Goal: Transaction & Acquisition: Purchase product/service

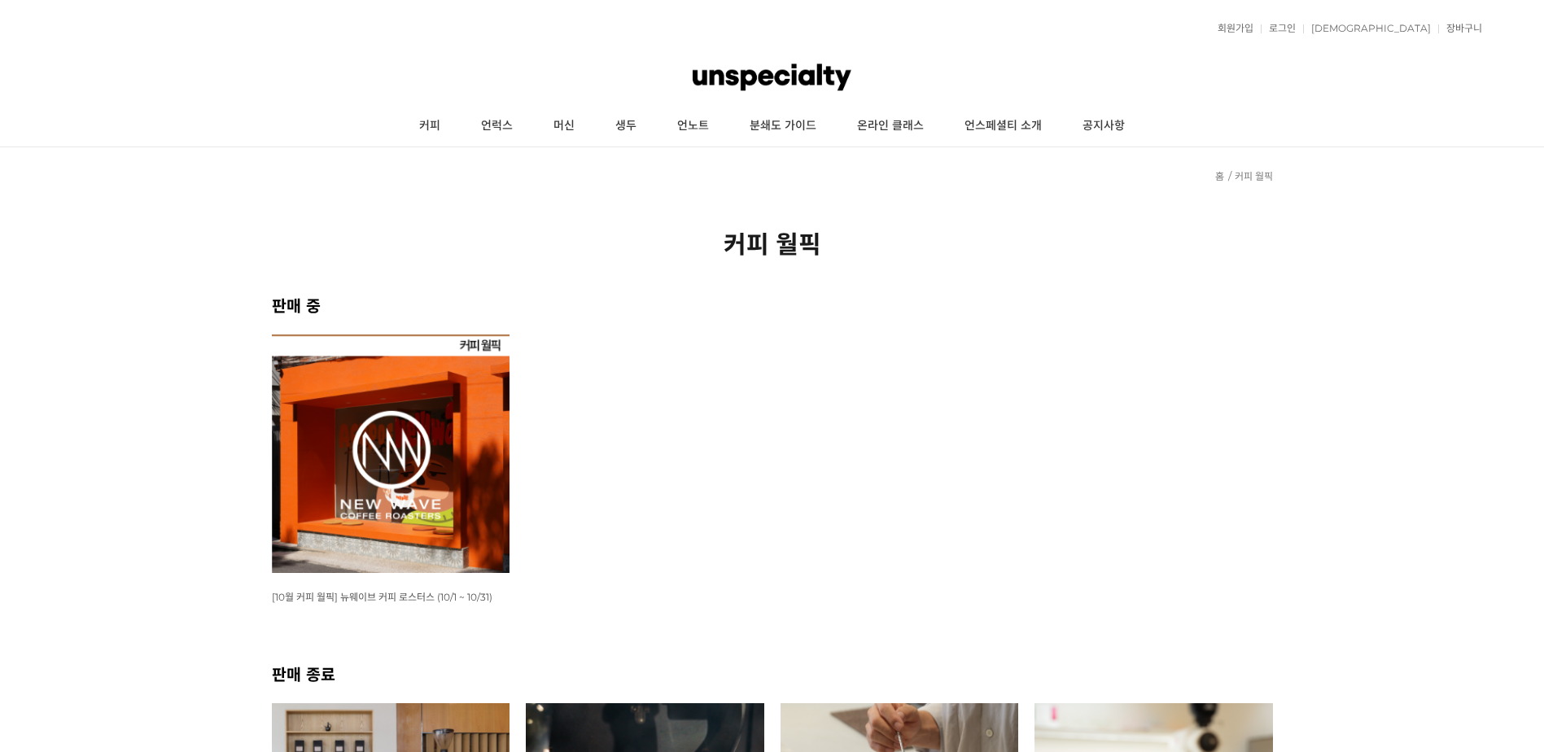
click at [428, 506] on img at bounding box center [391, 453] width 238 height 238
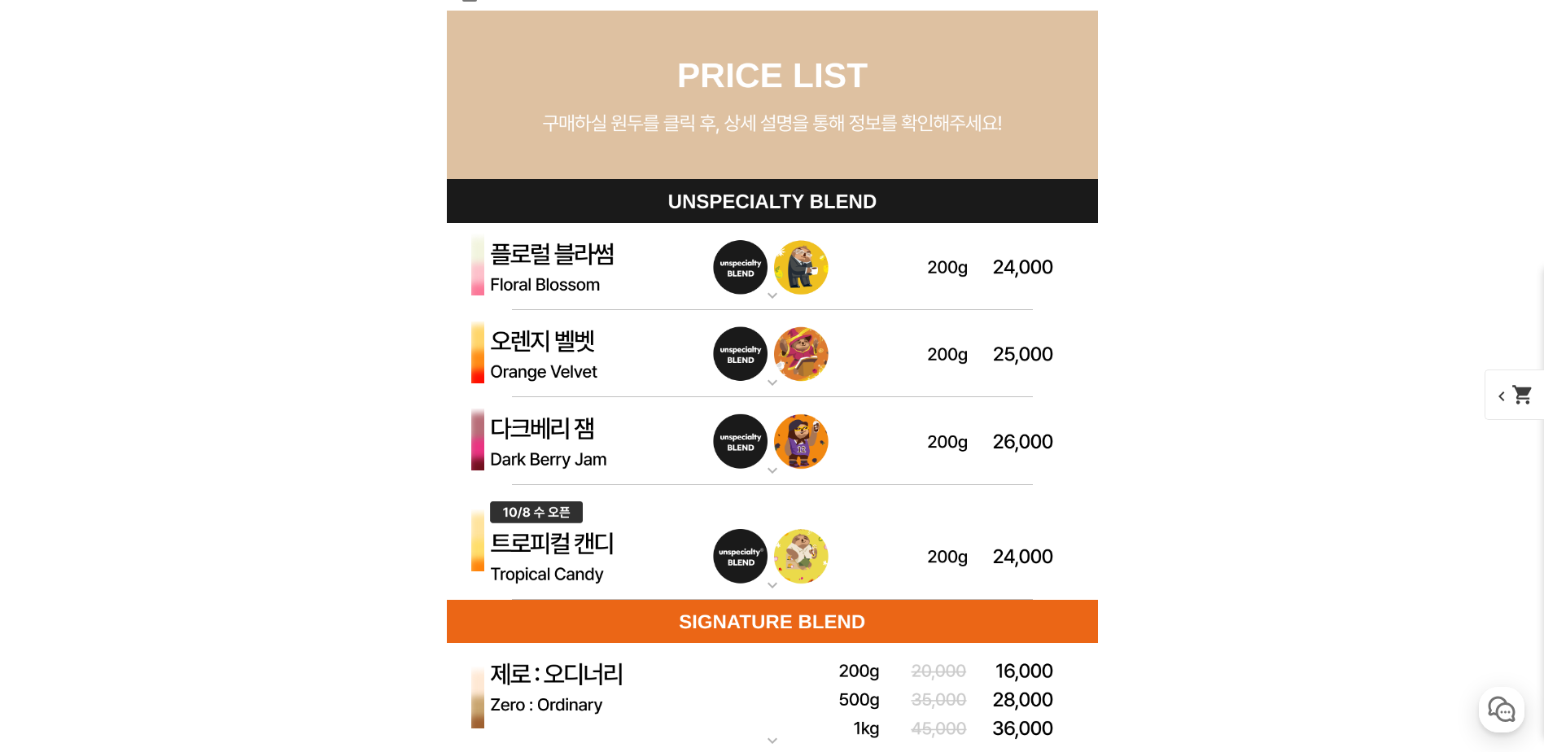
scroll to position [4883, 0]
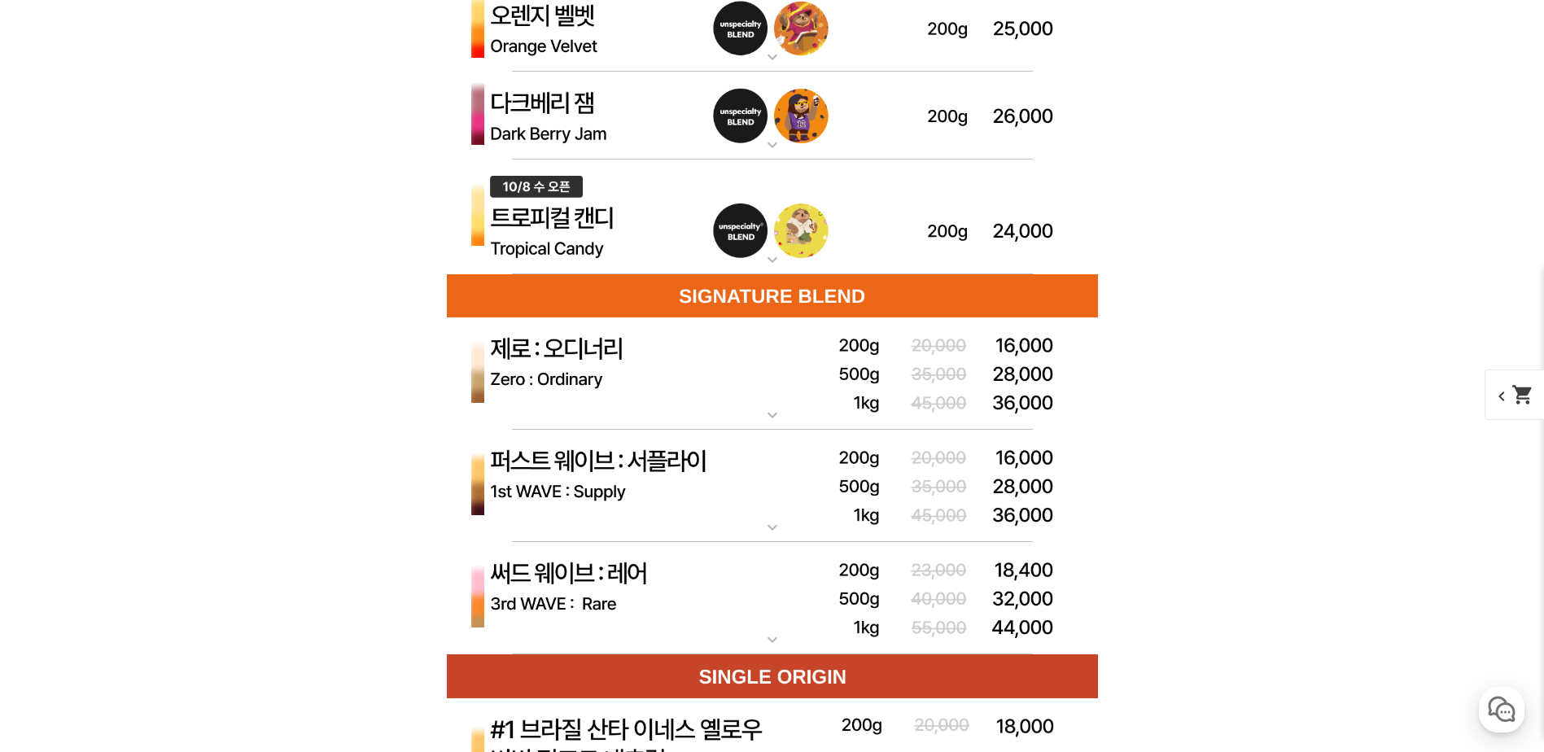
click at [854, 465] on img at bounding box center [772, 486] width 651 height 113
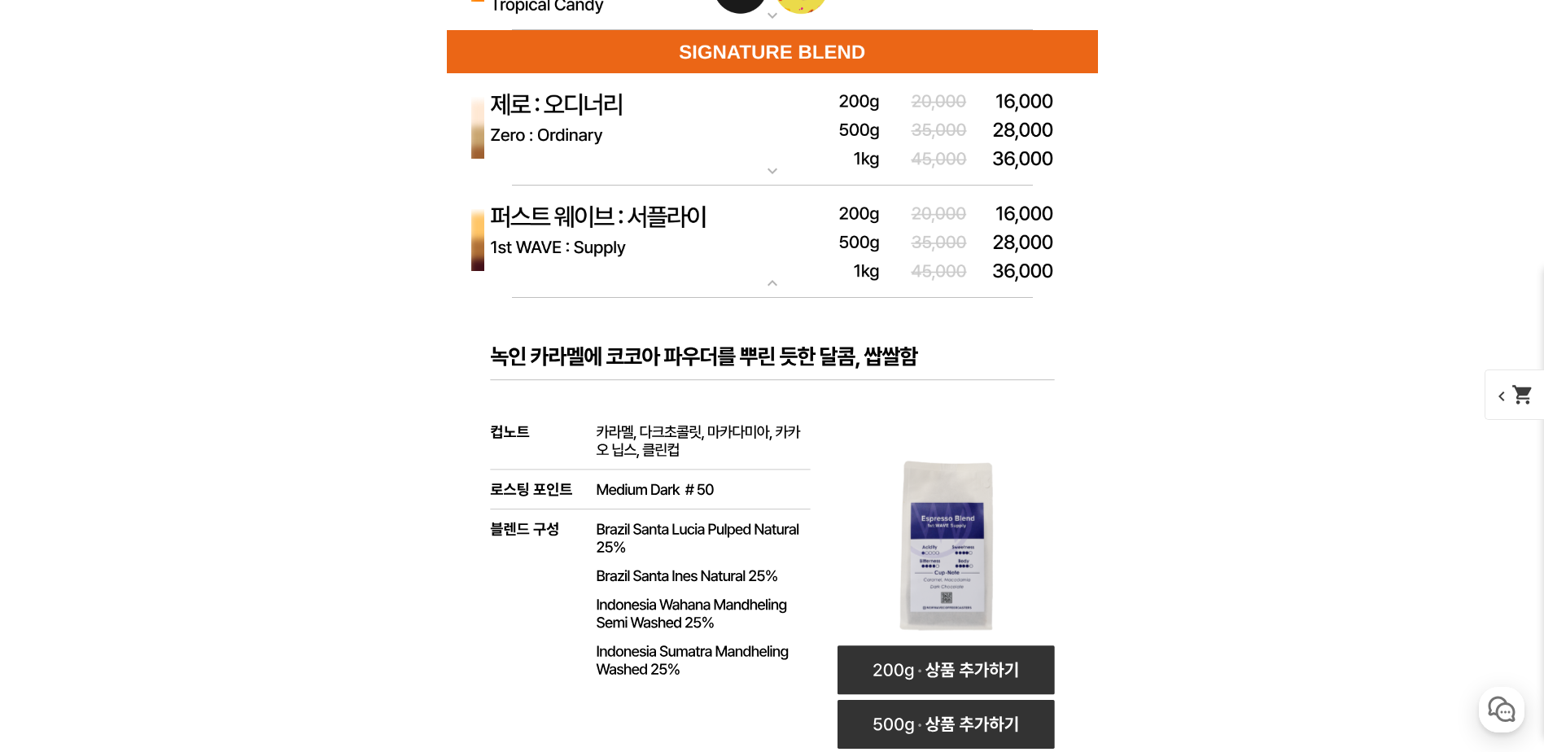
scroll to position [5046, 0]
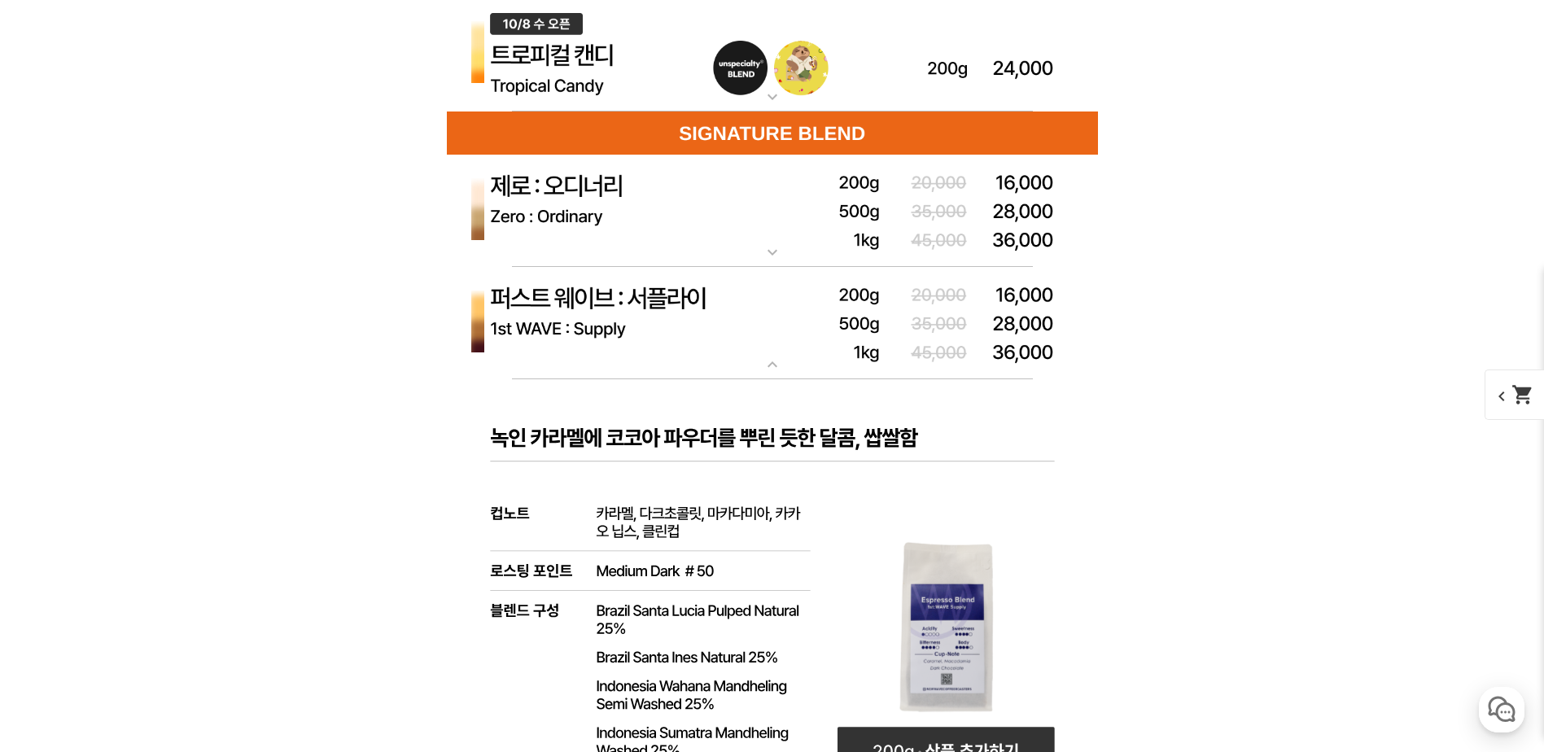
click at [827, 308] on img at bounding box center [772, 323] width 651 height 113
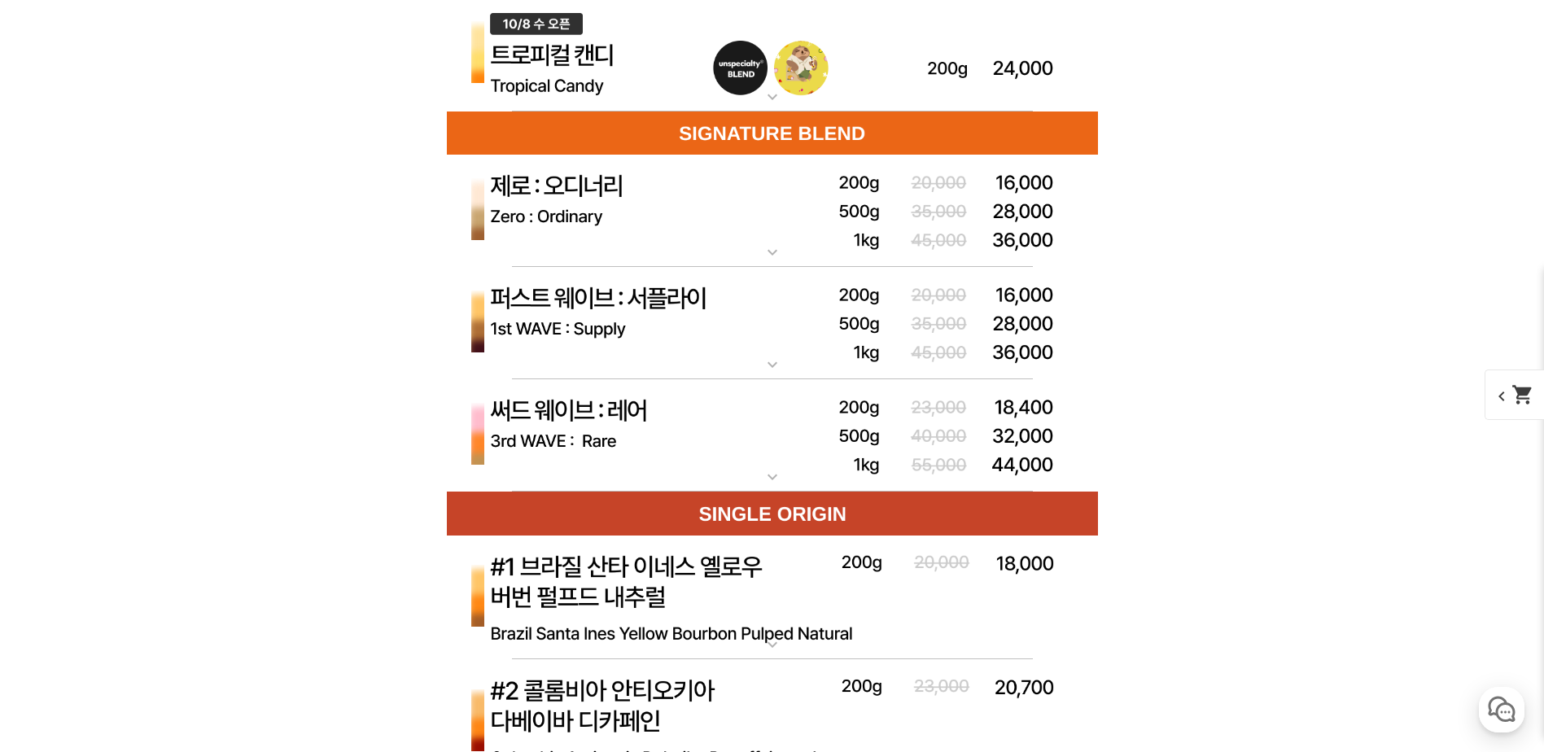
click at [818, 421] on img at bounding box center [772, 435] width 651 height 113
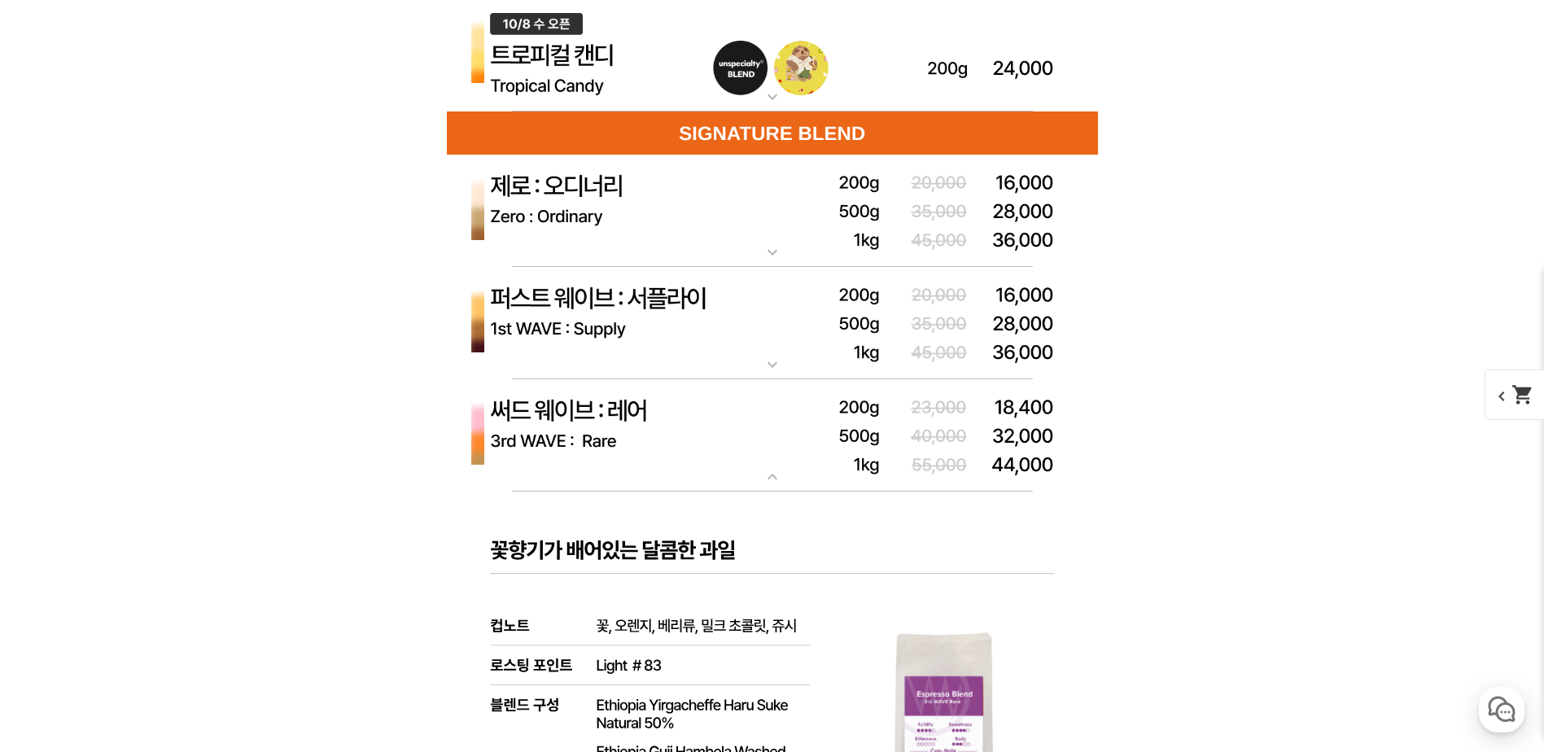
scroll to position [5208, 0]
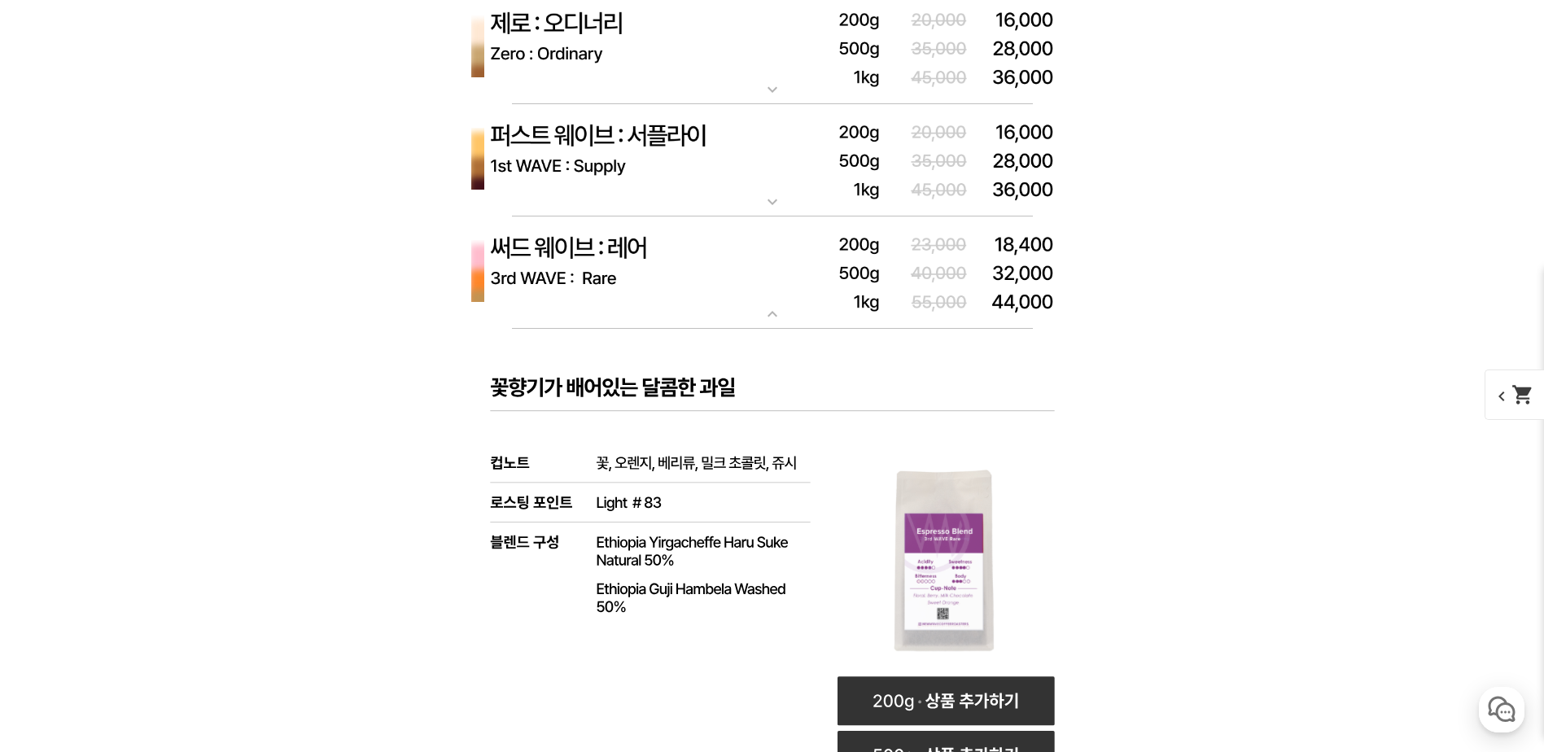
click at [816, 297] on img at bounding box center [772, 272] width 651 height 113
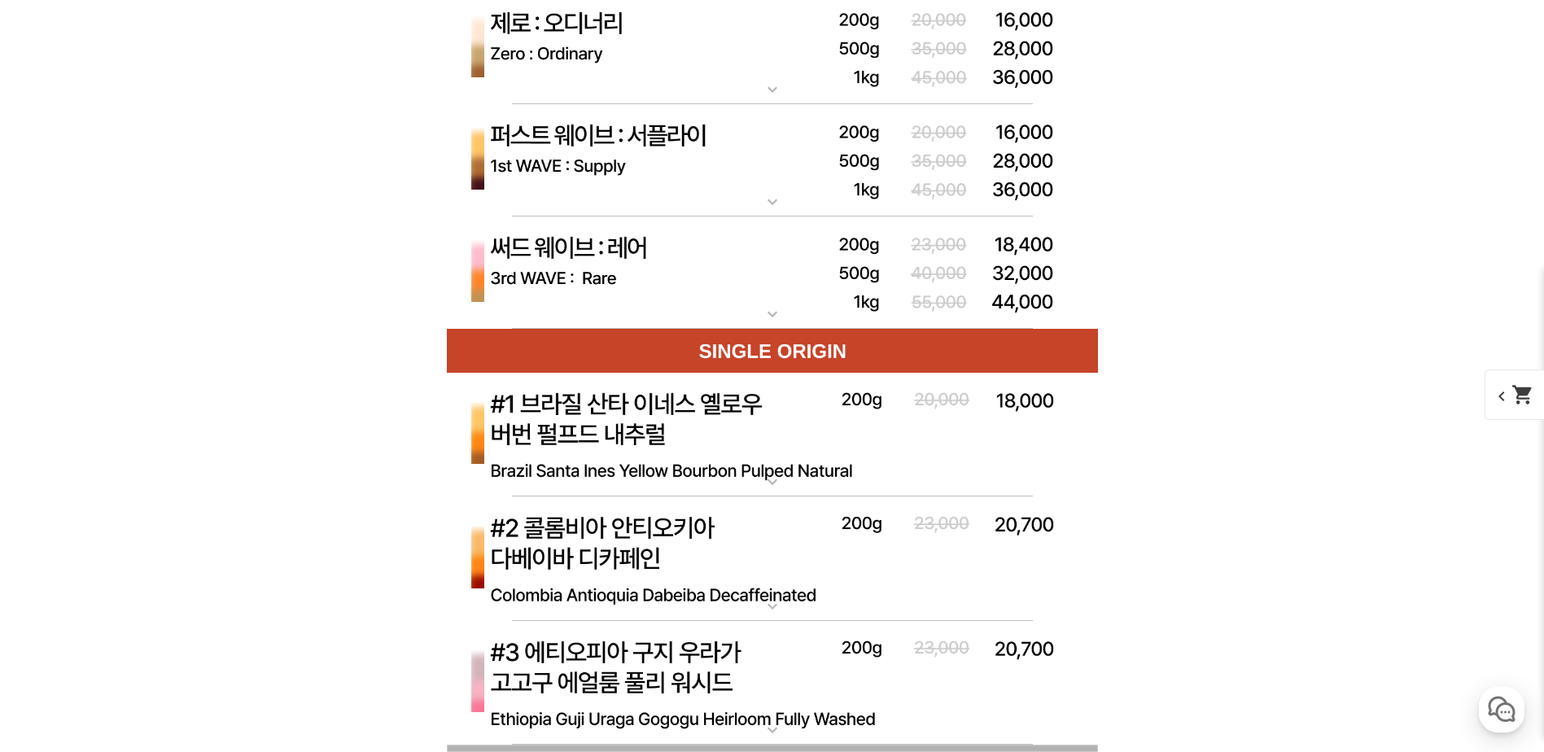
scroll to position [5453, 0]
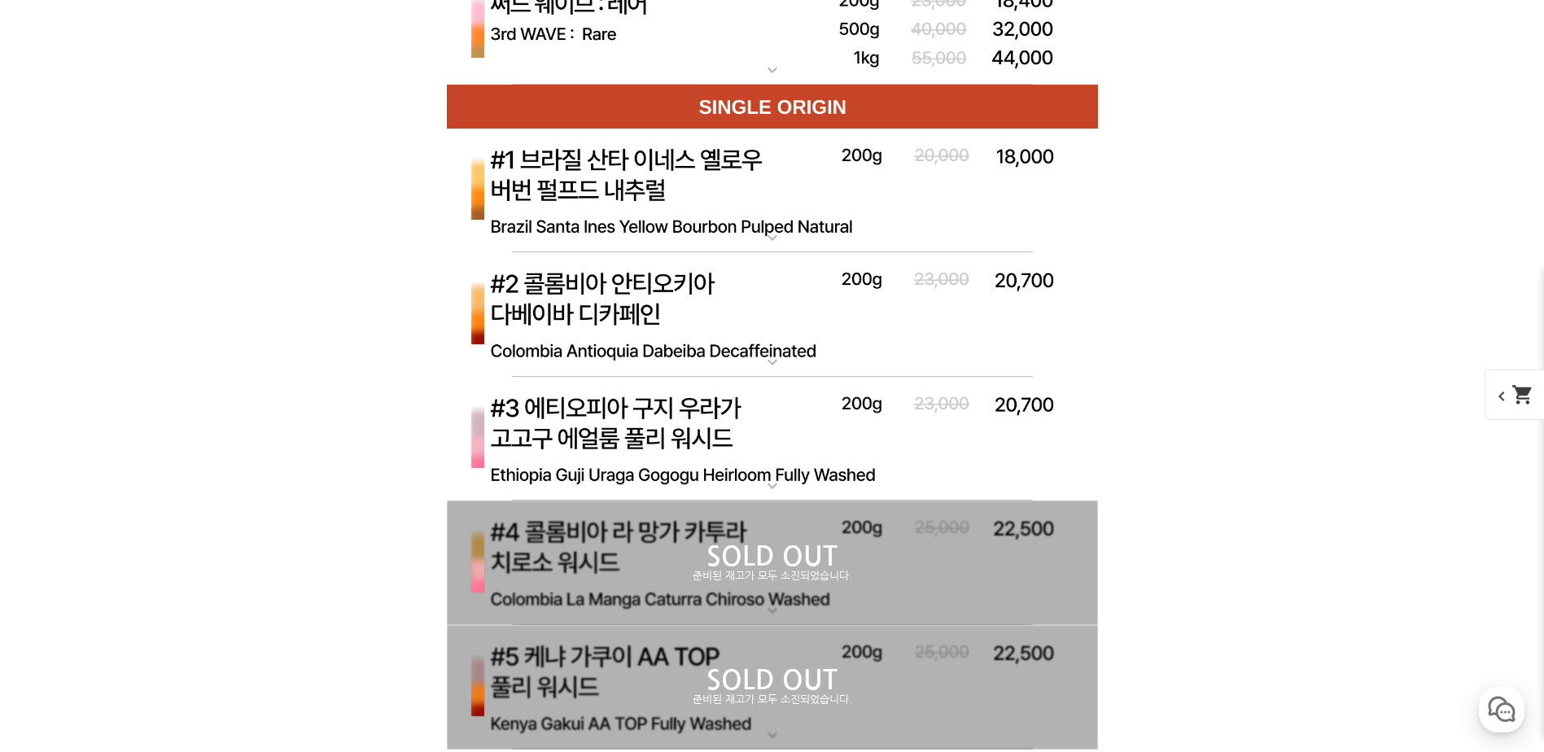
click at [916, 467] on img at bounding box center [772, 439] width 651 height 125
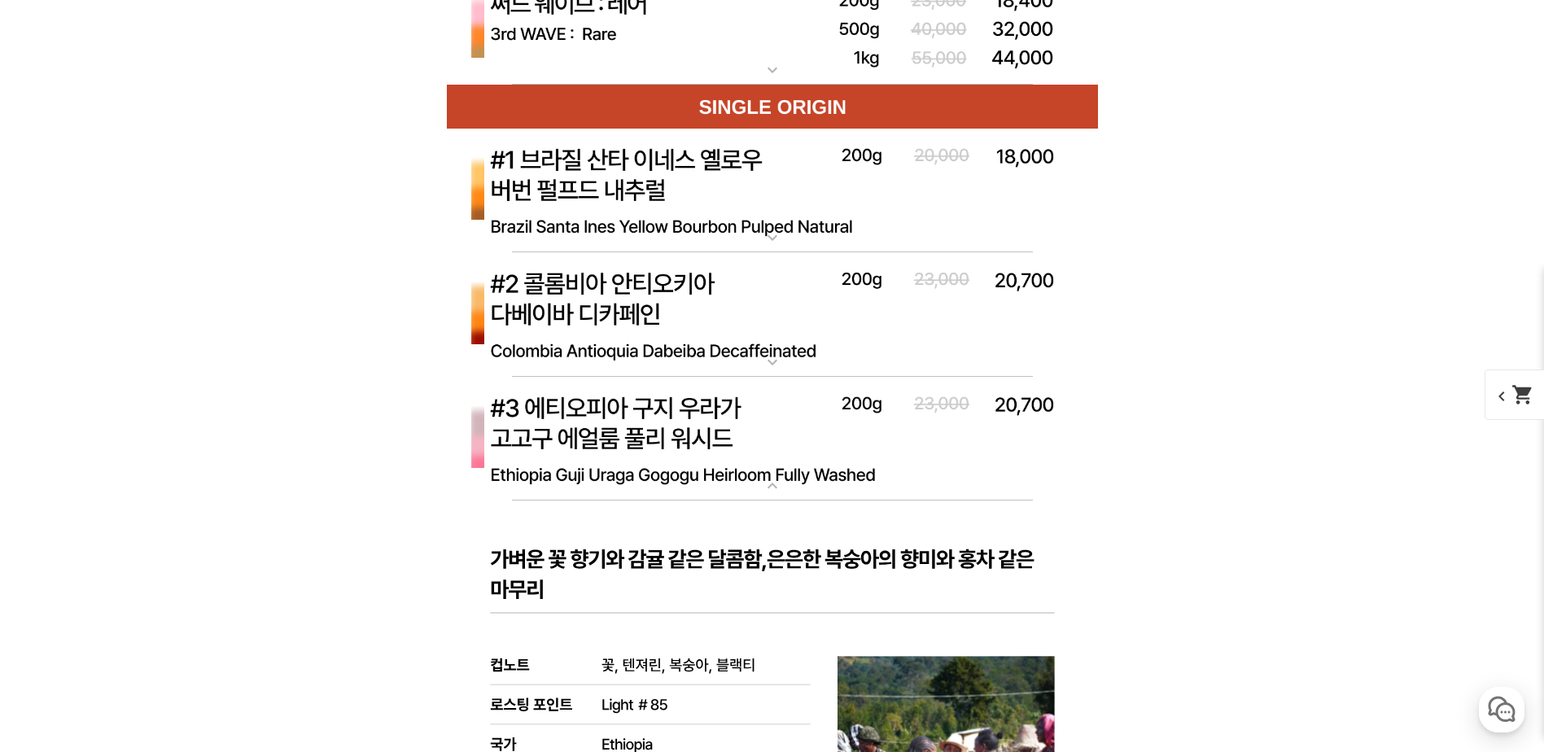
click at [916, 465] on img at bounding box center [772, 439] width 651 height 125
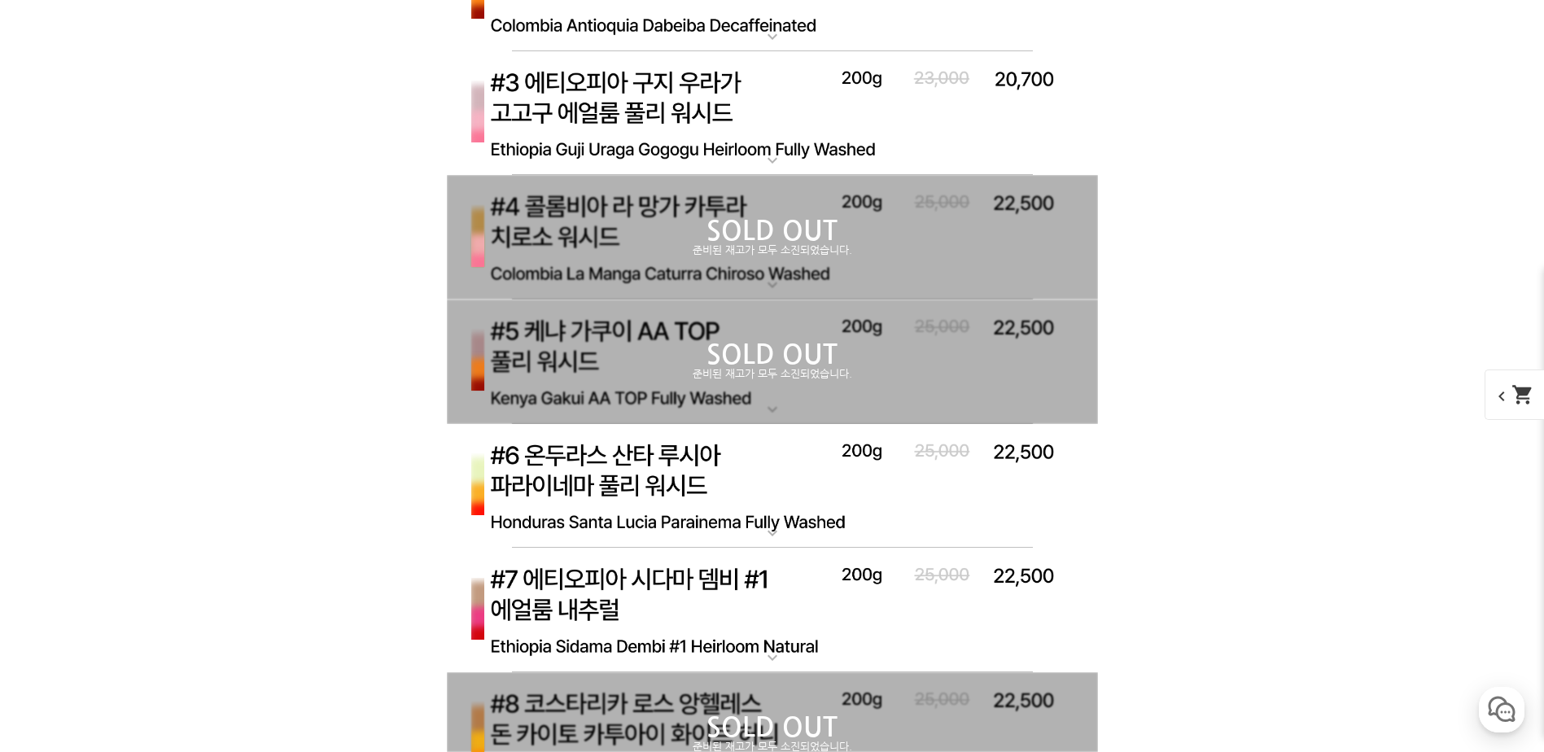
scroll to position [5859, 0]
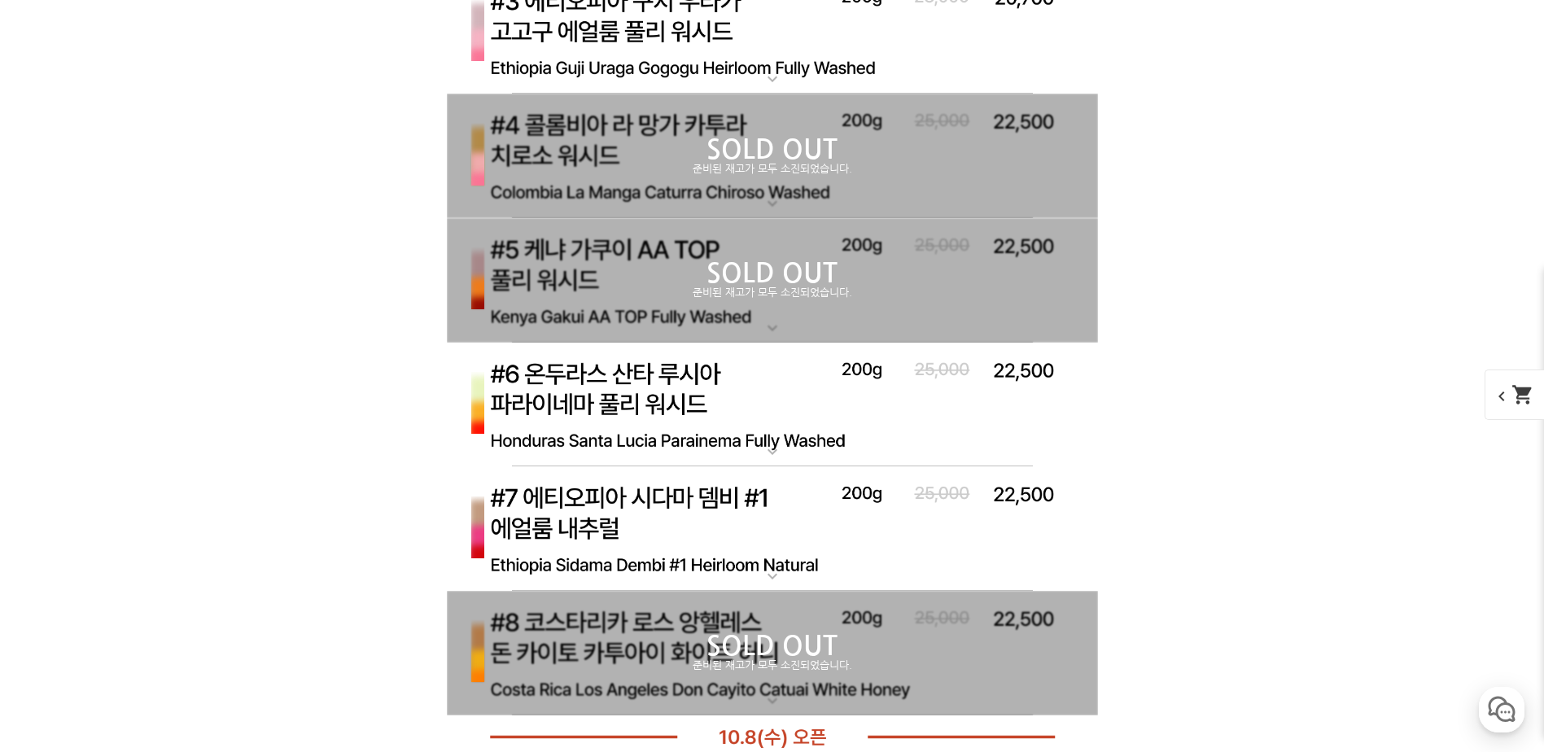
click at [912, 479] on p "#7 에티오피아 [PERSON_NAME] #1 에얼룸 내추럴" at bounding box center [772, 472] width 651 height 13
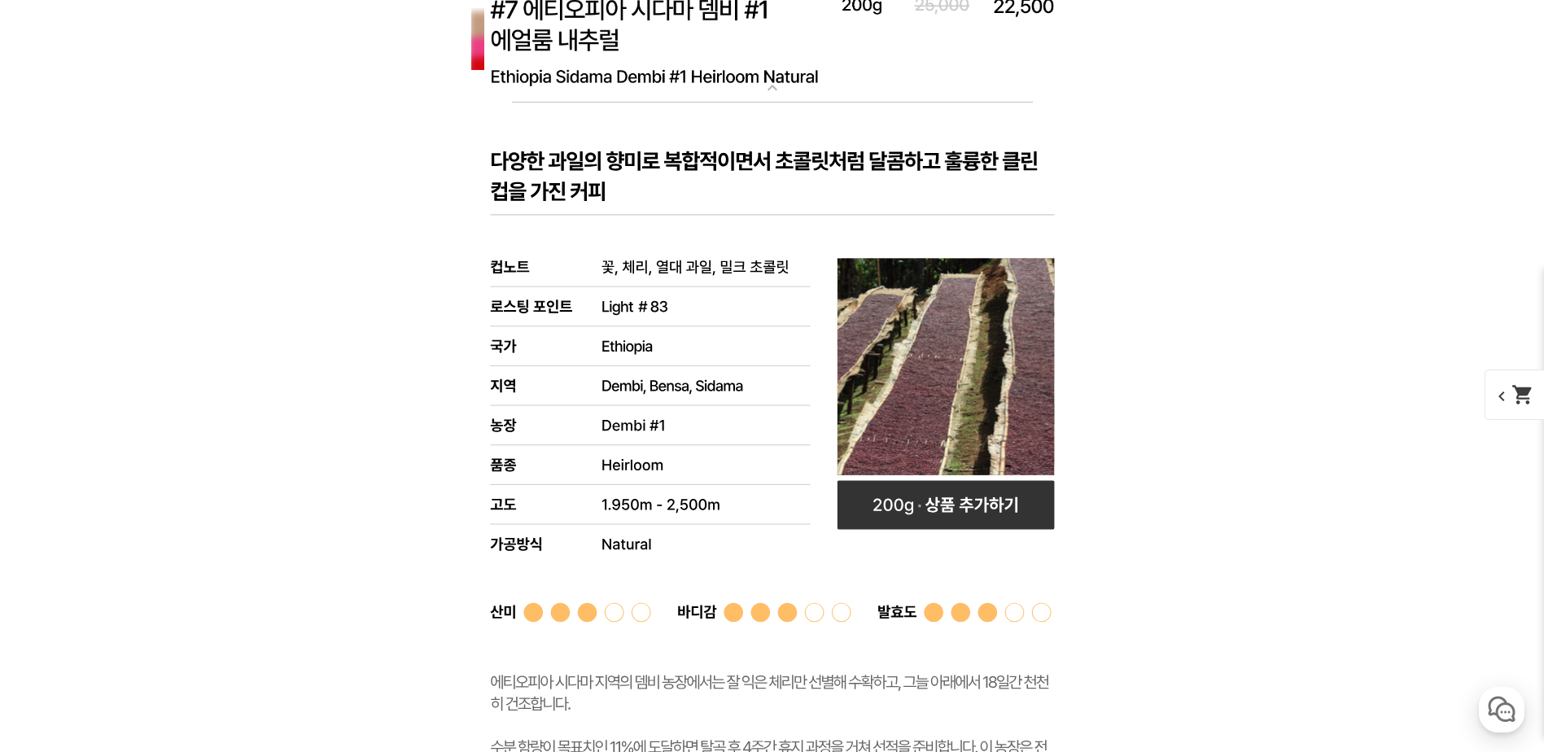
scroll to position [6185, 0]
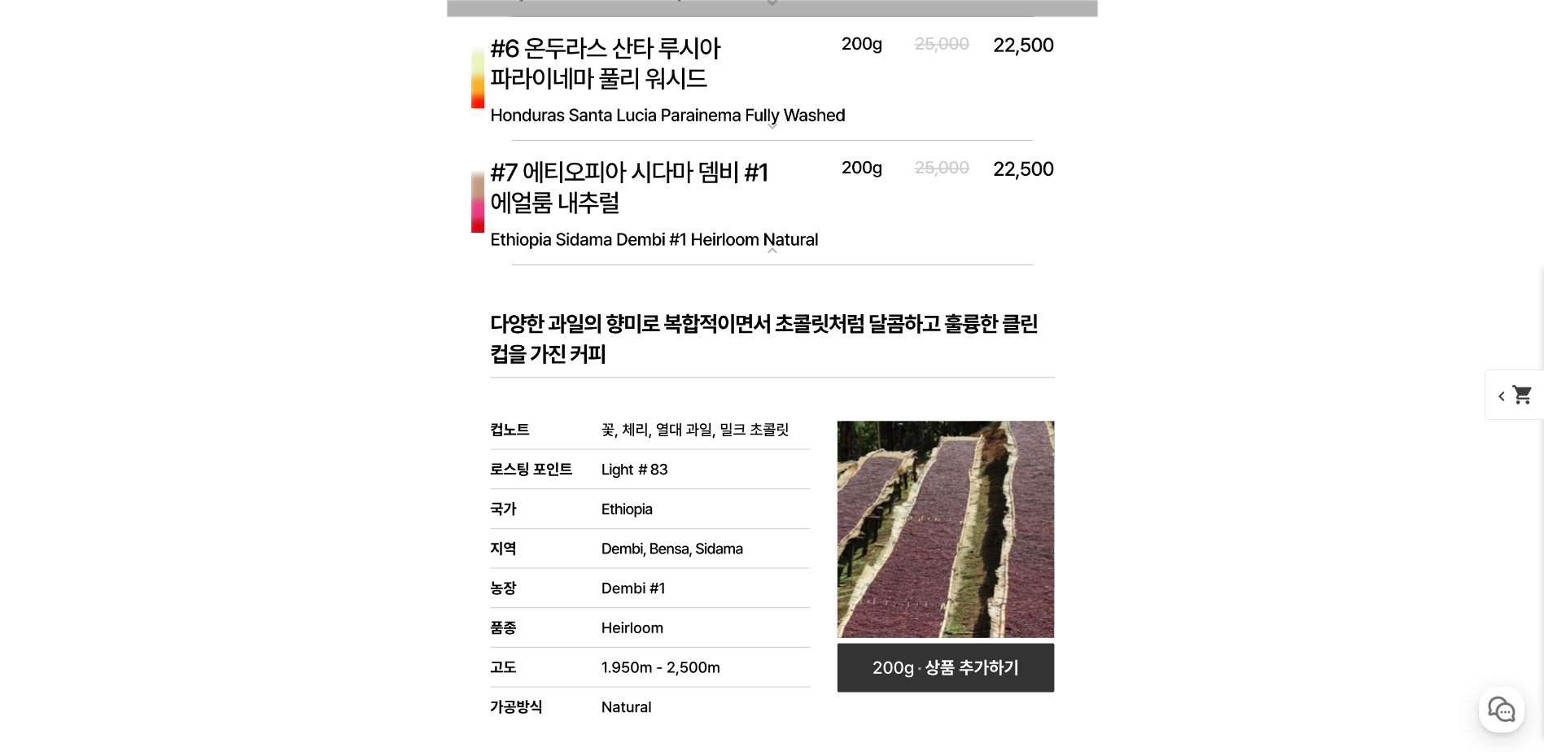
click at [897, 226] on img at bounding box center [772, 203] width 651 height 125
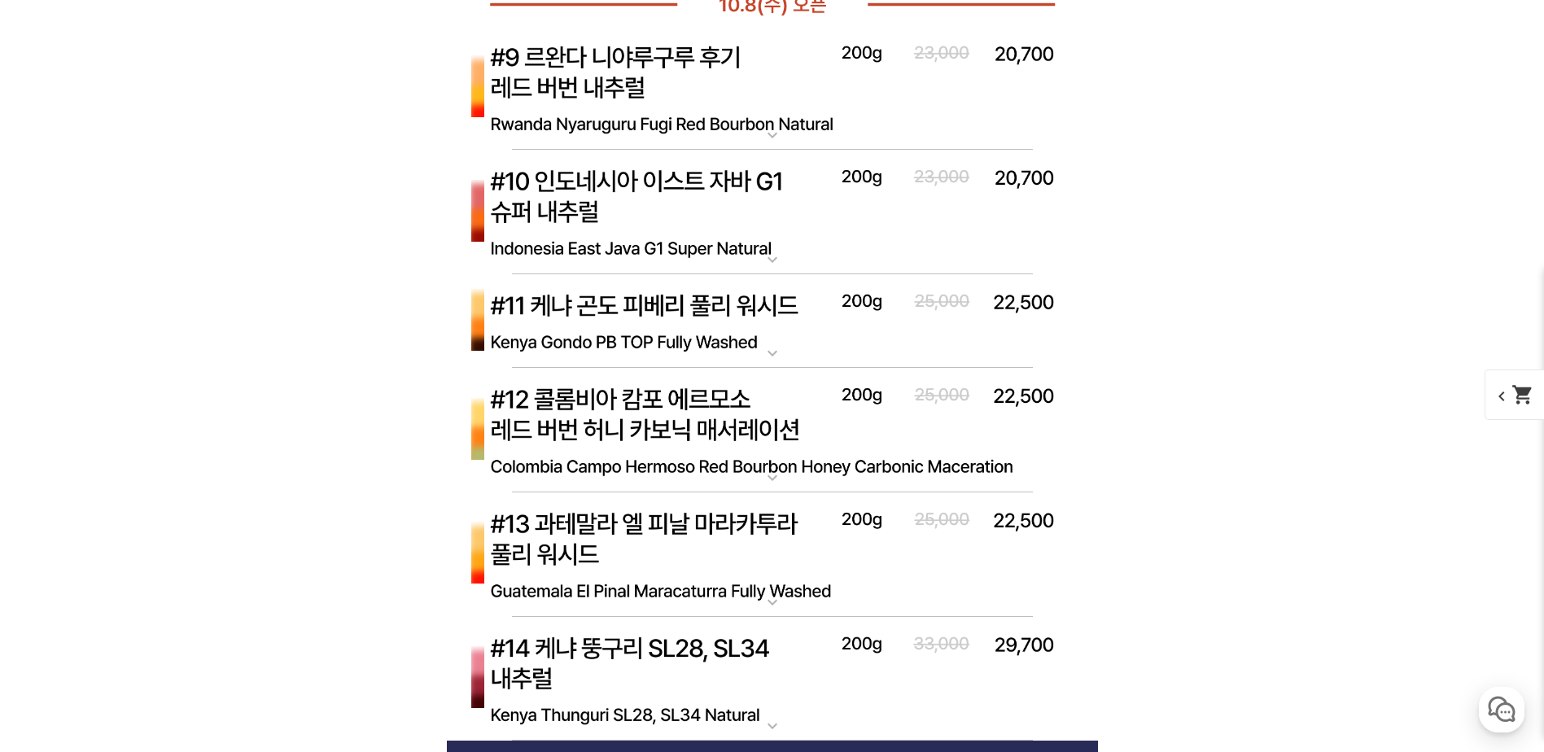
scroll to position [6511, 0]
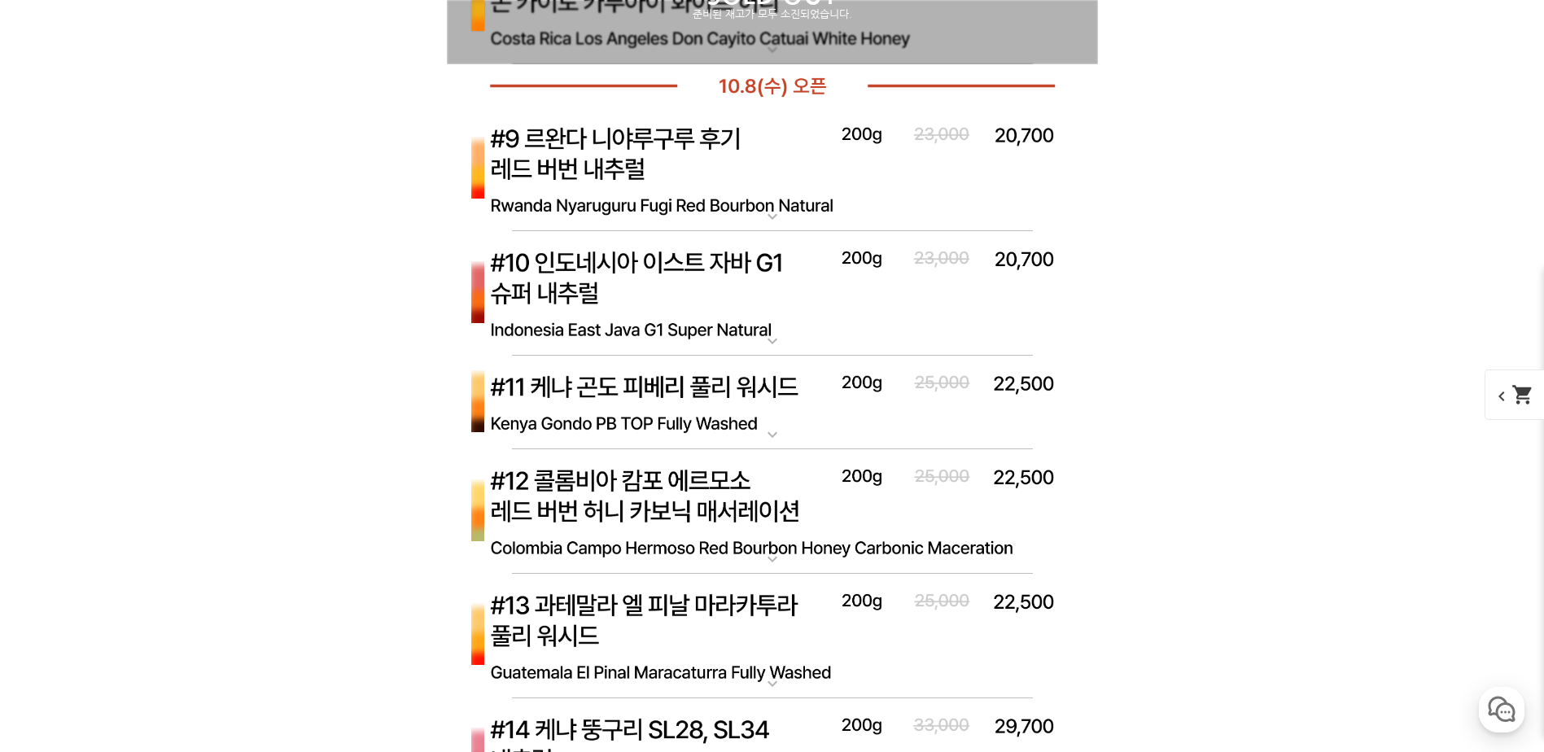
click at [887, 610] on img at bounding box center [772, 636] width 651 height 125
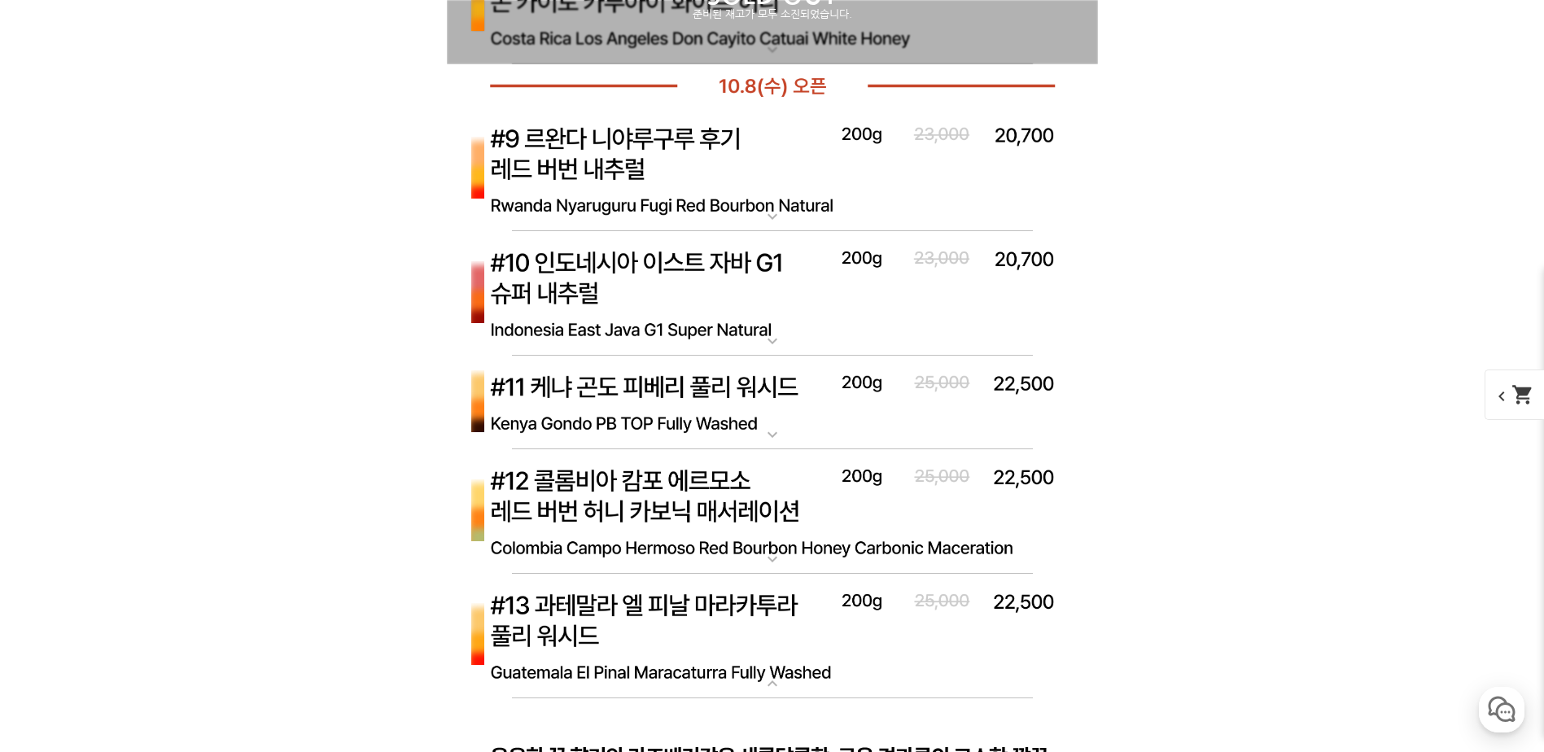
scroll to position [6673, 0]
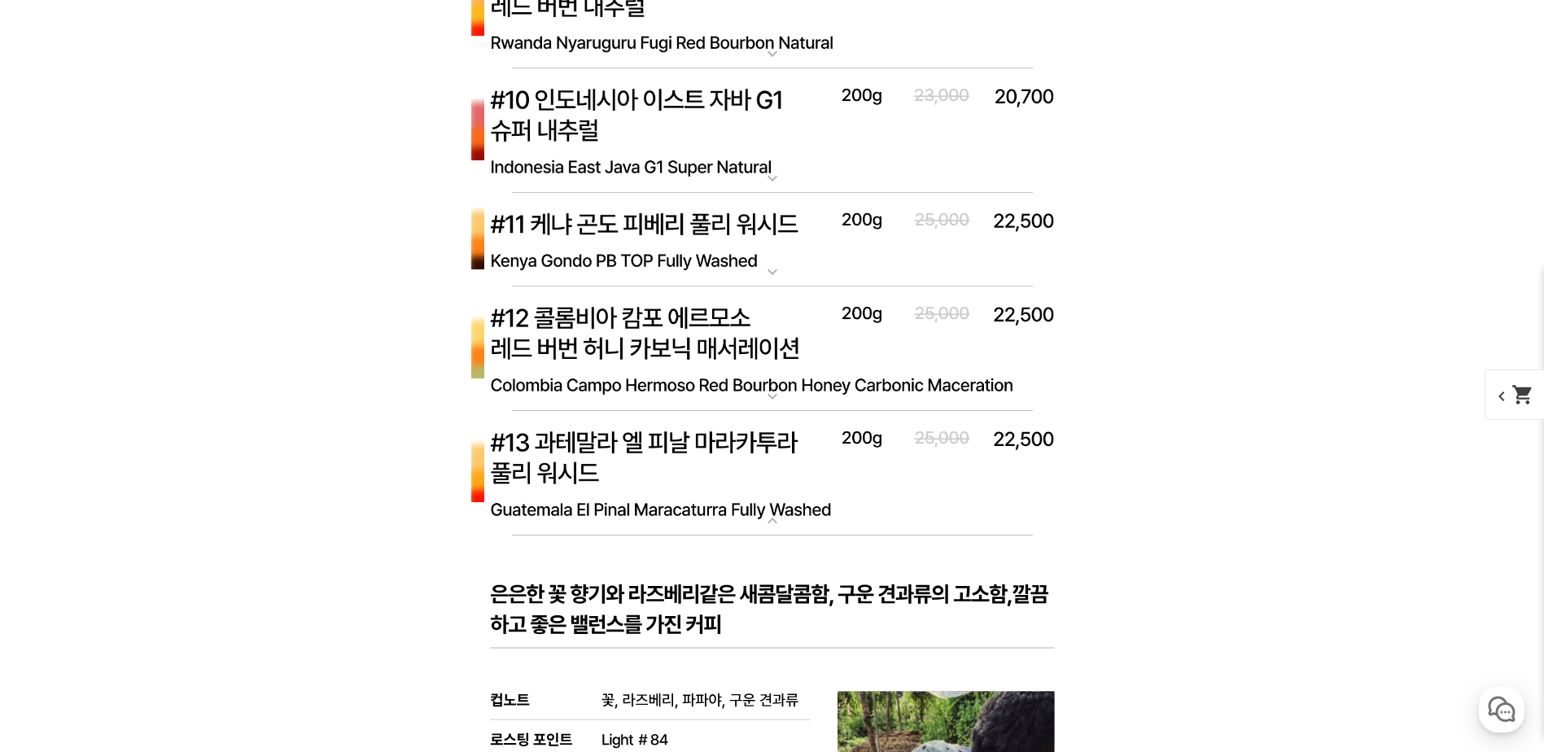
click at [885, 457] on img at bounding box center [772, 473] width 651 height 125
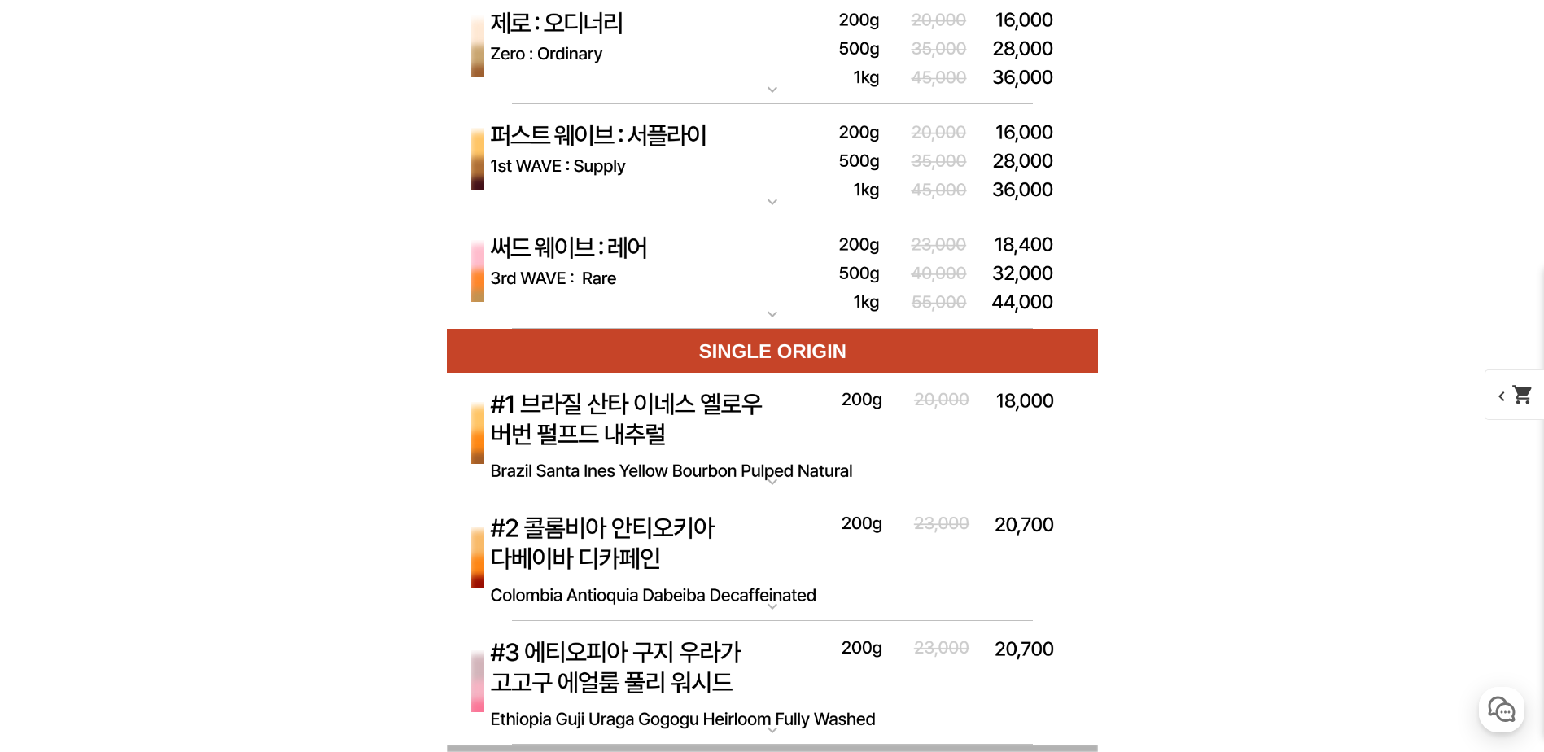
scroll to position [4720, 0]
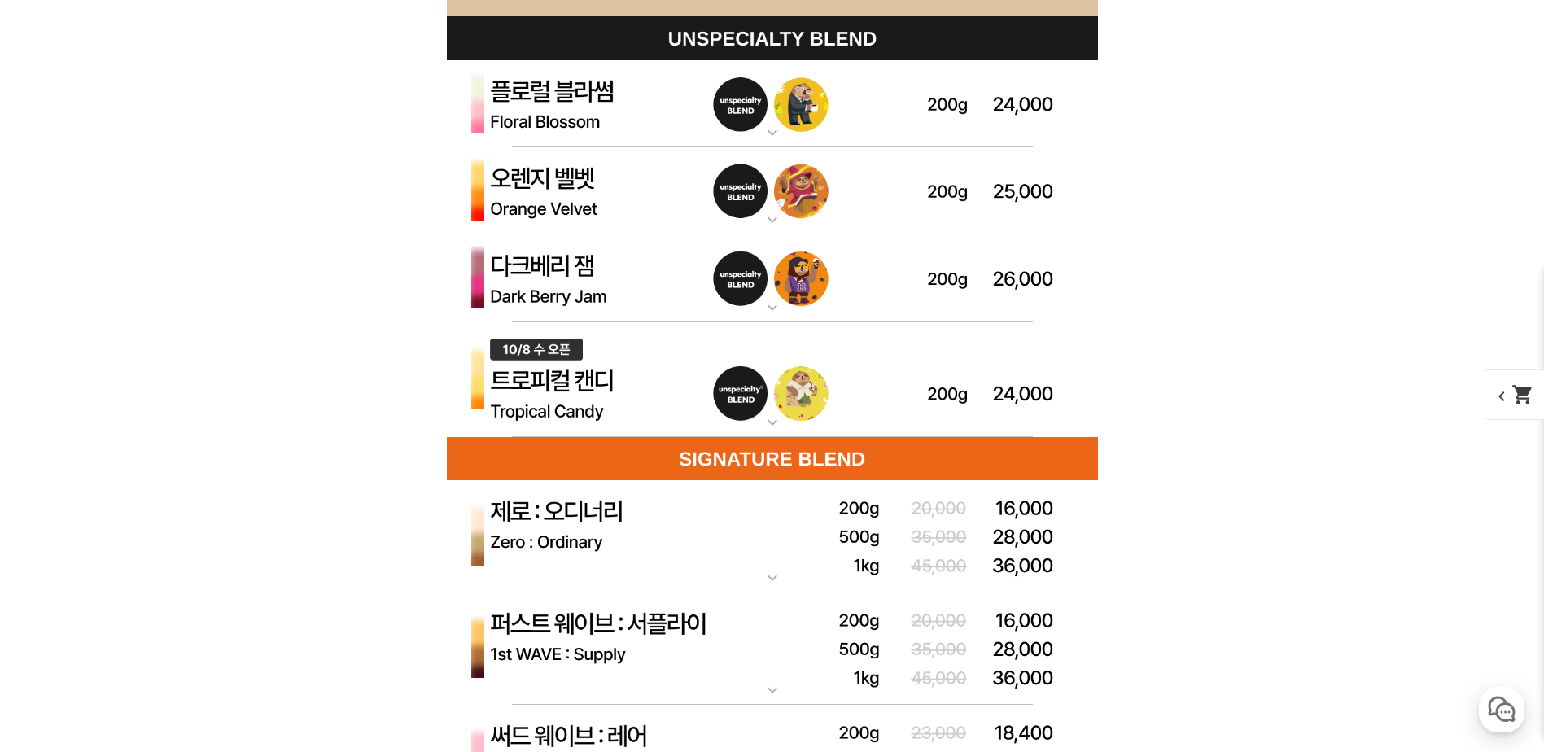
click at [859, 374] on img at bounding box center [772, 380] width 651 height 116
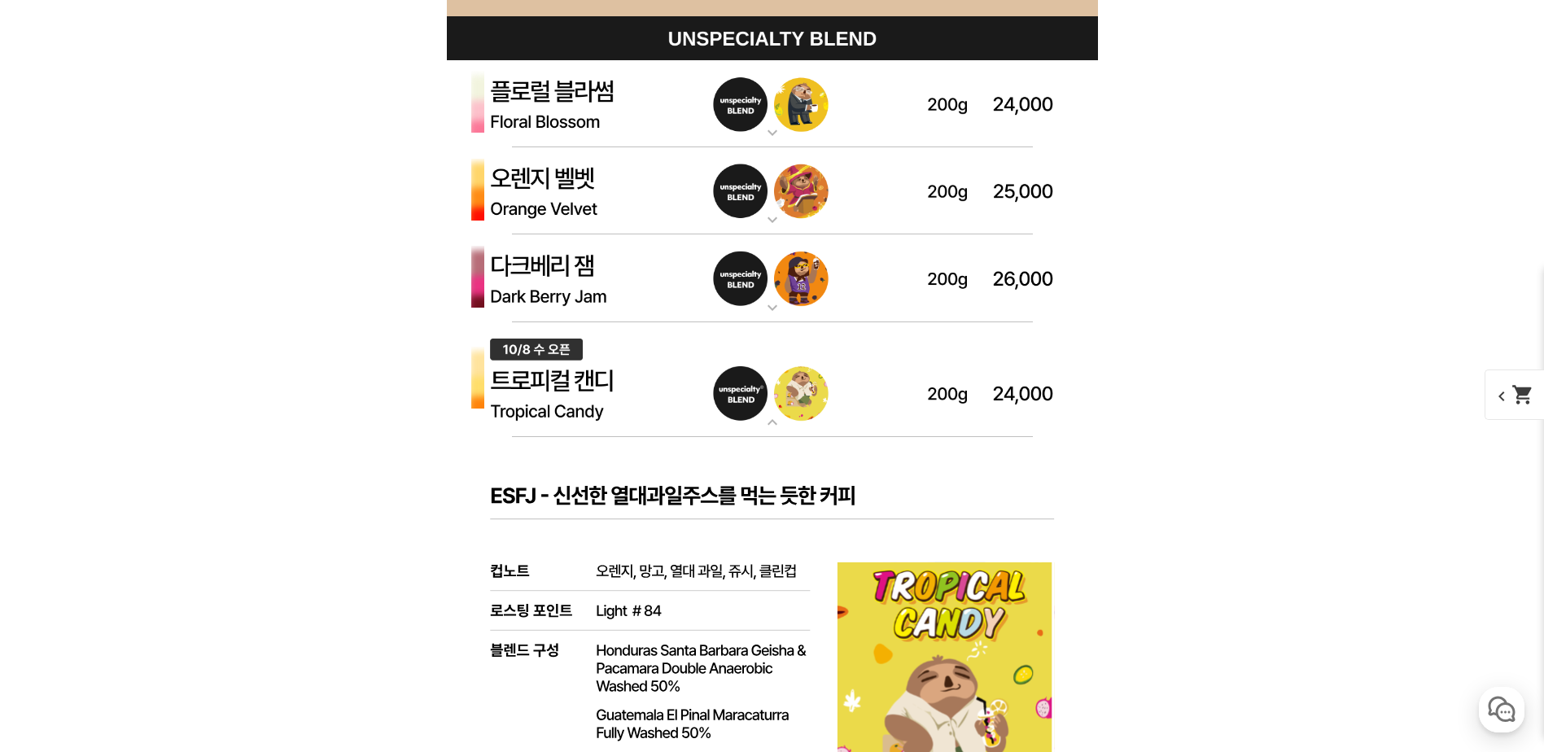
click at [889, 396] on img at bounding box center [772, 380] width 651 height 116
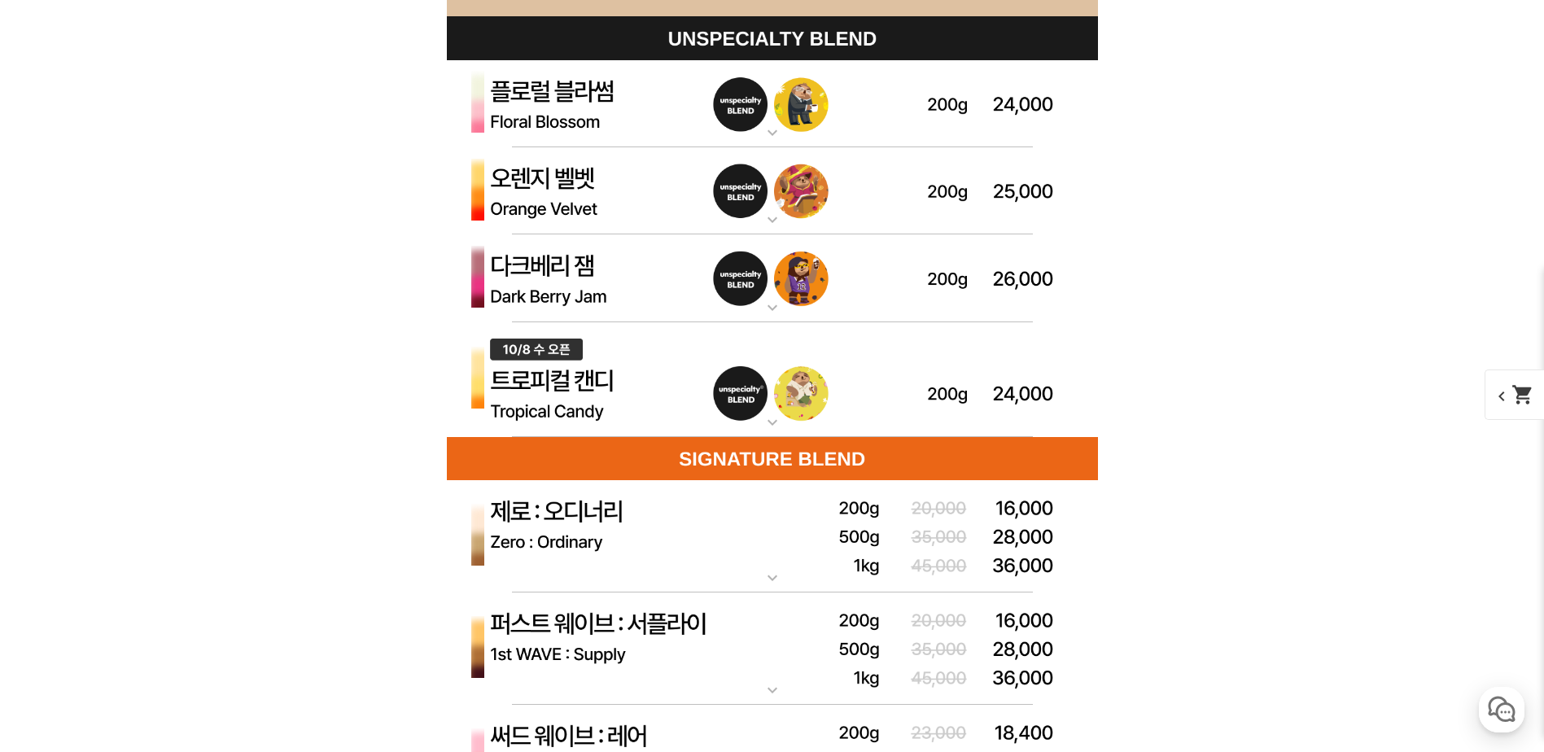
scroll to position [4883, 0]
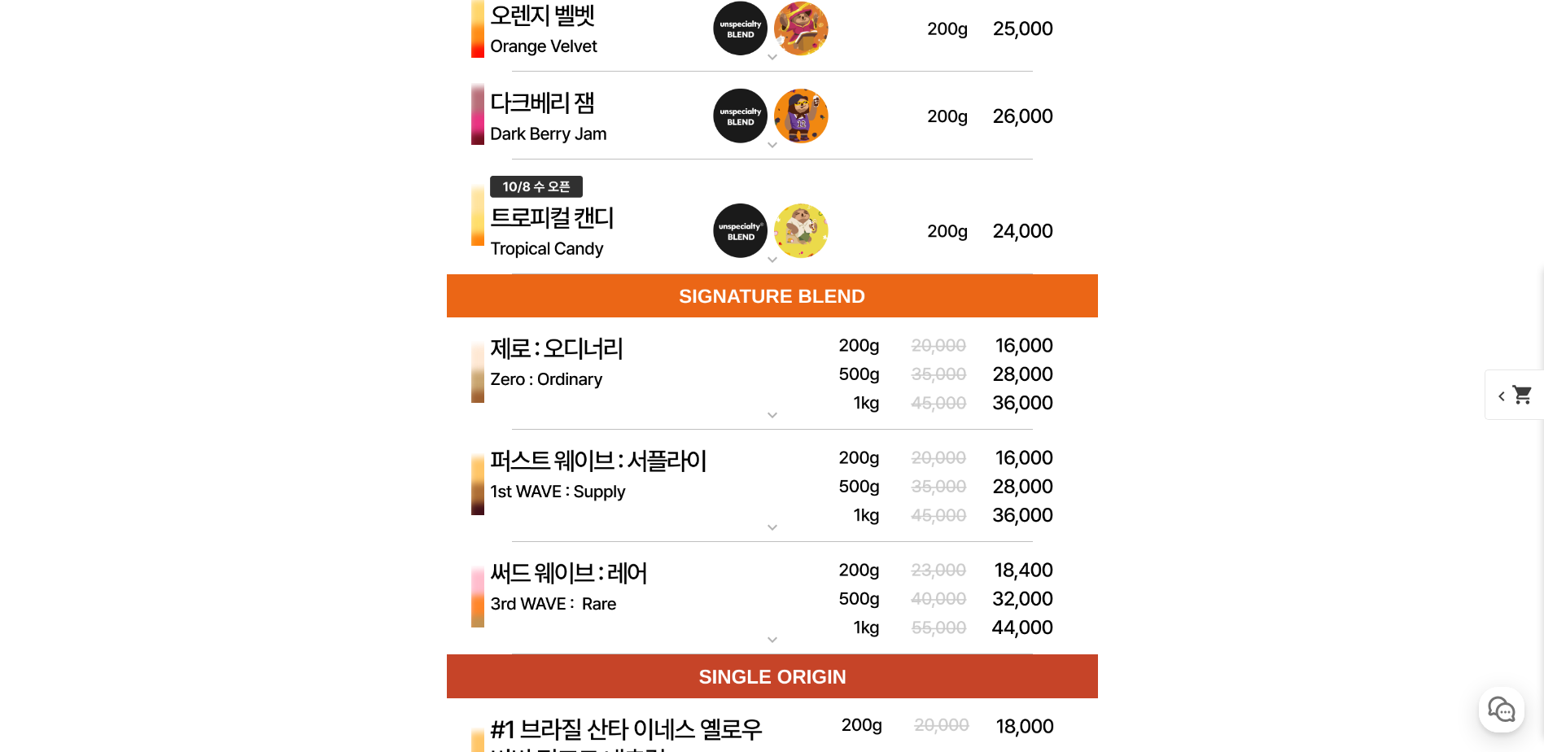
click at [878, 392] on img at bounding box center [772, 373] width 651 height 113
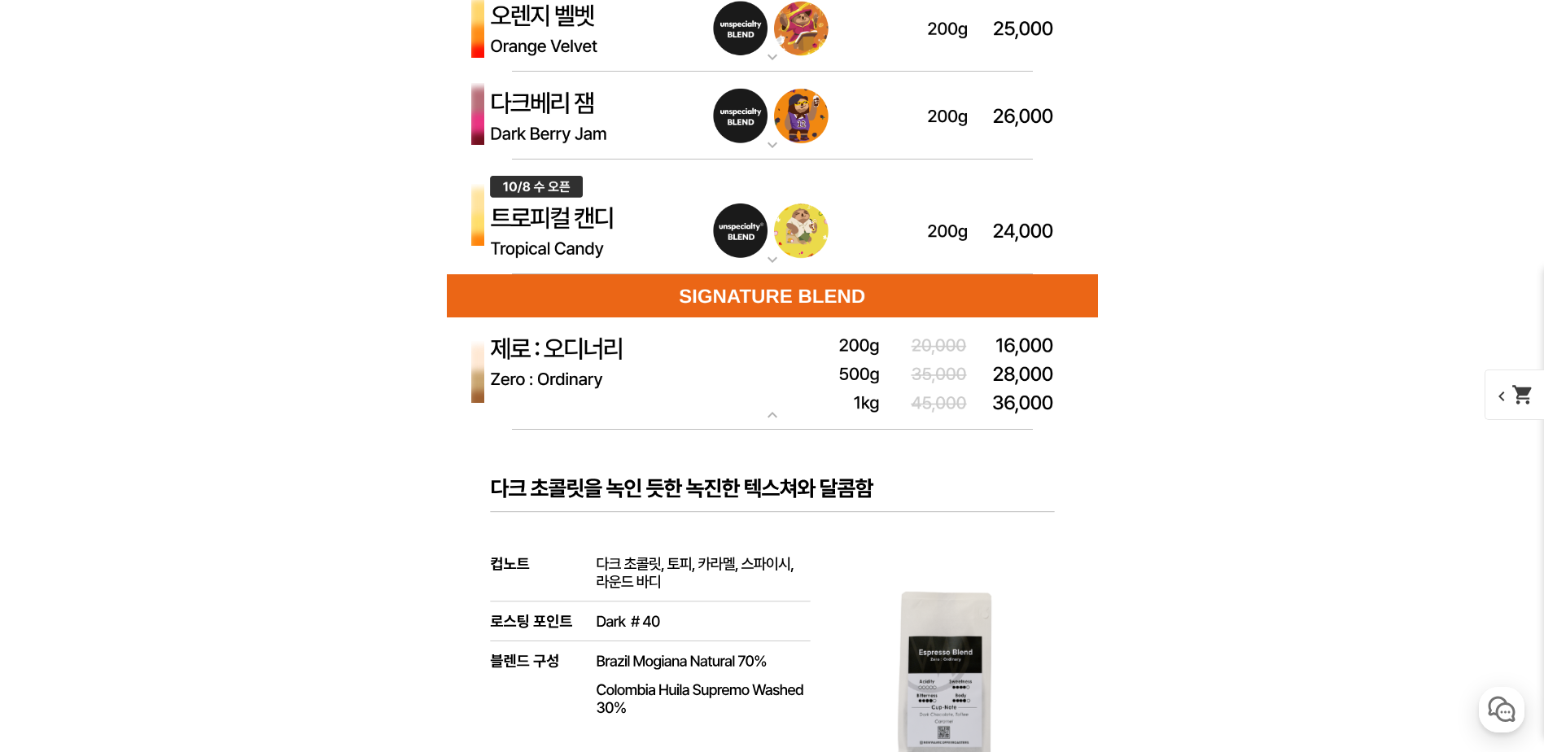
click at [878, 392] on img at bounding box center [772, 373] width 651 height 113
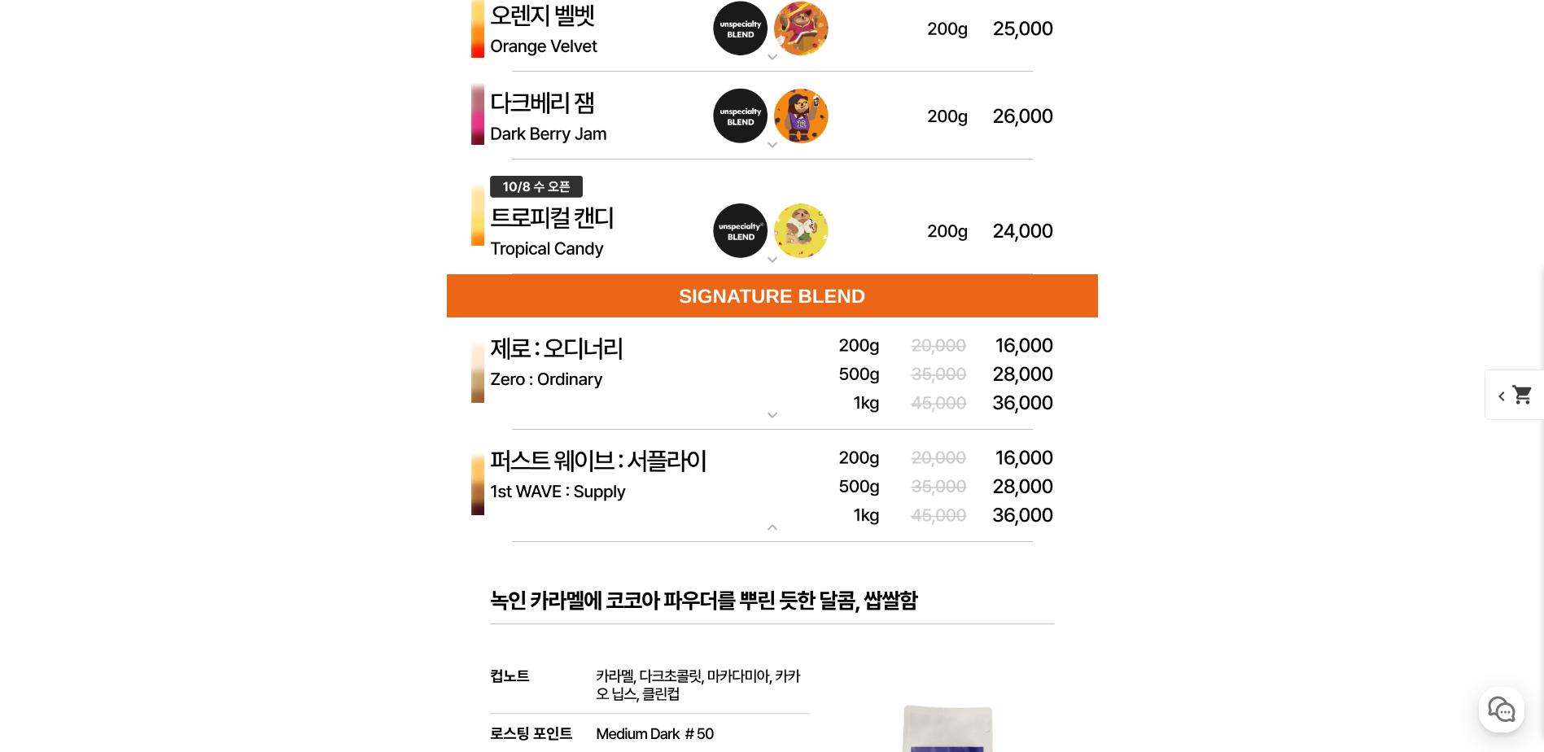
click at [874, 490] on img at bounding box center [772, 486] width 651 height 113
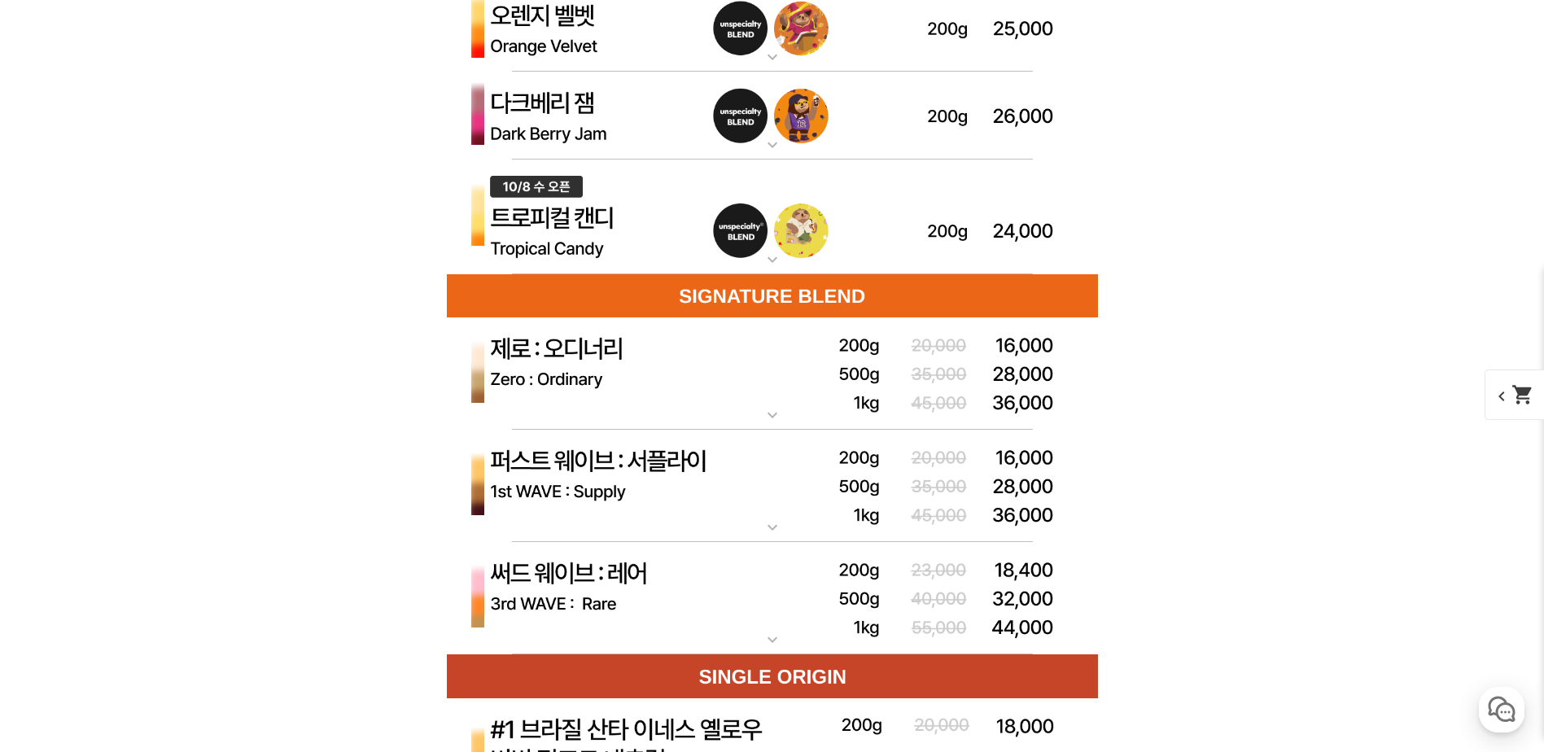
click at [871, 598] on img at bounding box center [772, 598] width 651 height 113
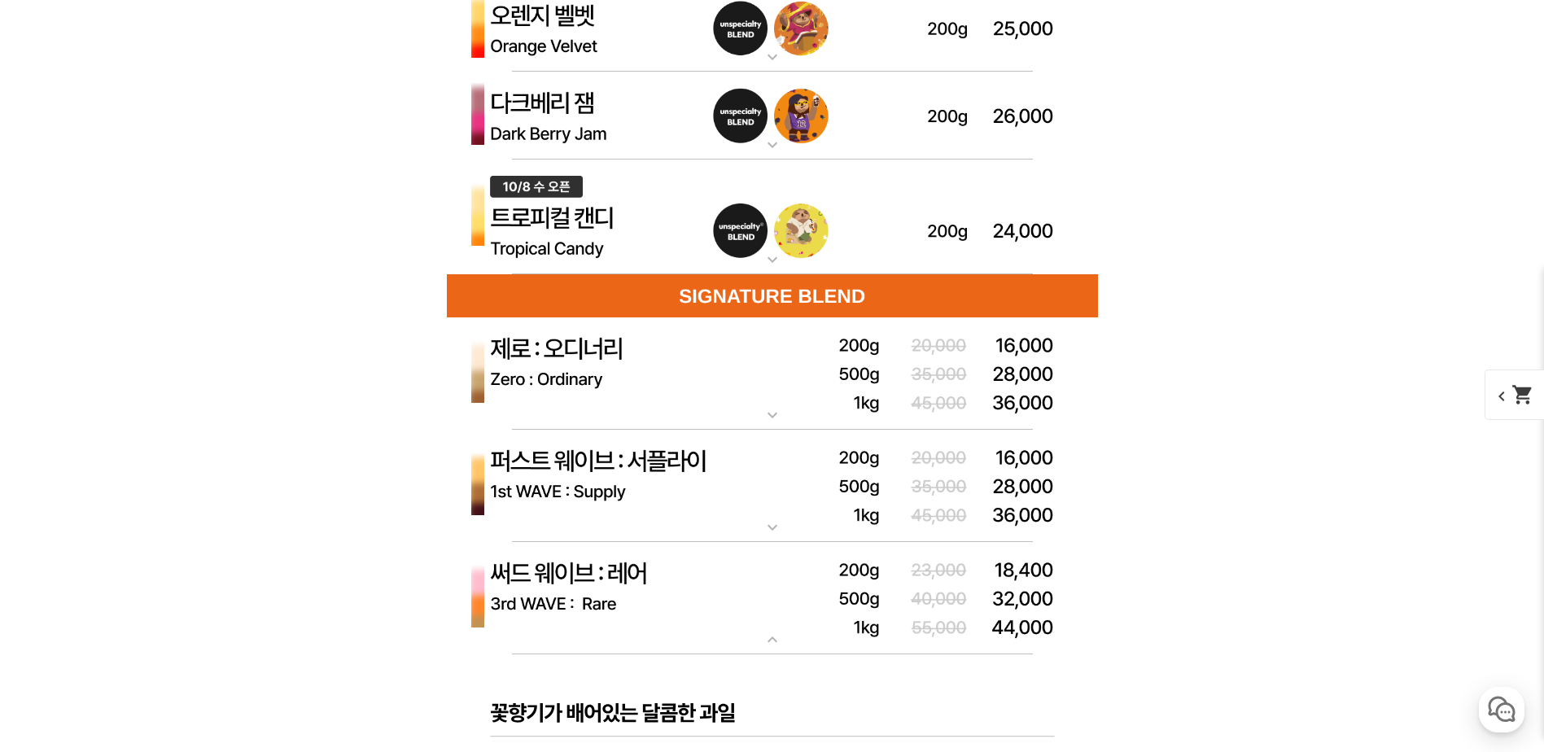
scroll to position [5046, 0]
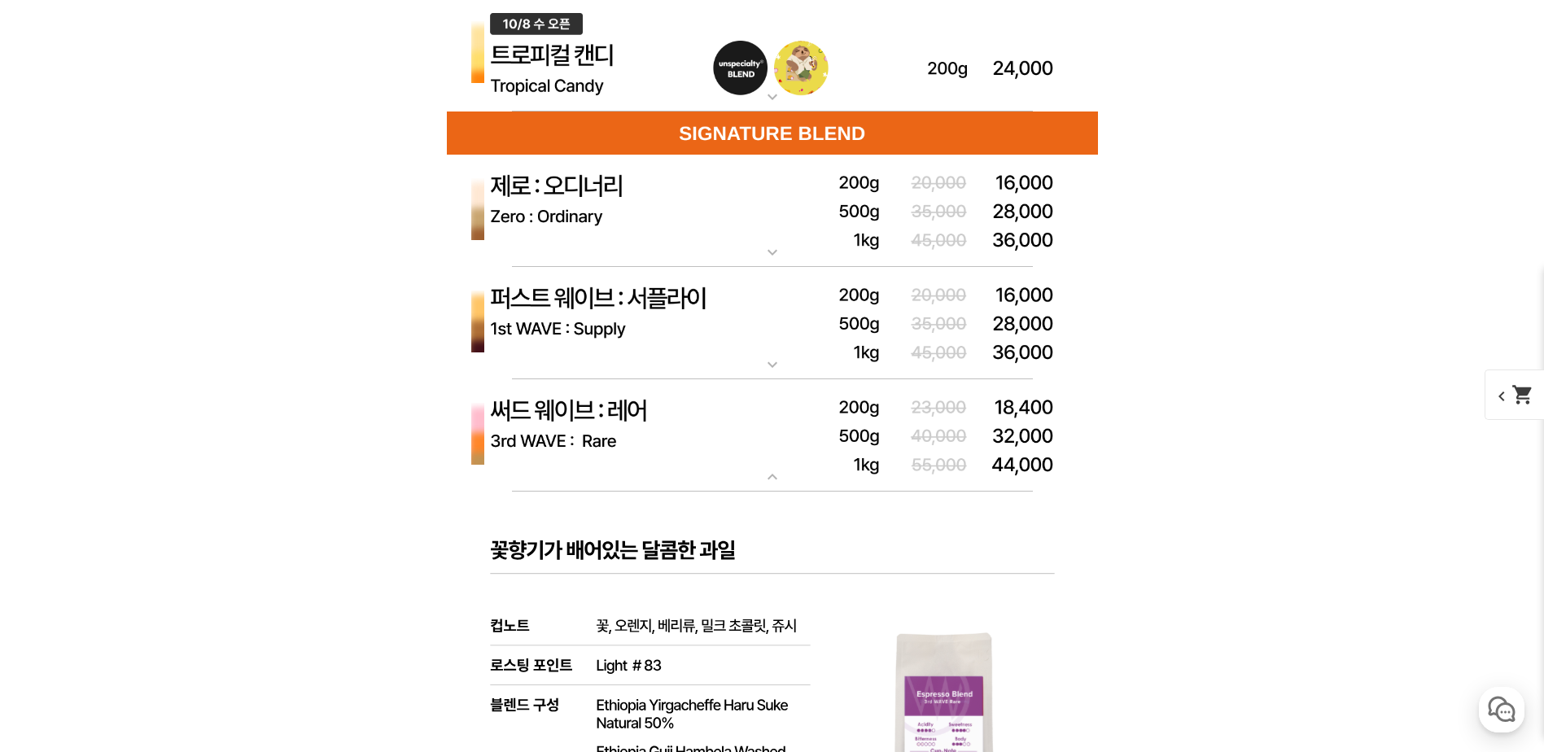
click at [919, 437] on img at bounding box center [772, 435] width 651 height 113
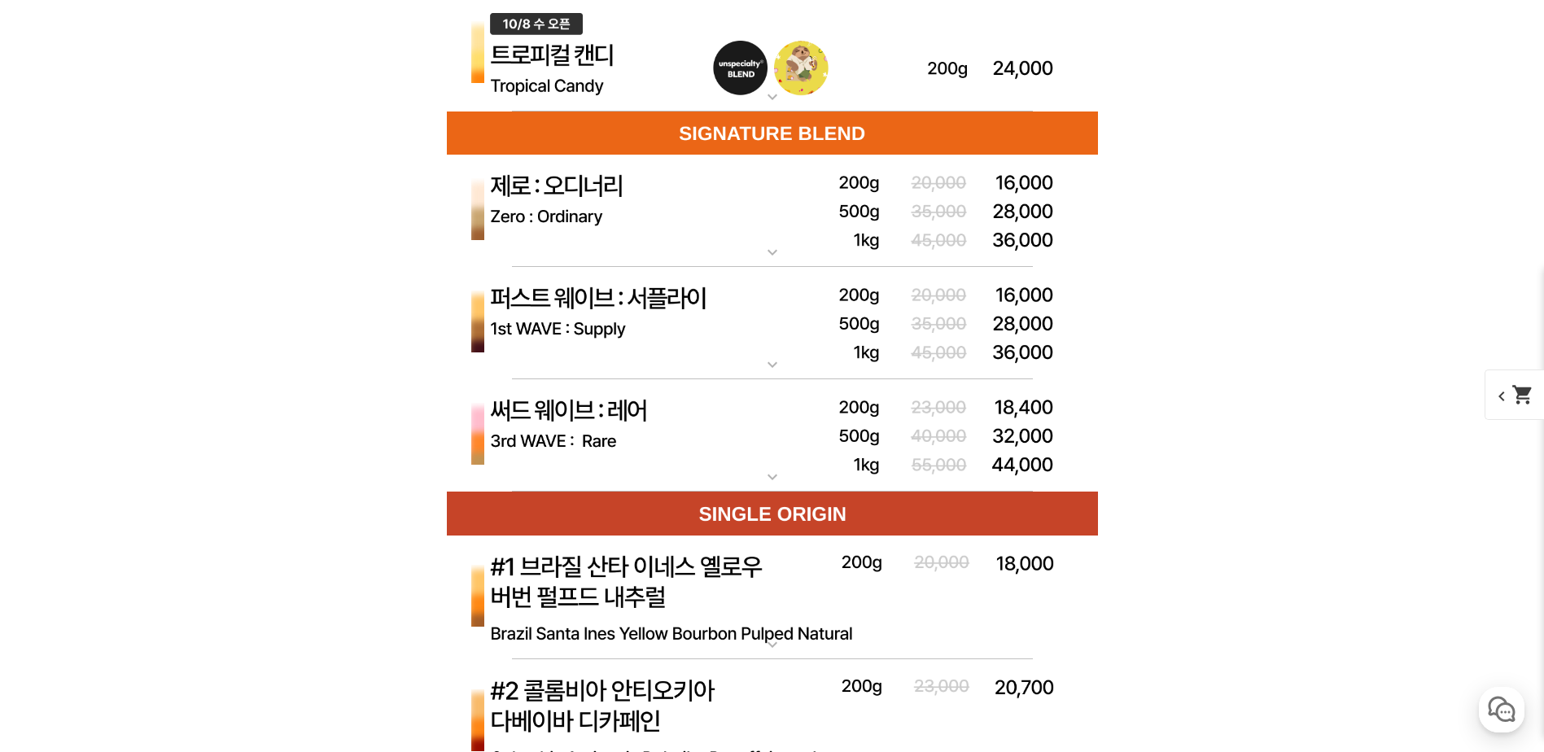
scroll to position [4802, 0]
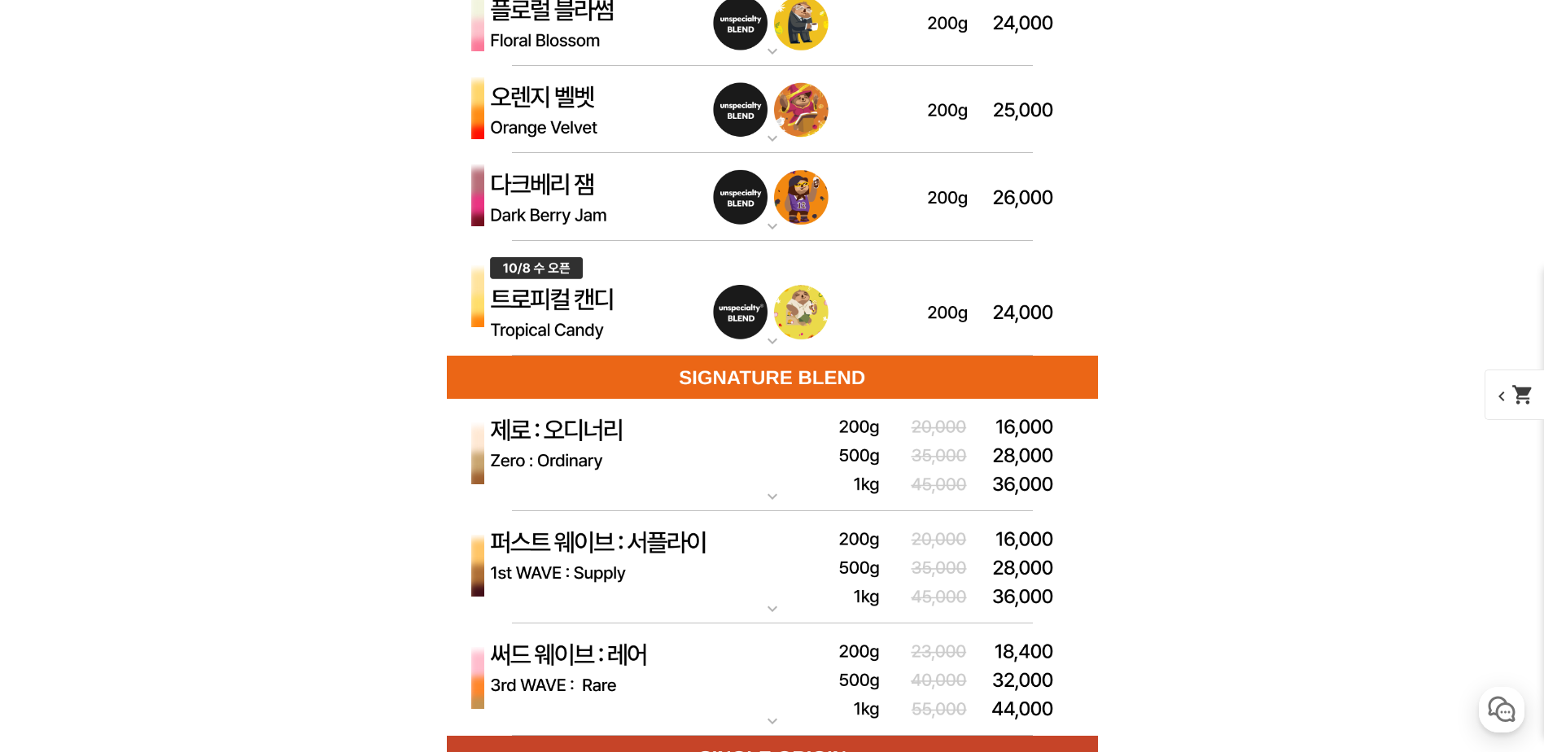
click at [924, 292] on img at bounding box center [772, 299] width 651 height 116
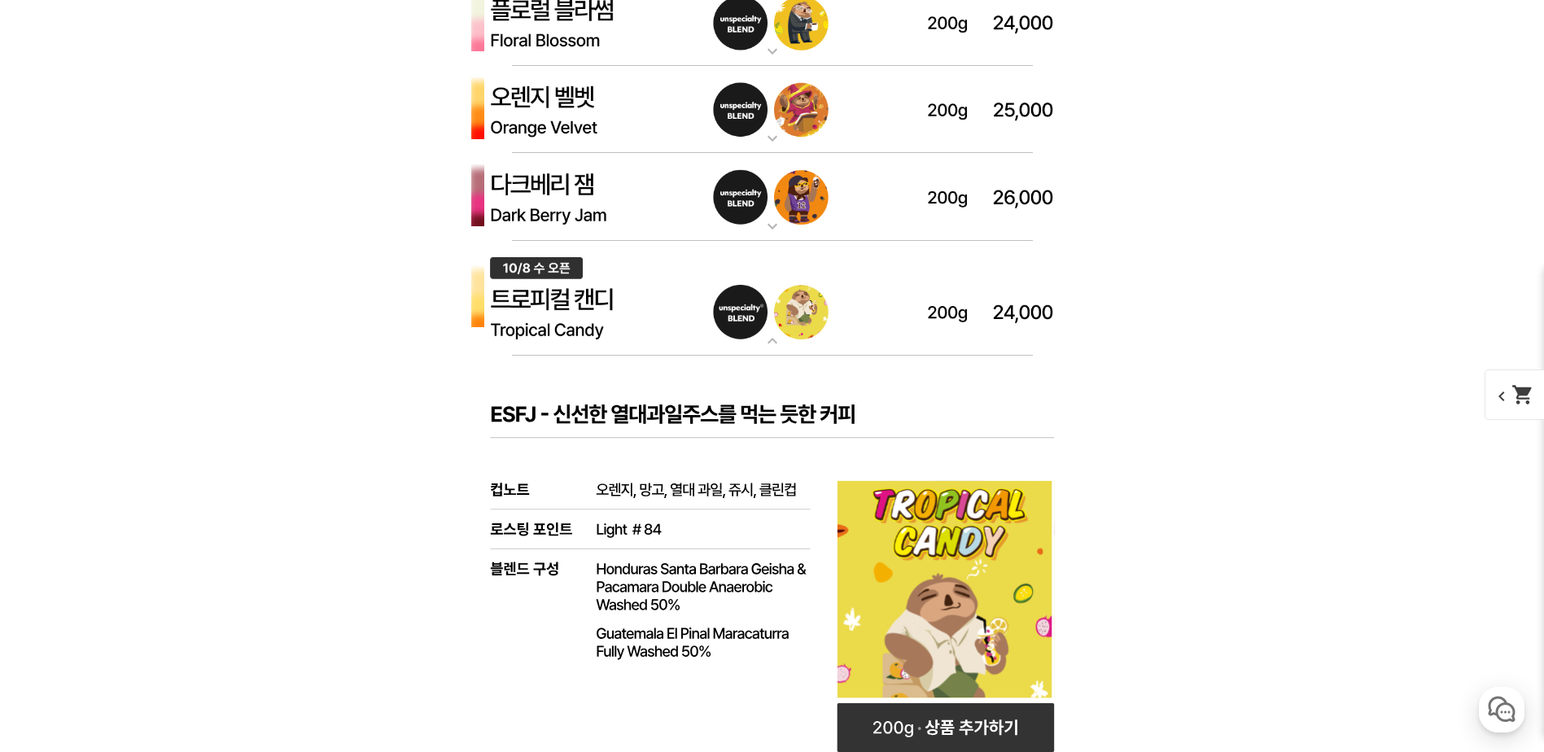
scroll to position [4720, 0]
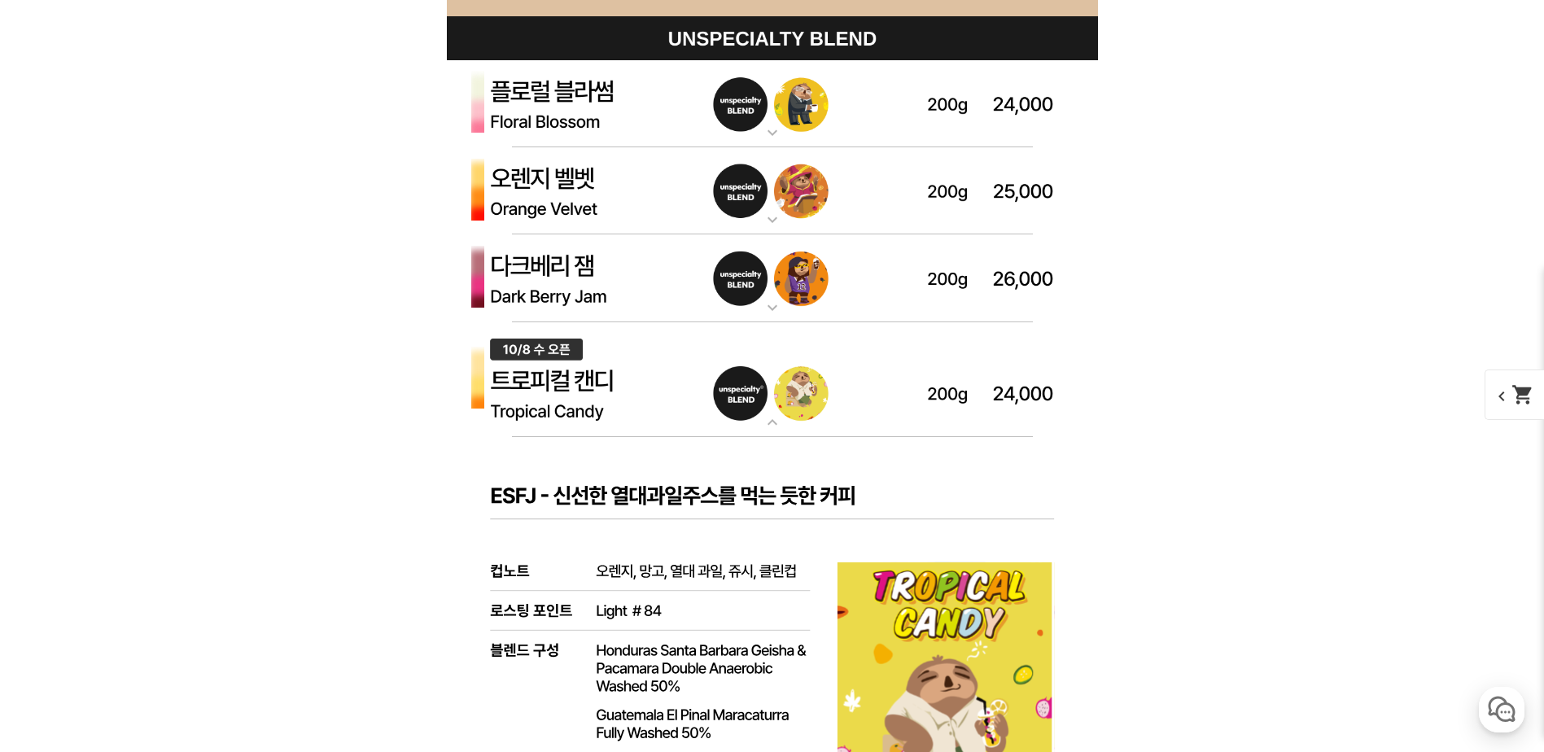
click at [903, 195] on img at bounding box center [772, 191] width 651 height 88
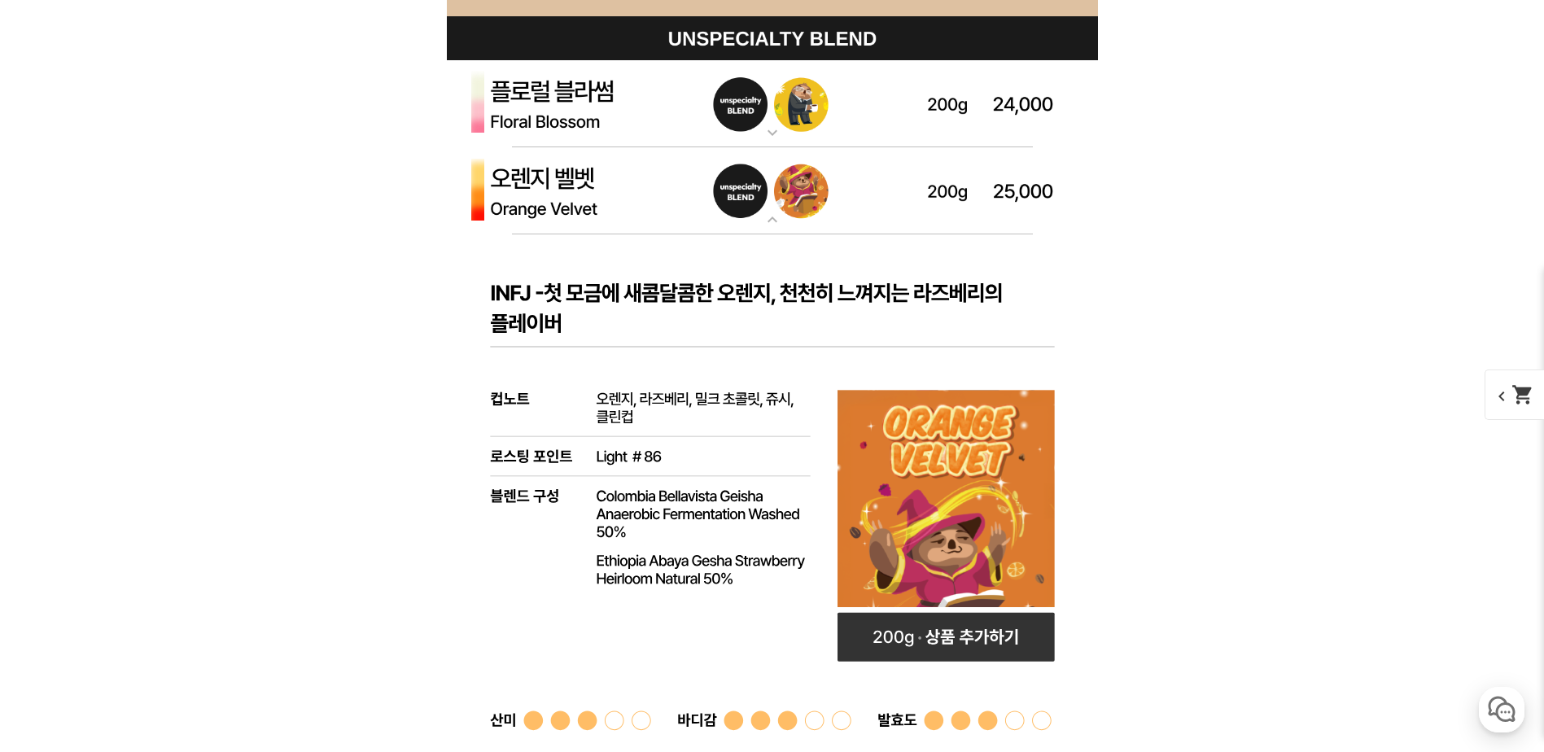
click at [903, 195] on img at bounding box center [772, 191] width 651 height 88
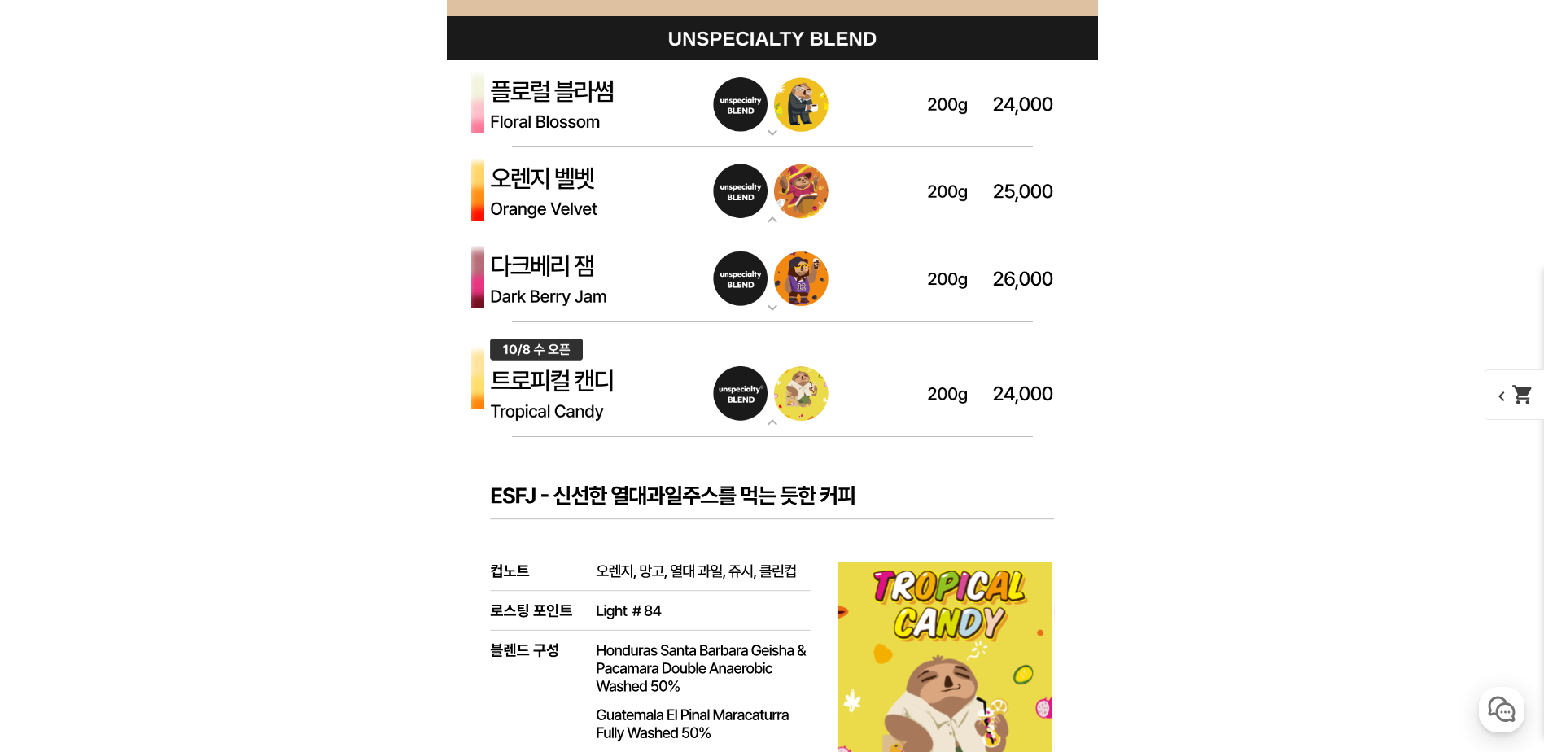
click at [903, 195] on img at bounding box center [772, 191] width 651 height 88
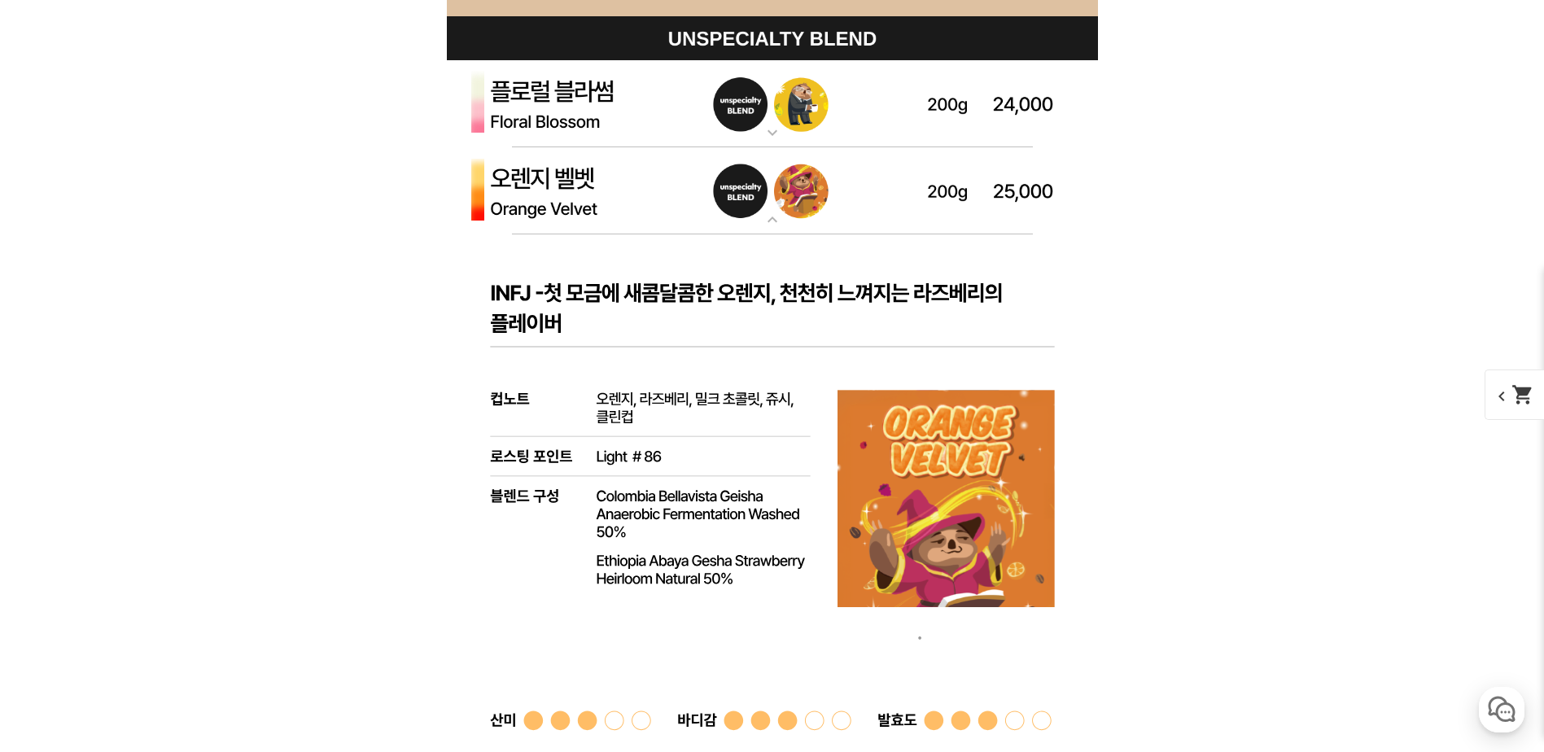
click at [903, 195] on img at bounding box center [772, 191] width 651 height 88
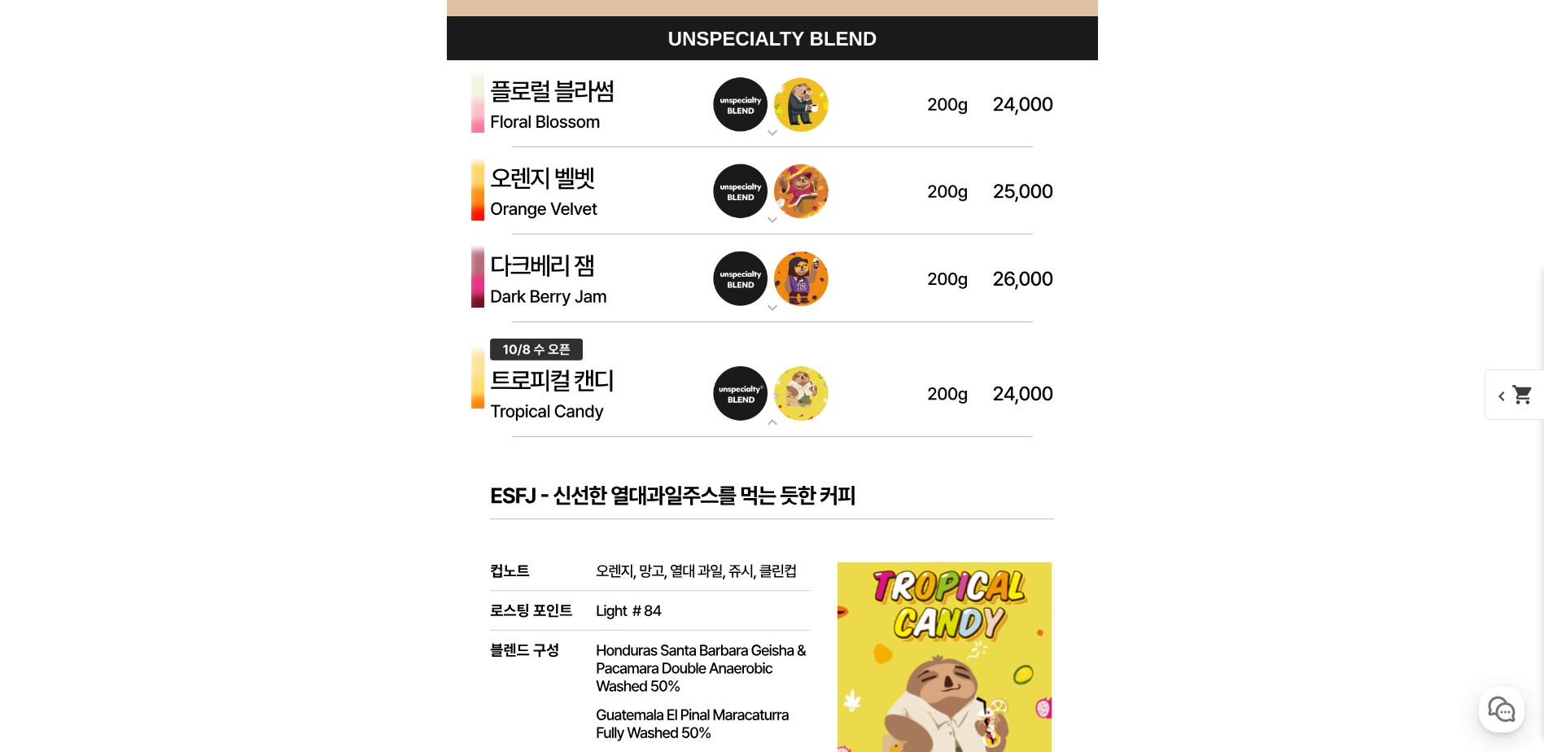
click at [903, 195] on img at bounding box center [772, 191] width 651 height 88
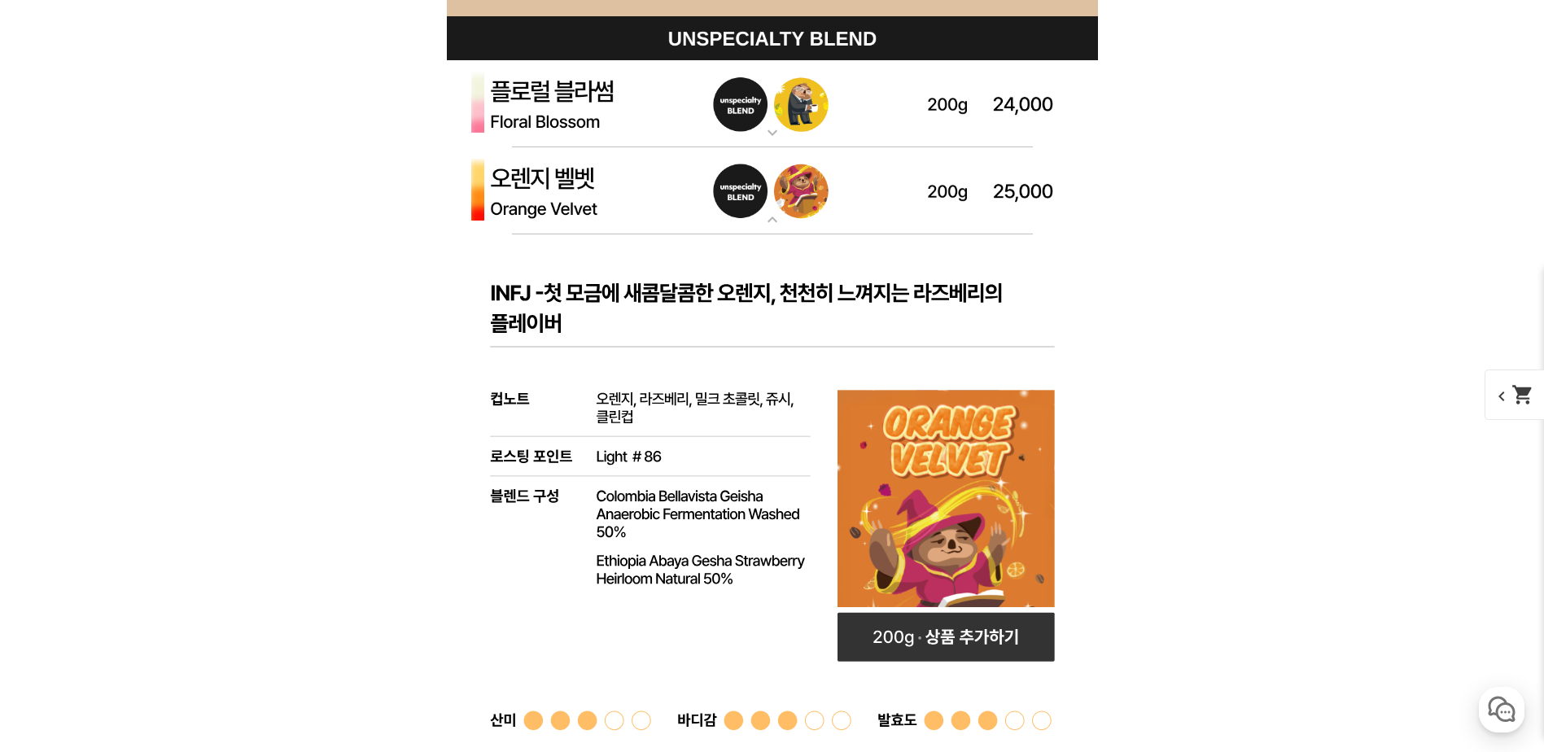
click at [903, 195] on img at bounding box center [772, 191] width 651 height 88
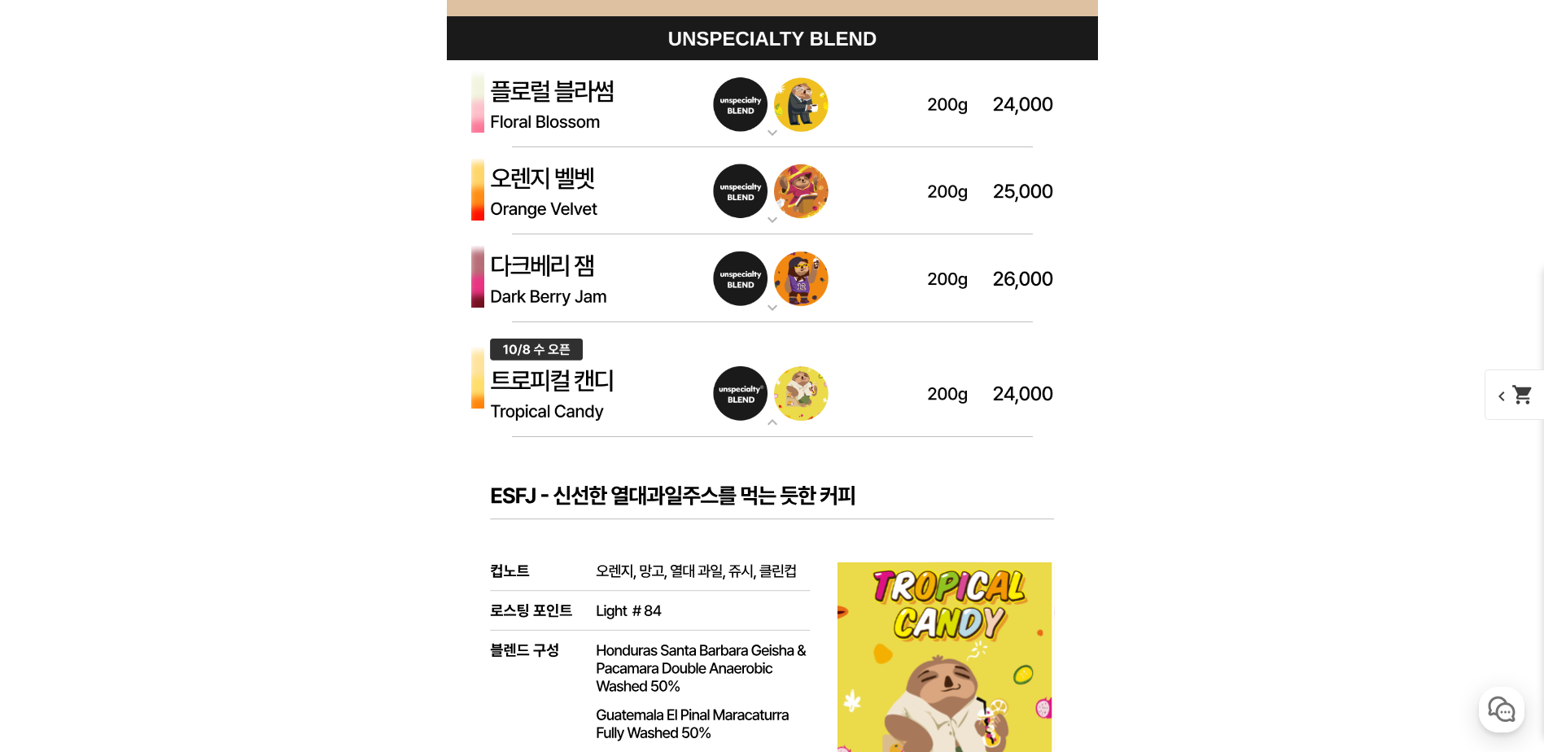
click at [894, 168] on img at bounding box center [772, 191] width 651 height 88
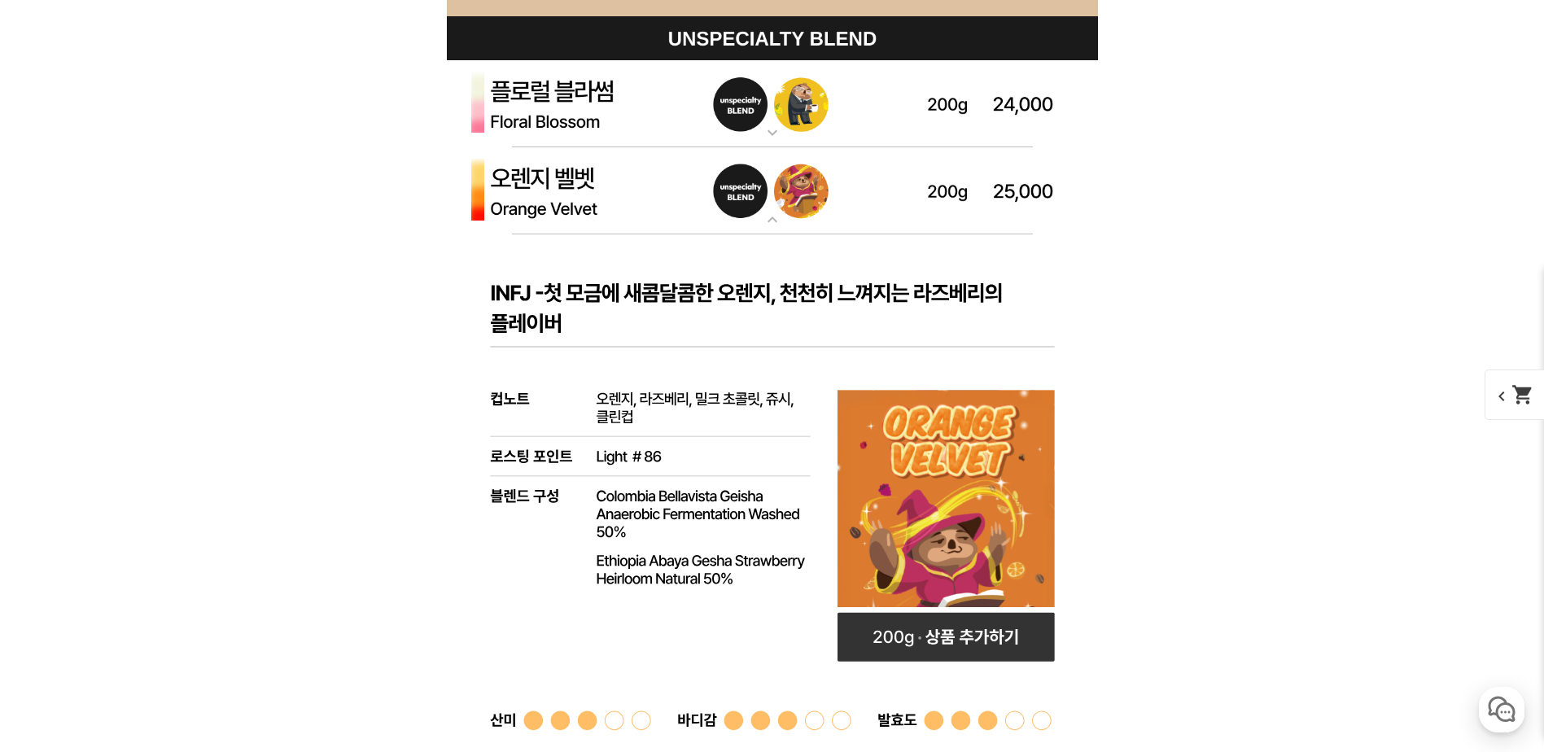
click at [894, 168] on img at bounding box center [772, 191] width 651 height 88
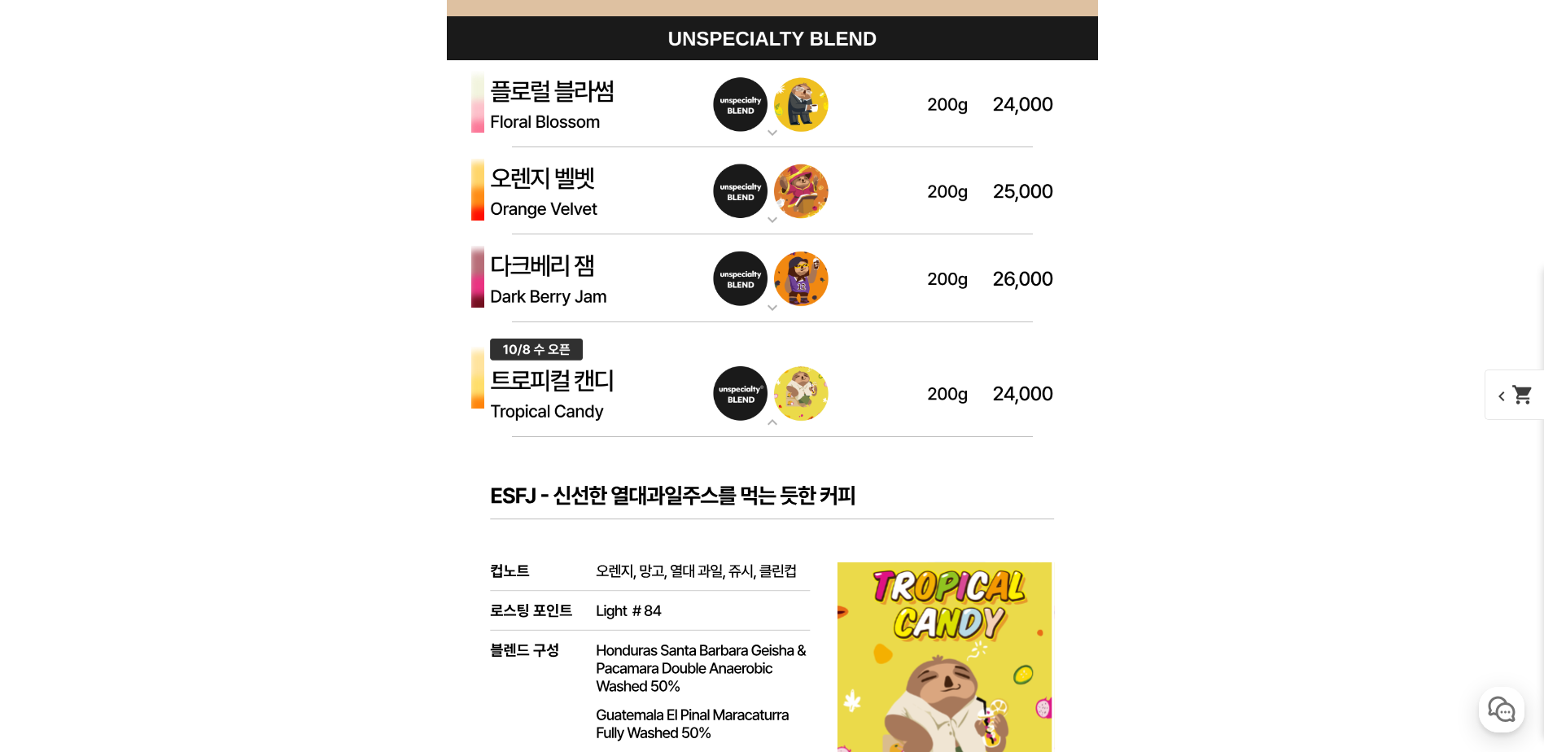
click at [894, 168] on img at bounding box center [772, 191] width 651 height 88
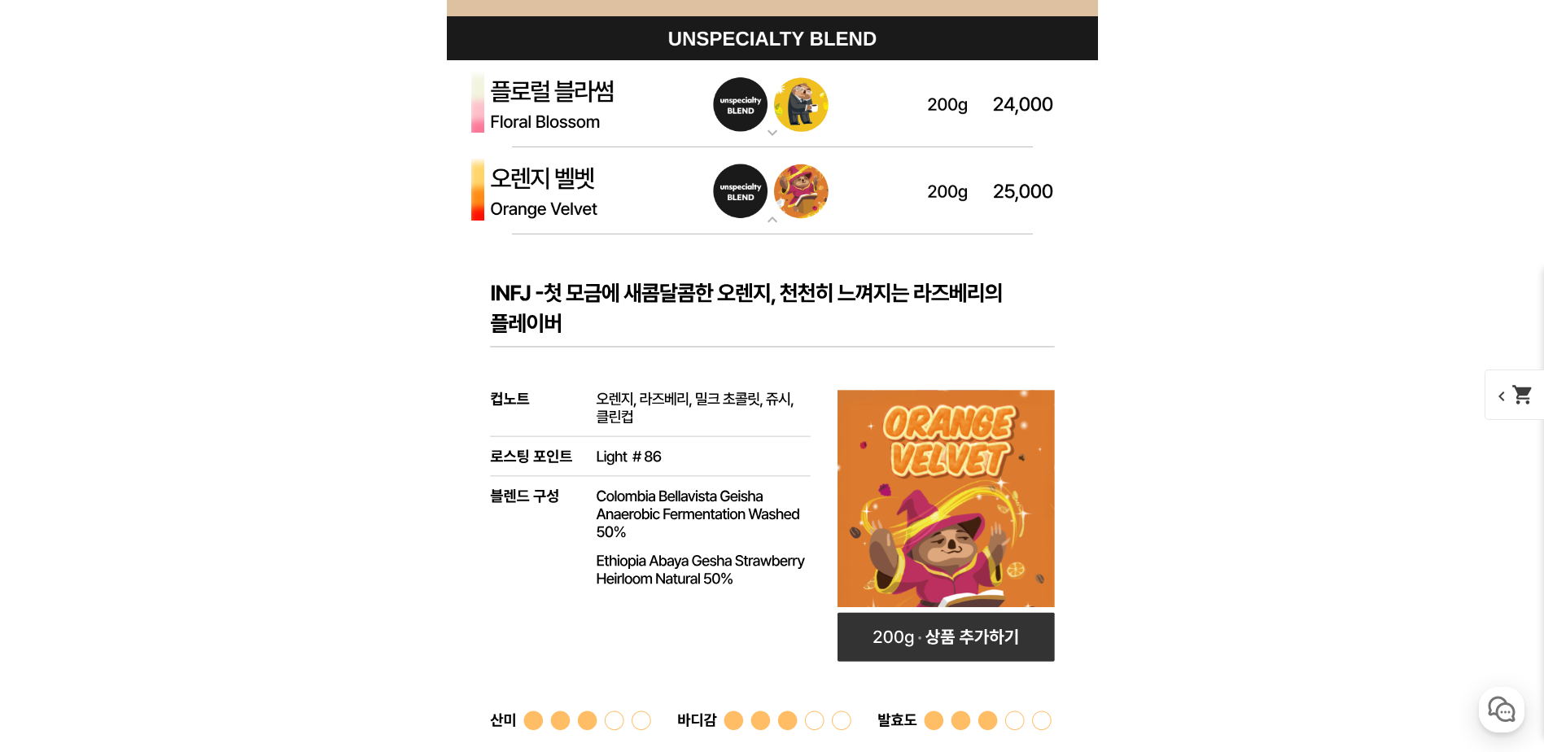
click at [894, 168] on img at bounding box center [772, 191] width 651 height 88
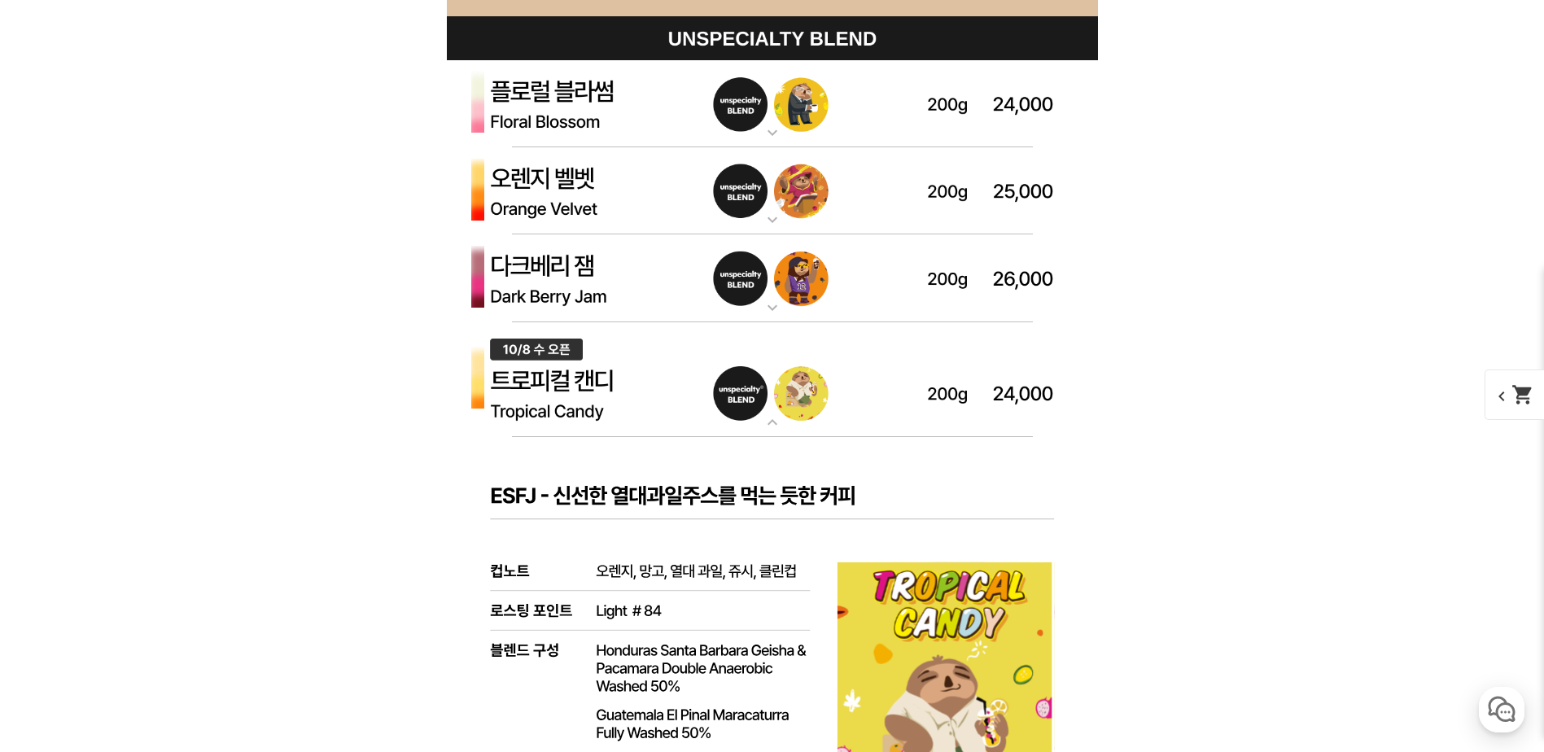
click at [902, 140] on img at bounding box center [772, 104] width 651 height 88
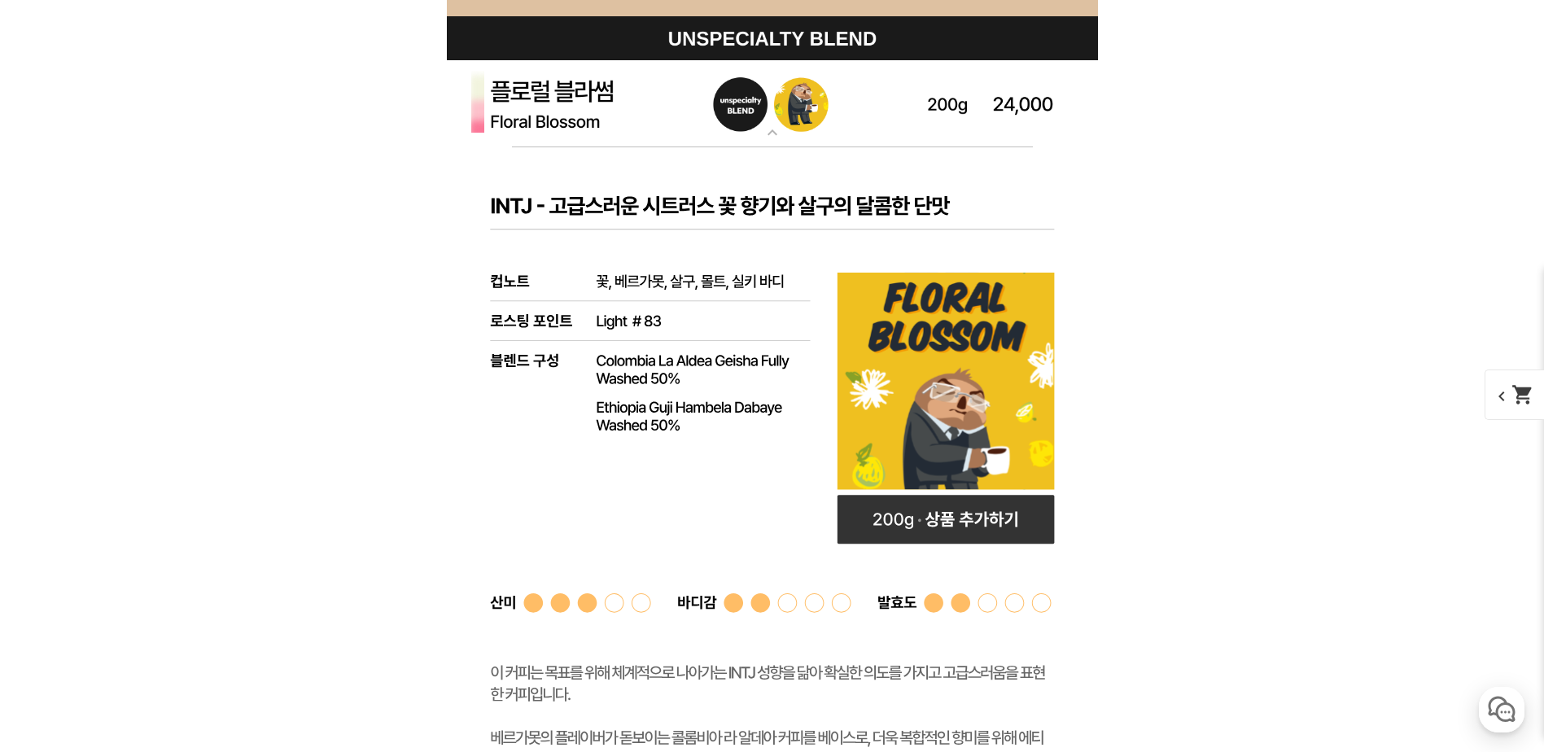
click at [902, 132] on img at bounding box center [772, 104] width 651 height 88
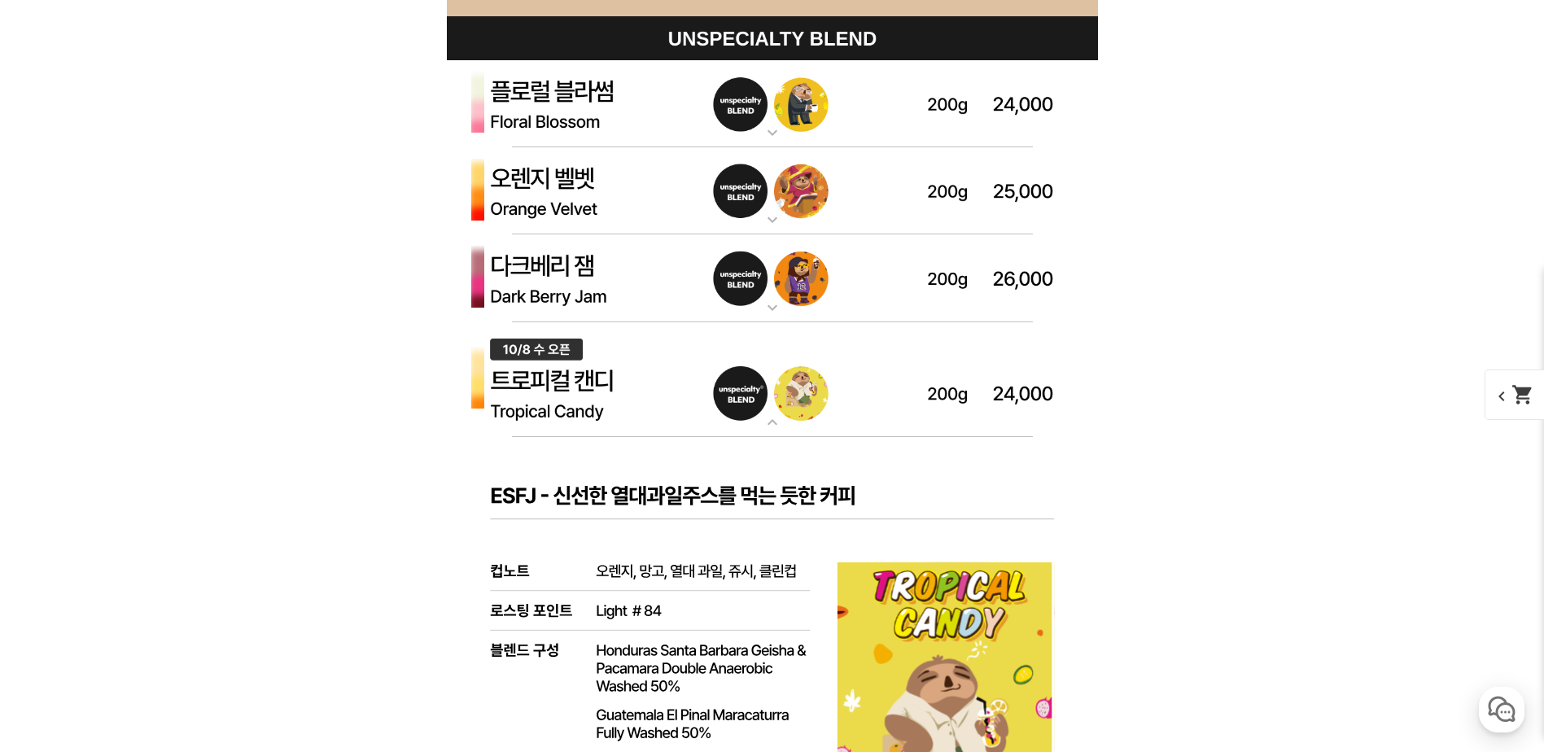
scroll to position [4883, 0]
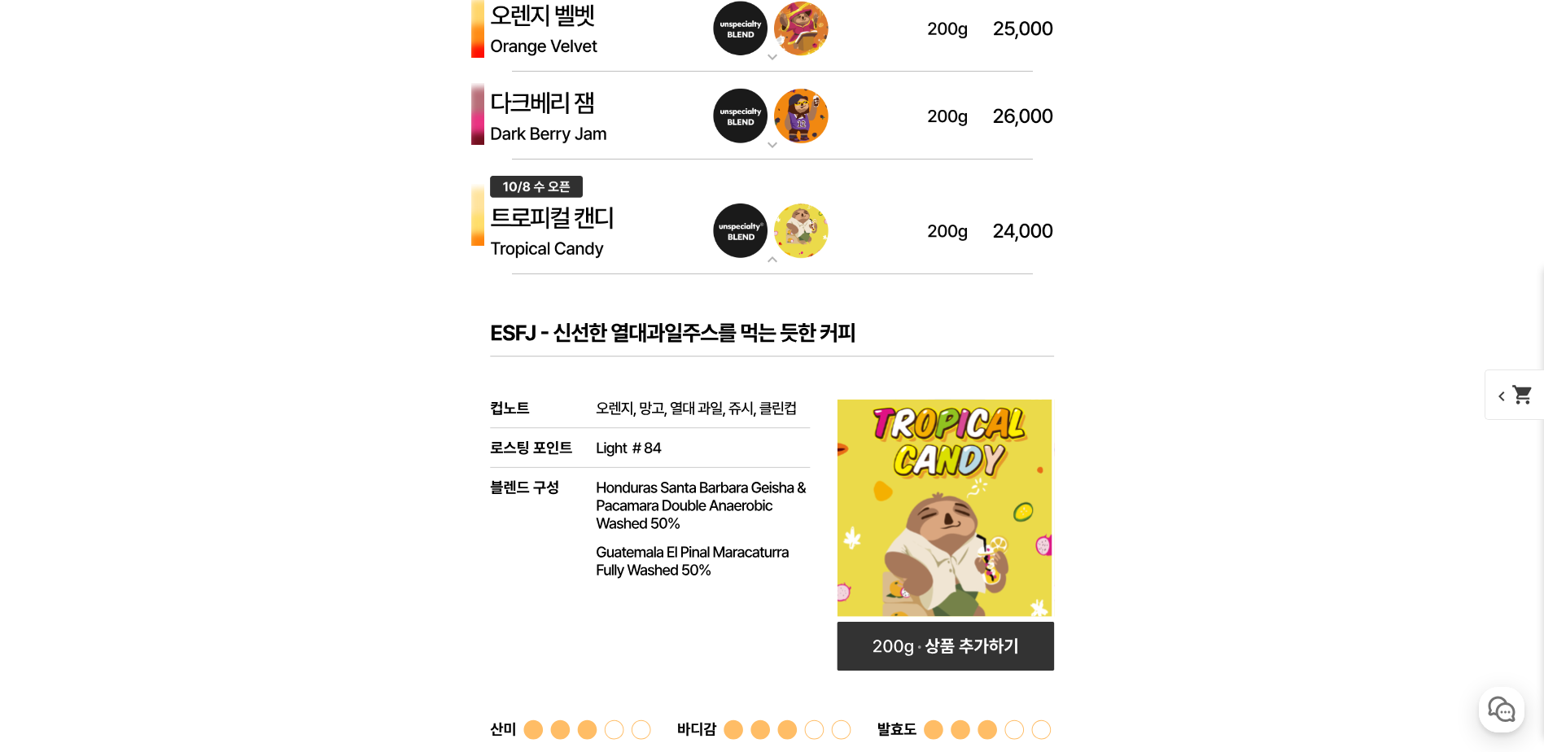
click at [886, 220] on img at bounding box center [772, 218] width 651 height 116
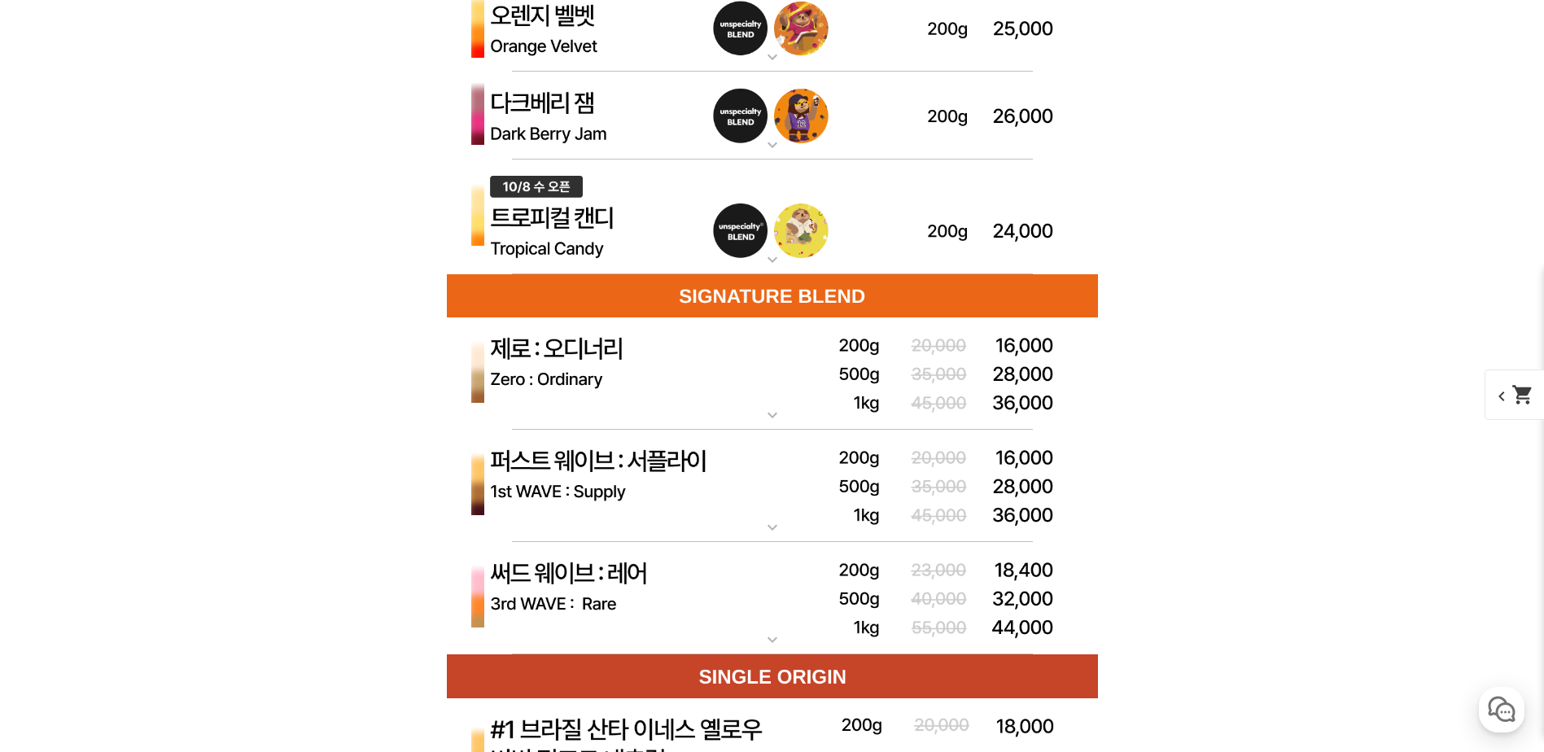
click at [755, 612] on img at bounding box center [772, 598] width 651 height 113
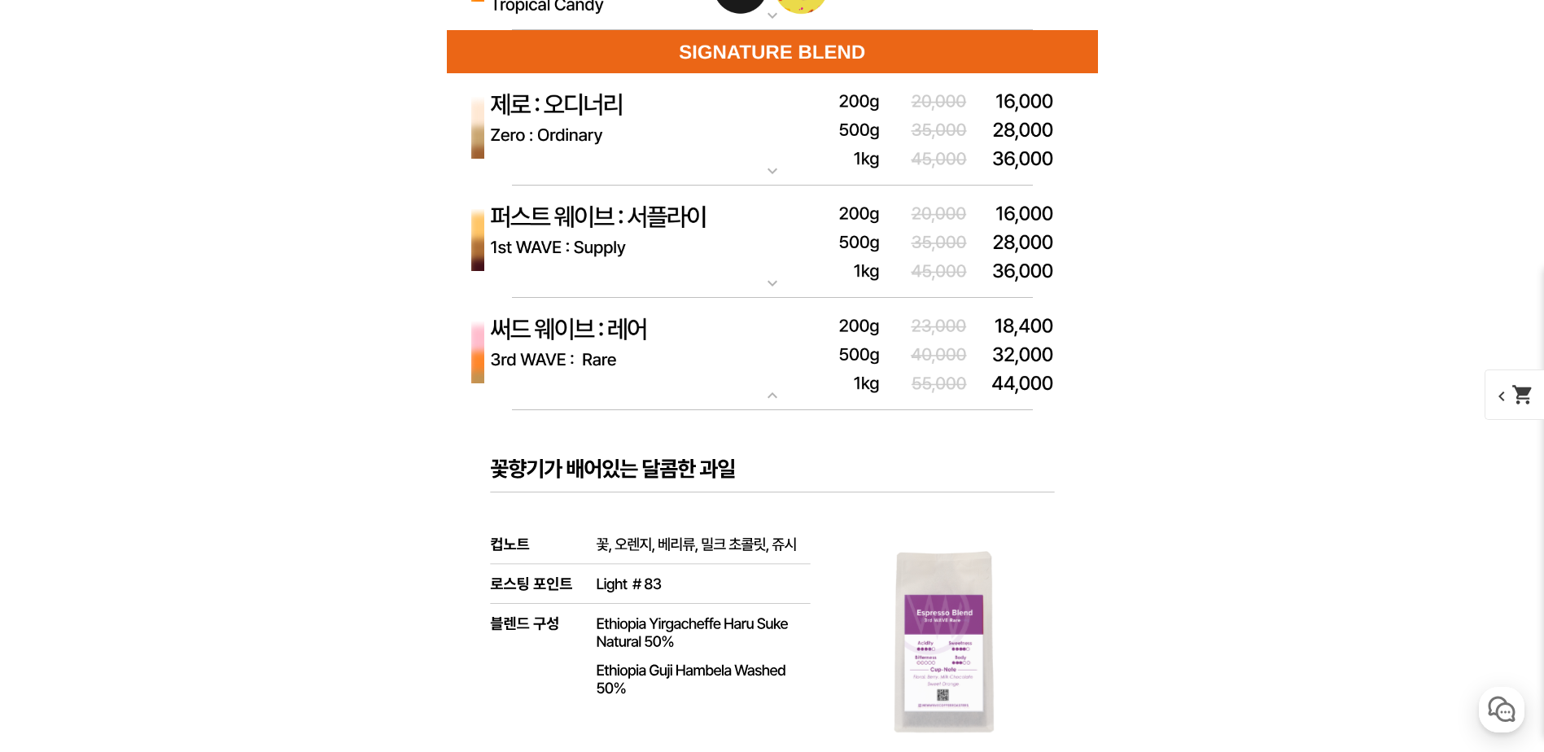
scroll to position [4557, 0]
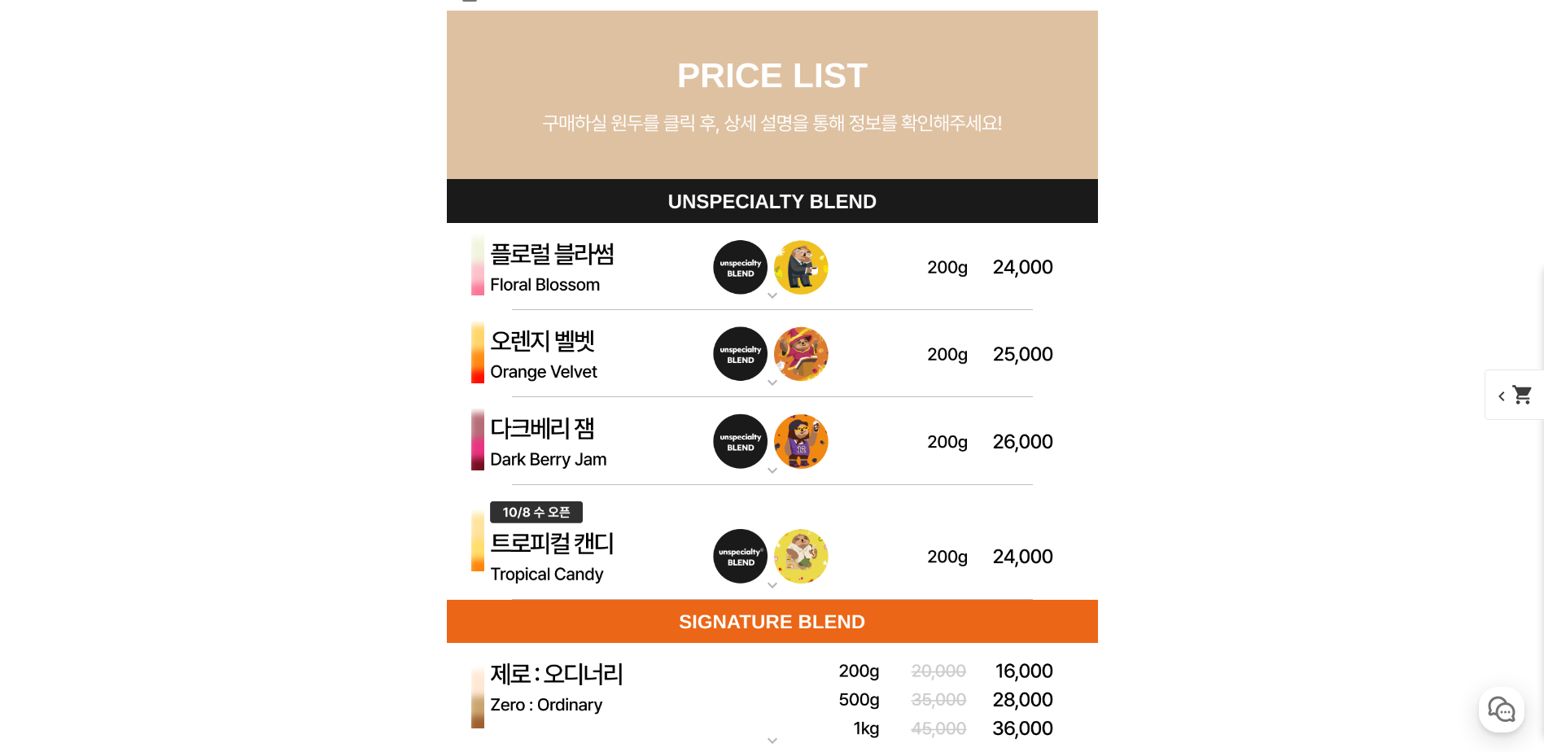
click at [762, 278] on img at bounding box center [772, 267] width 651 height 88
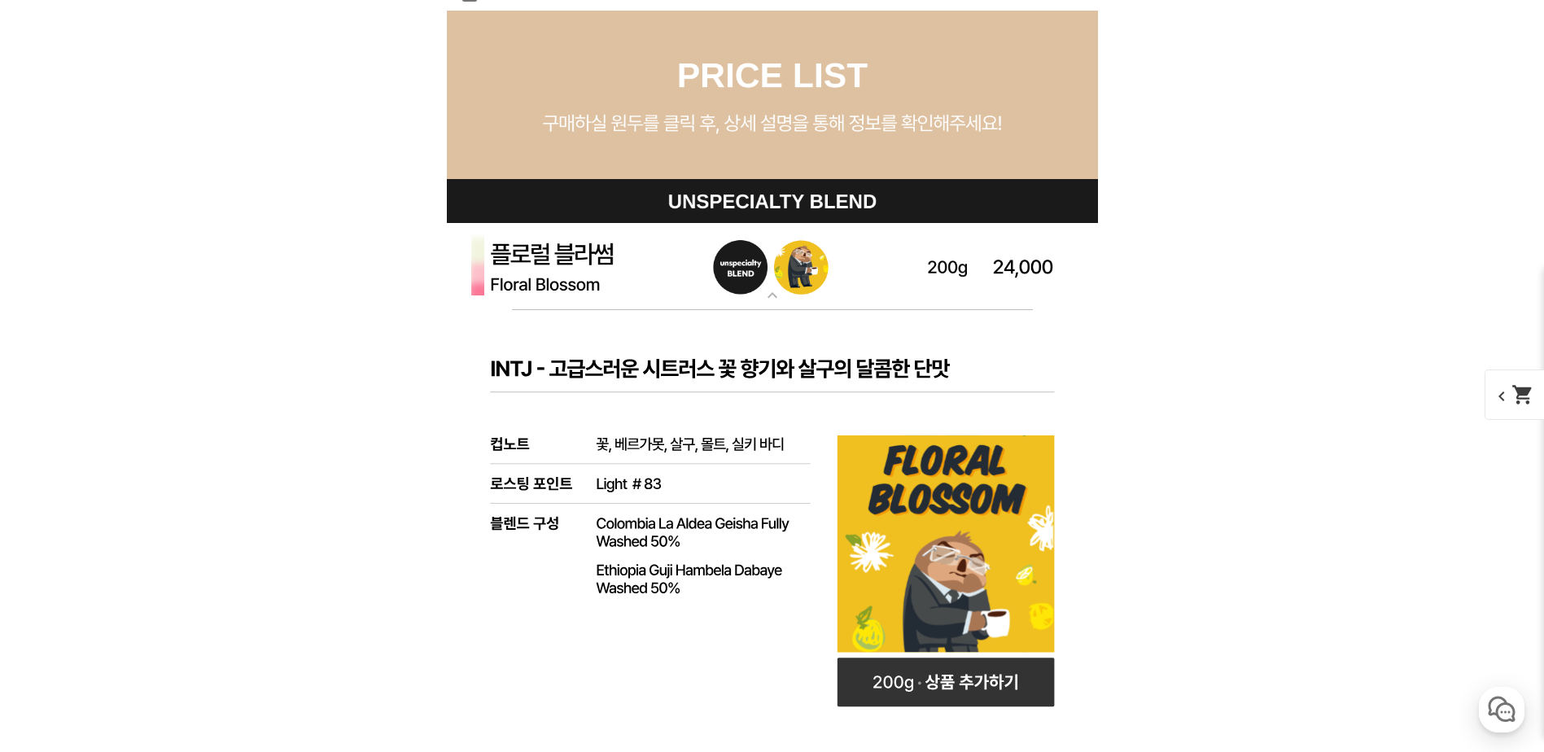
click at [762, 278] on img at bounding box center [772, 267] width 651 height 88
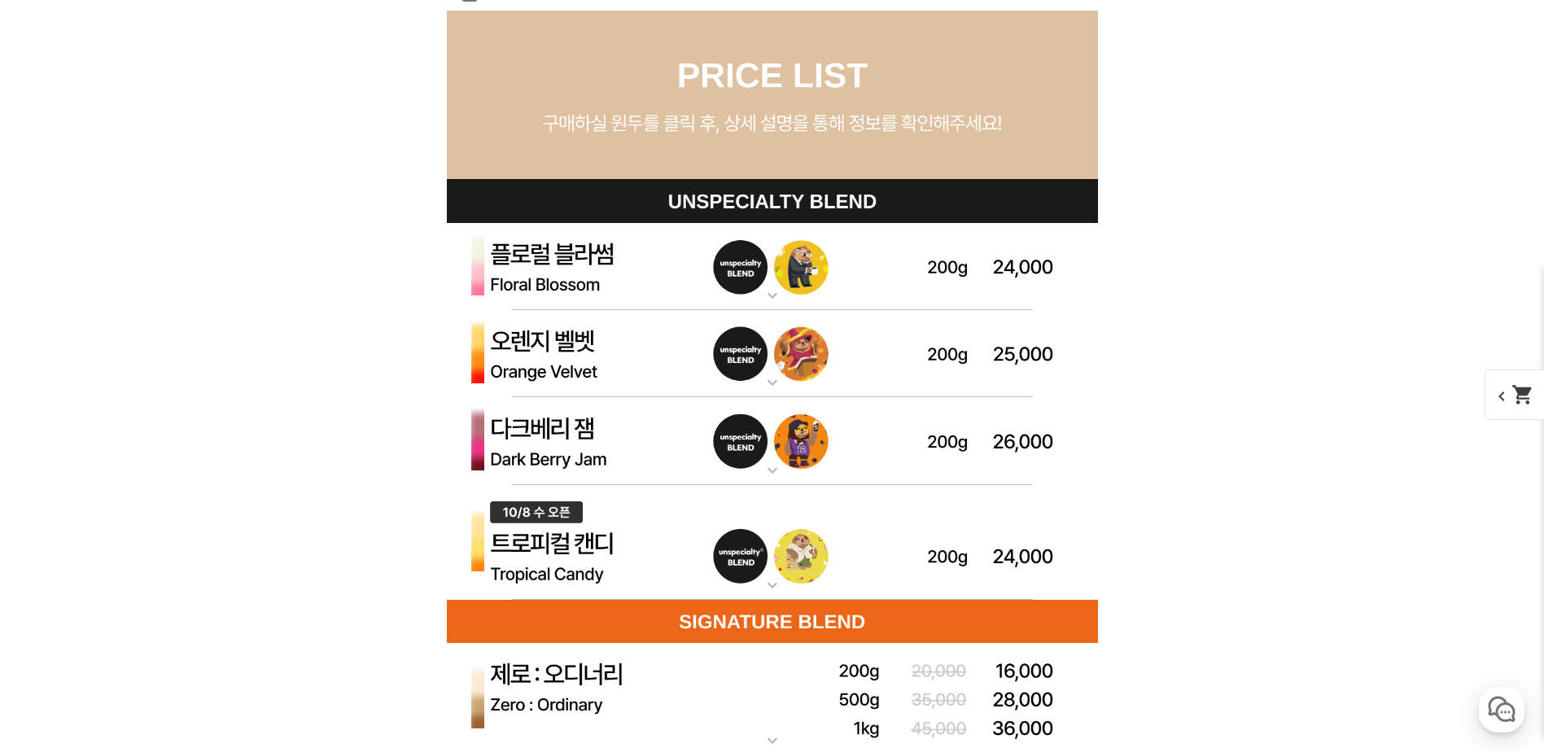
click at [762, 278] on img at bounding box center [772, 267] width 651 height 88
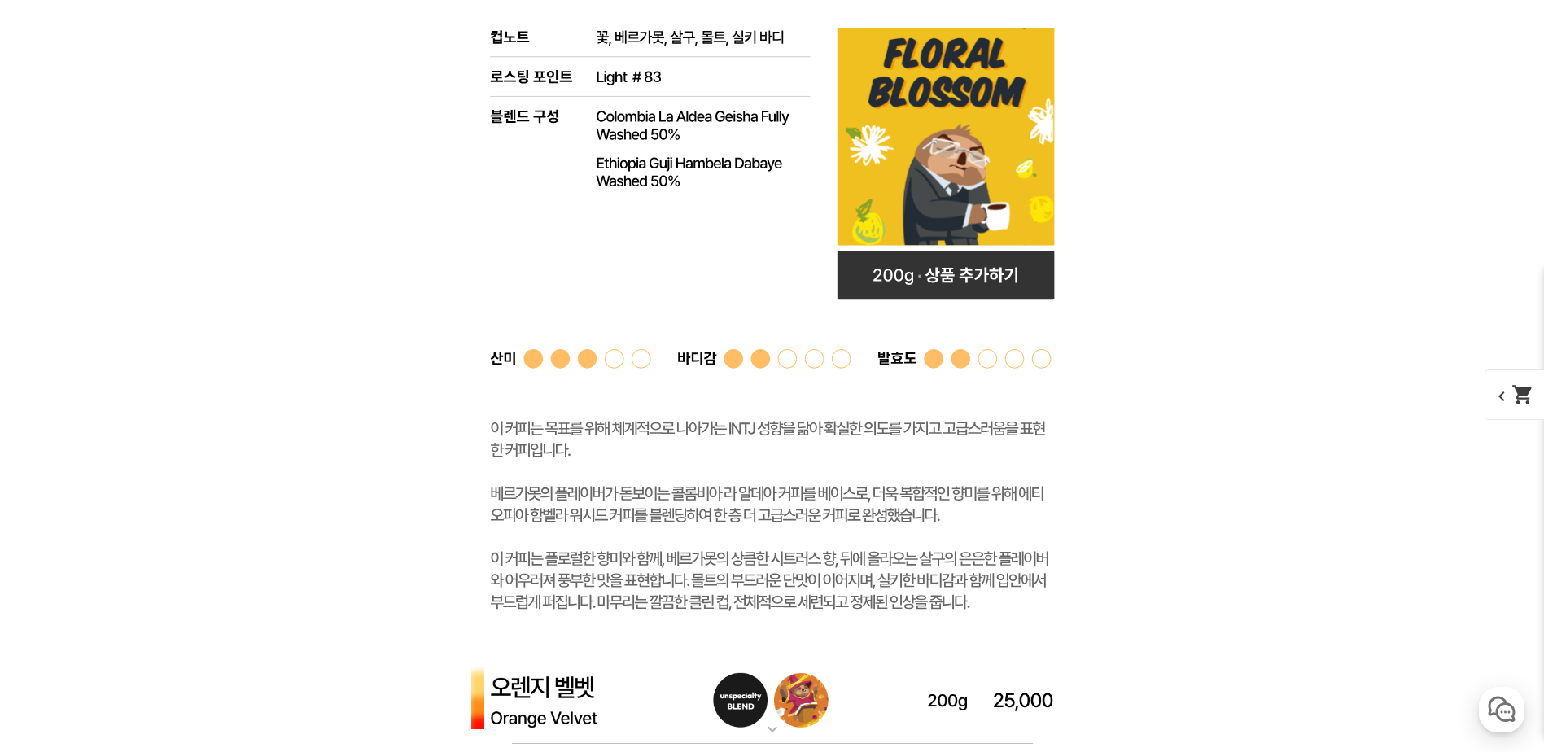
scroll to position [5615, 0]
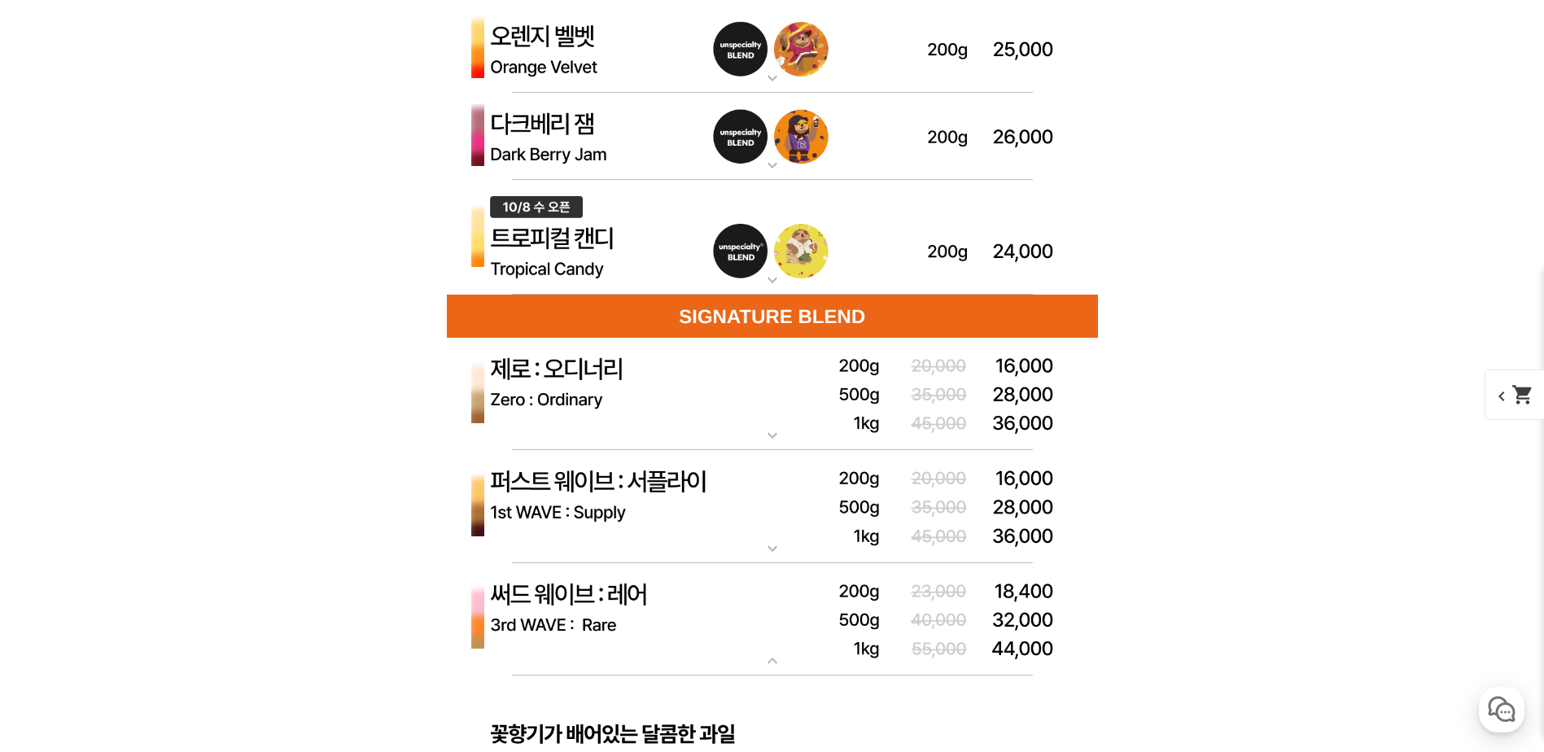
click at [867, 202] on img at bounding box center [772, 238] width 651 height 116
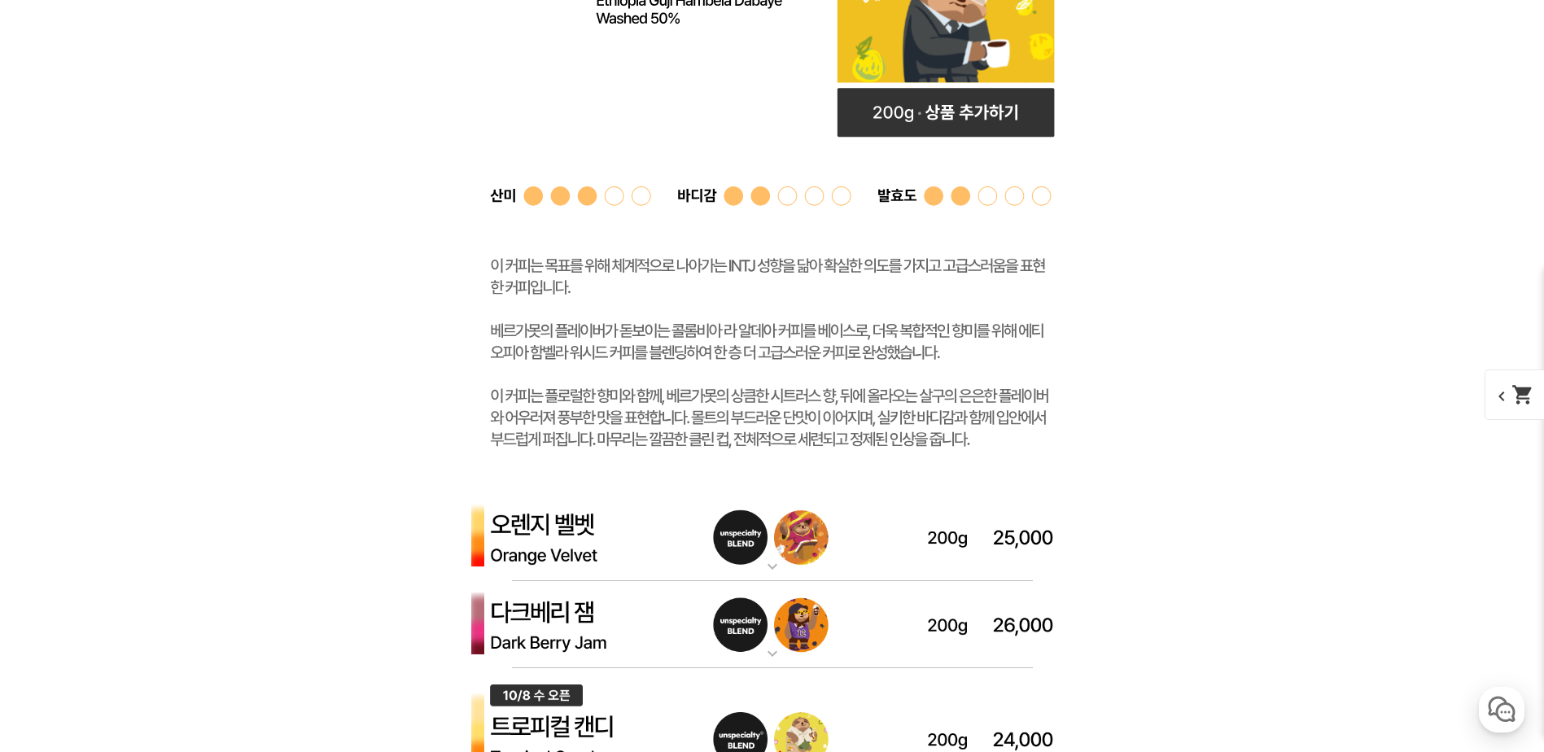
drag, startPoint x: 872, startPoint y: 198, endPoint x: 702, endPoint y: 202, distance: 171.0
click at [702, 202] on rect at bounding box center [772, 116] width 651 height 753
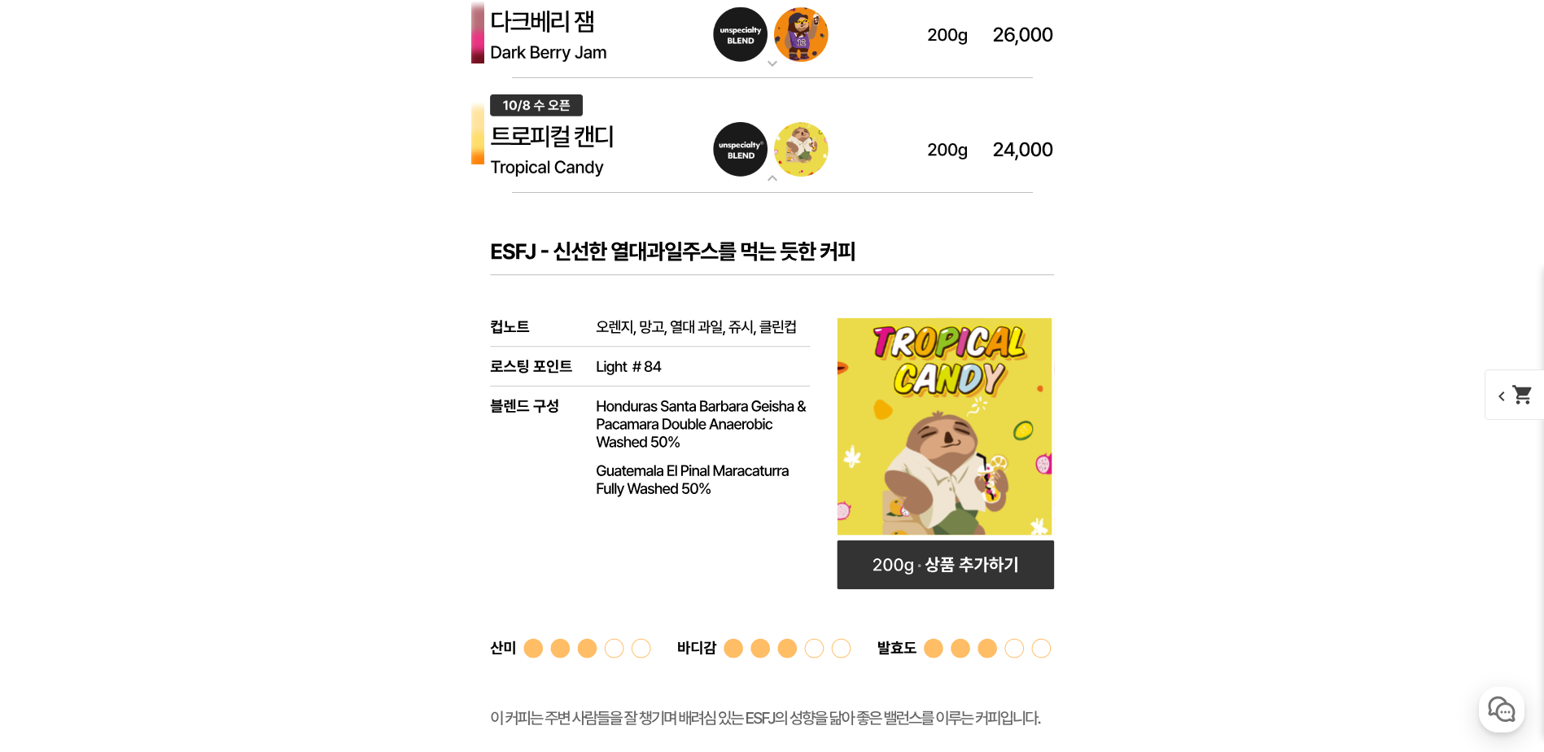
scroll to position [4720, 0]
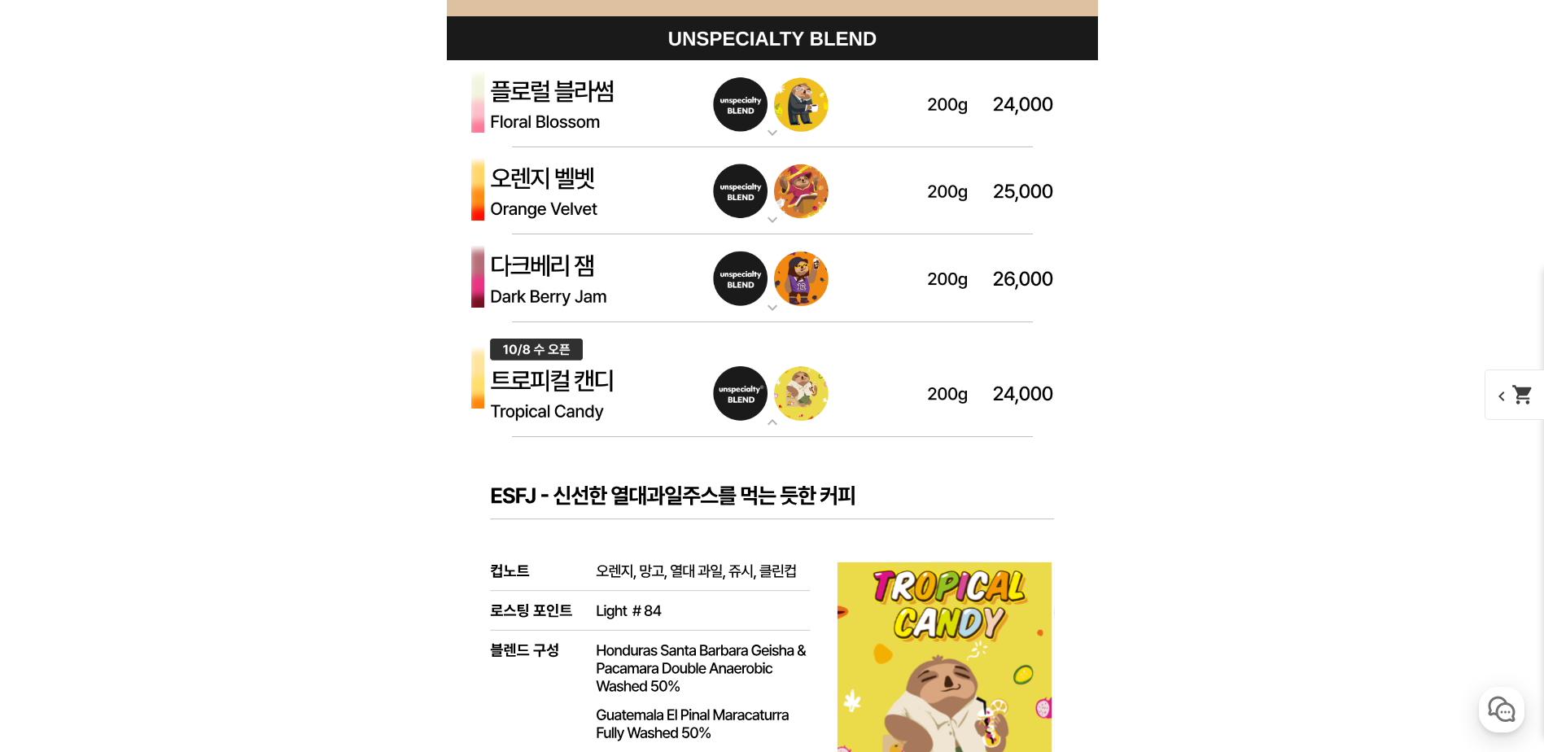
click at [704, 104] on img at bounding box center [772, 104] width 651 height 88
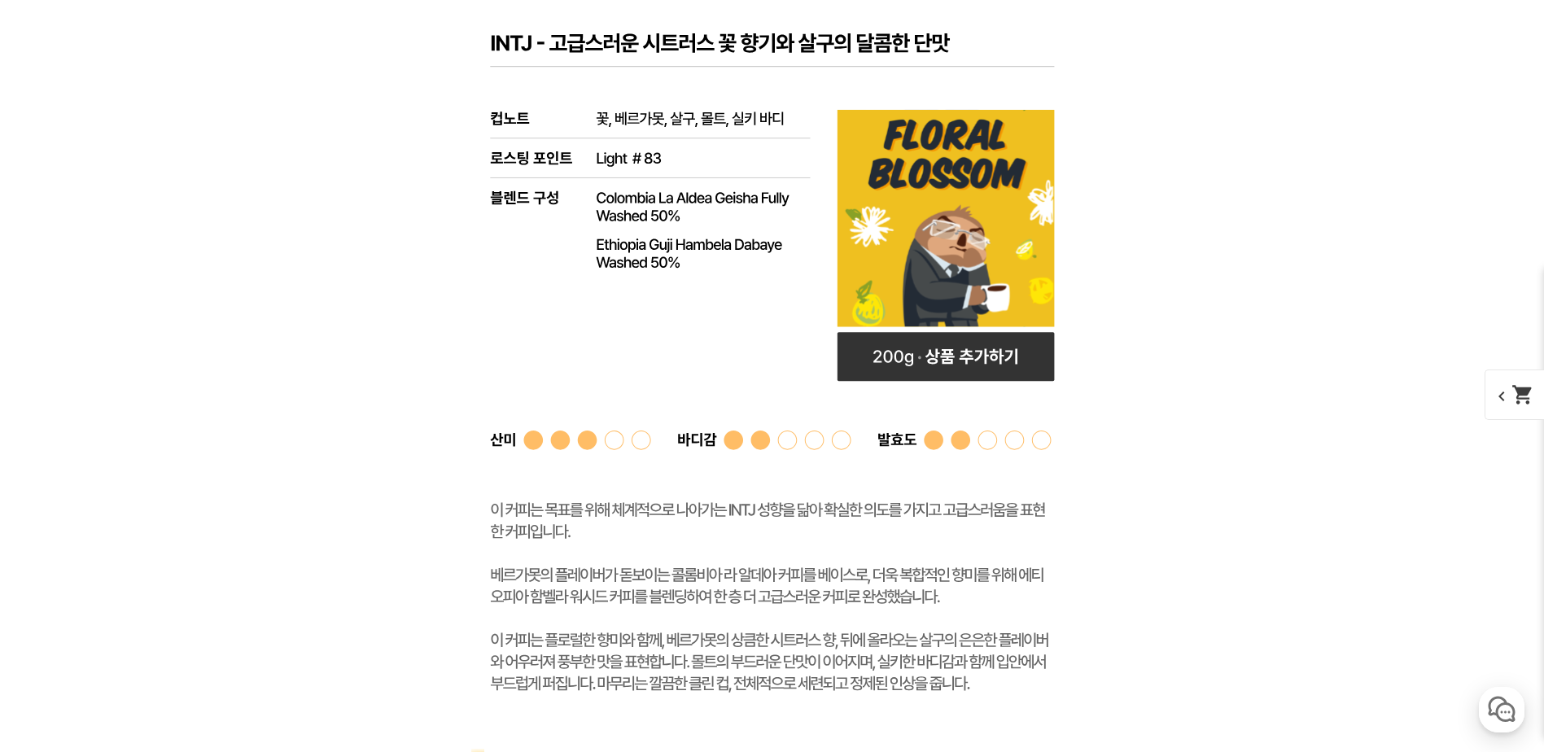
scroll to position [5534, 0]
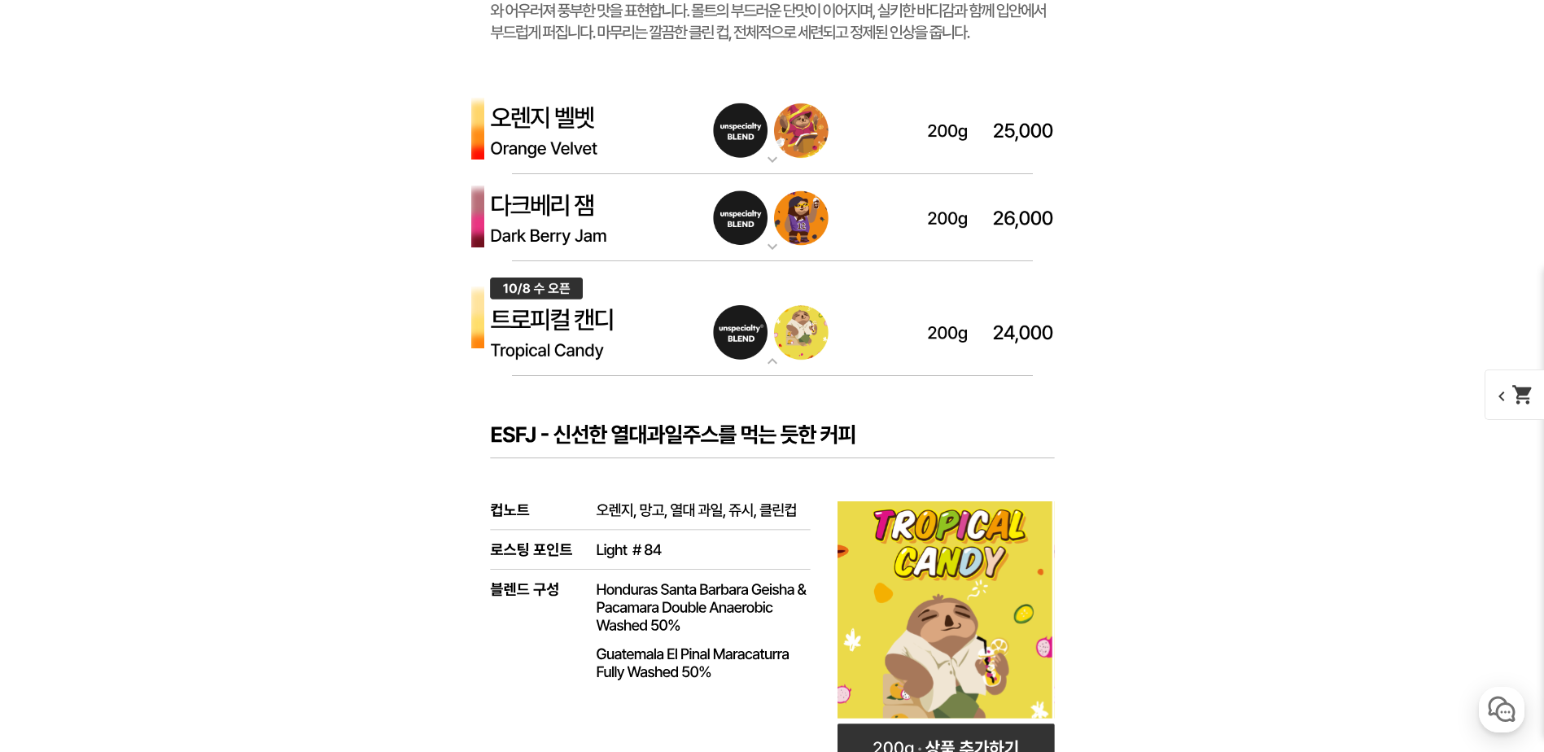
click at [767, 343] on img at bounding box center [772, 319] width 651 height 116
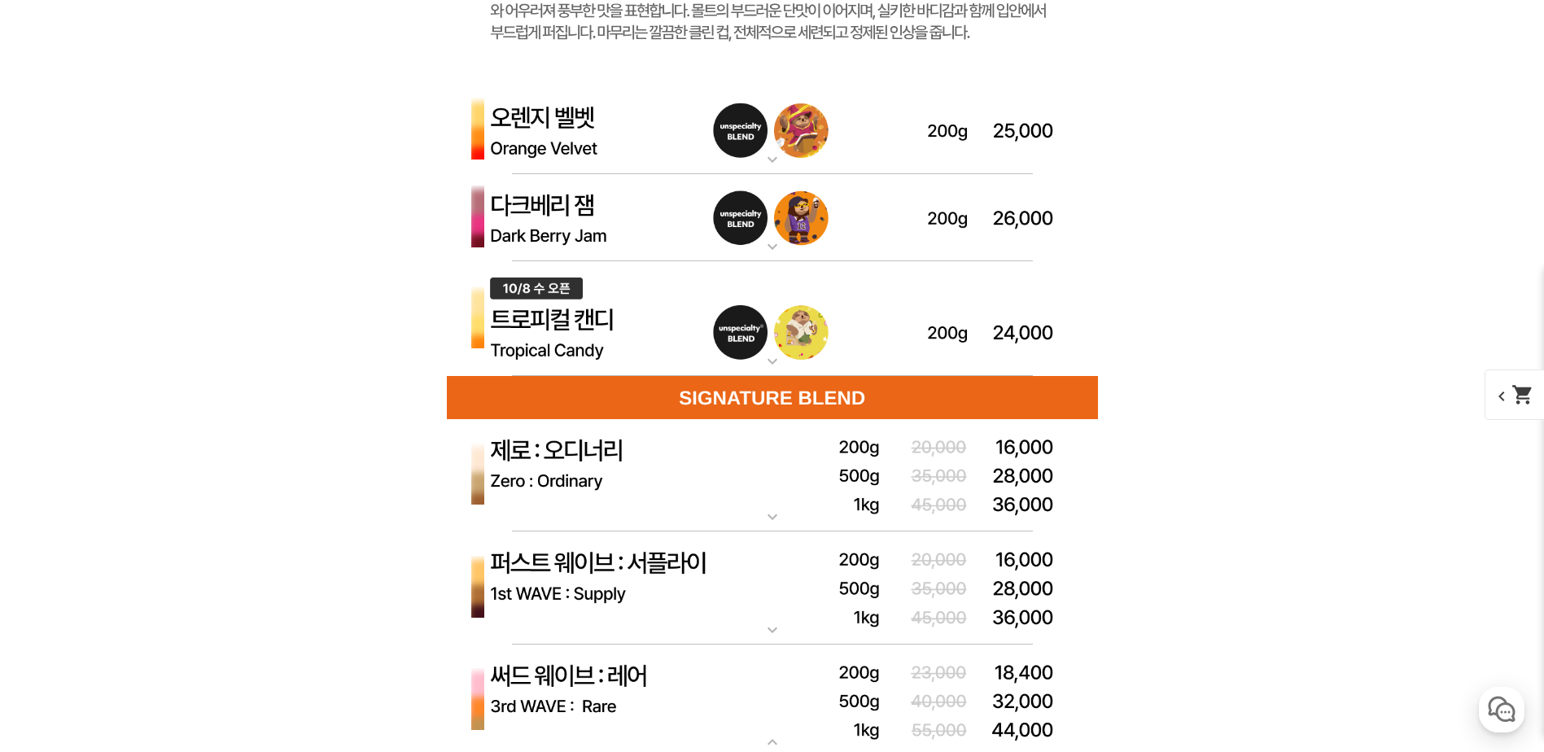
click at [767, 343] on img at bounding box center [772, 319] width 651 height 116
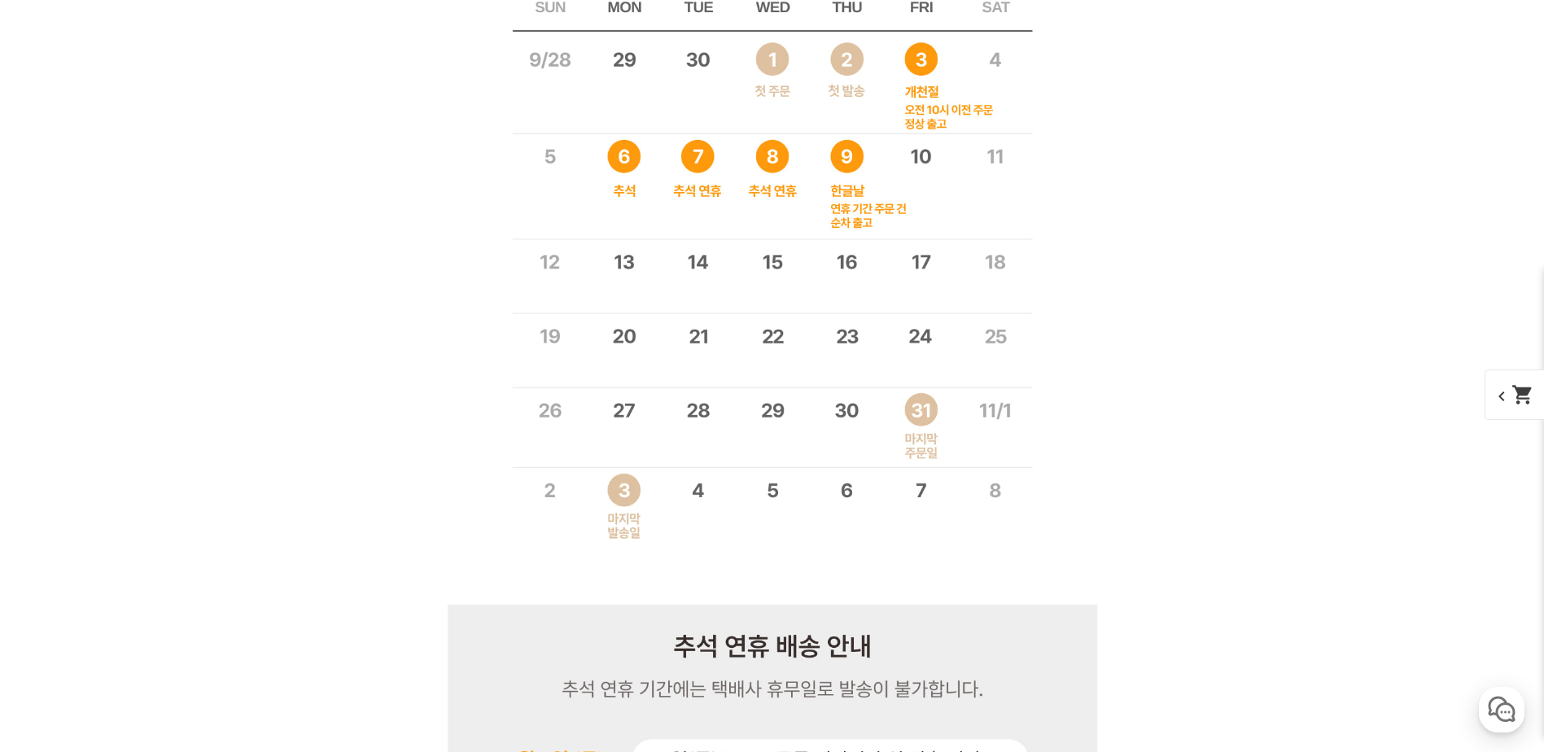
scroll to position [11393, 0]
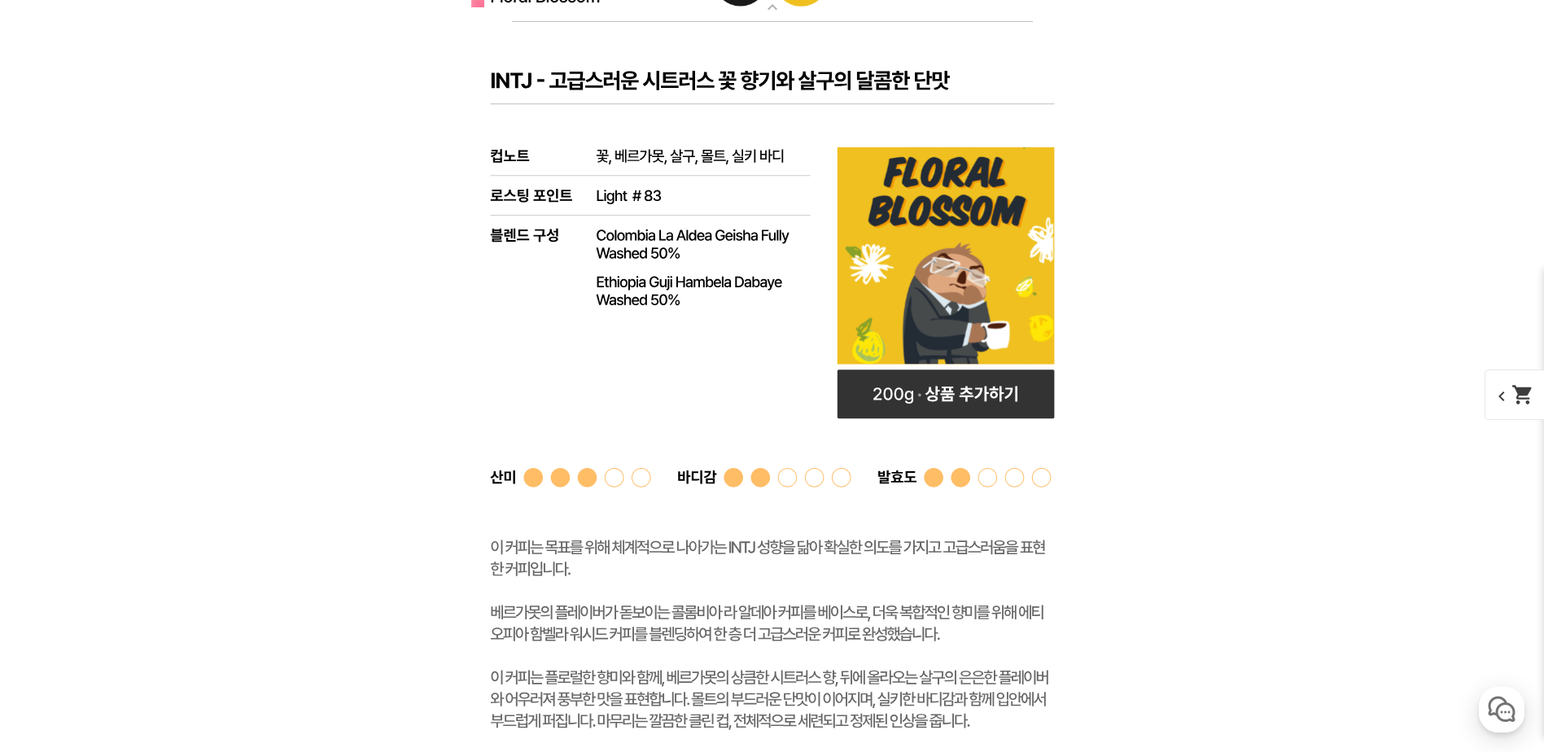
scroll to position [4764, 0]
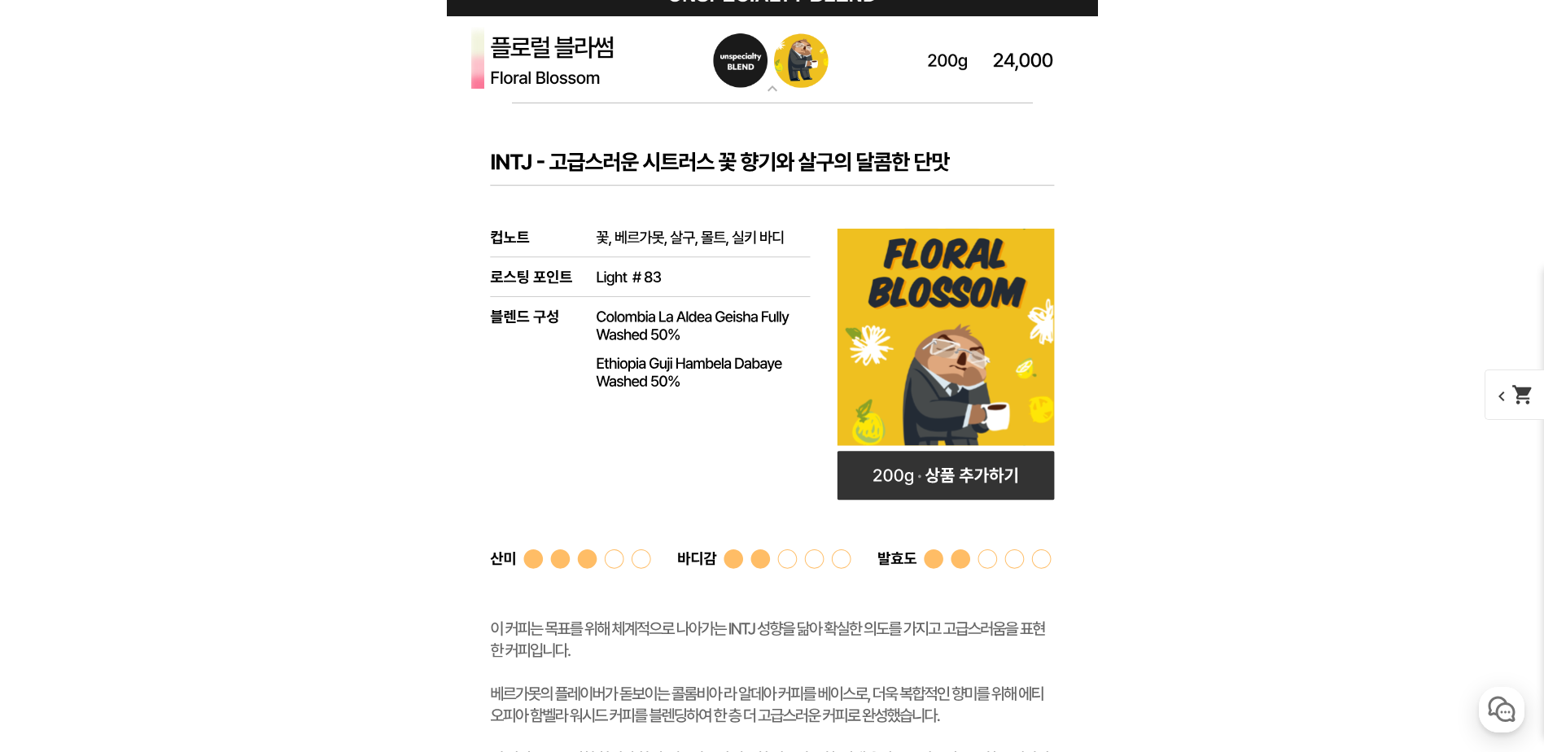
click at [1027, 77] on img at bounding box center [772, 60] width 651 height 88
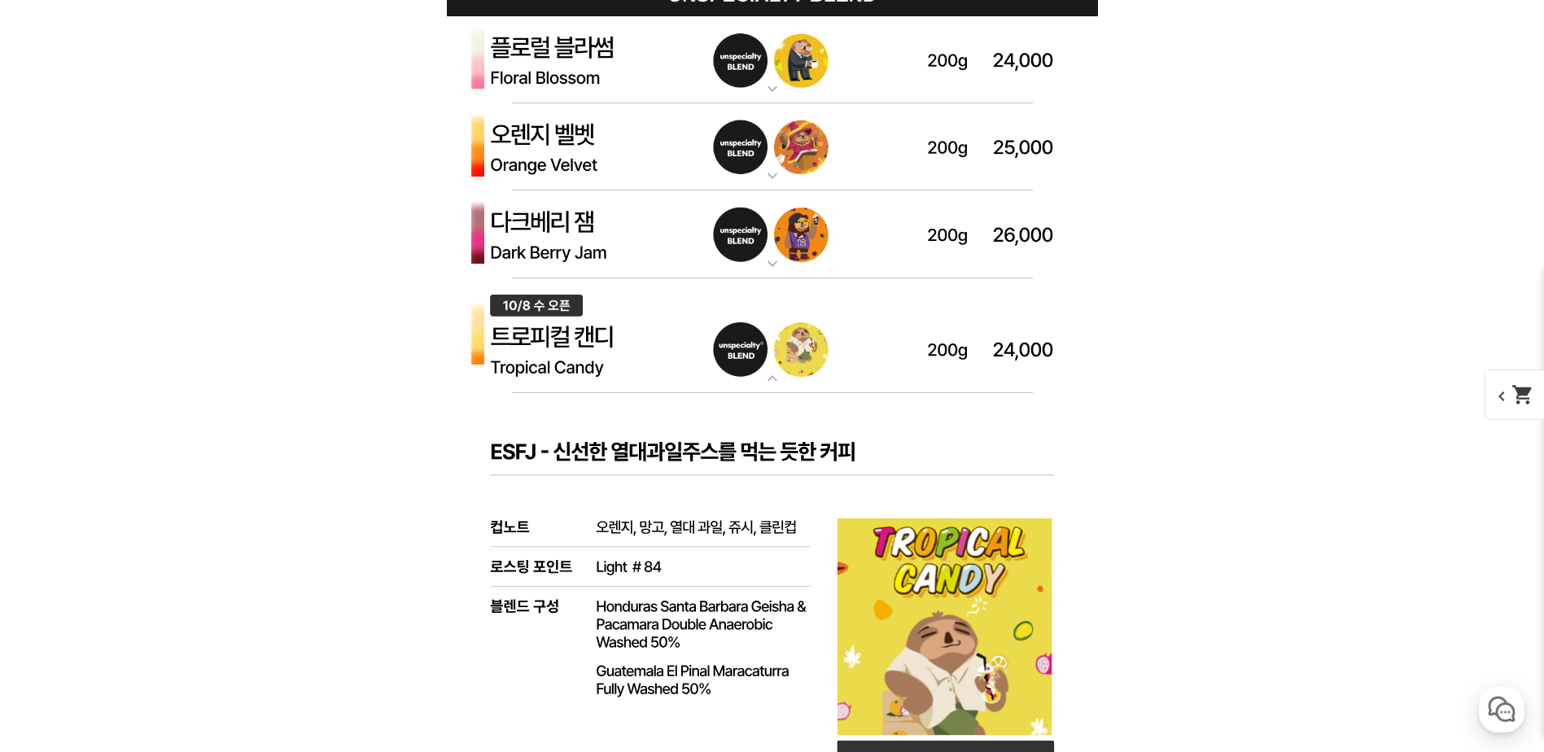
click at [810, 384] on img at bounding box center [772, 336] width 651 height 116
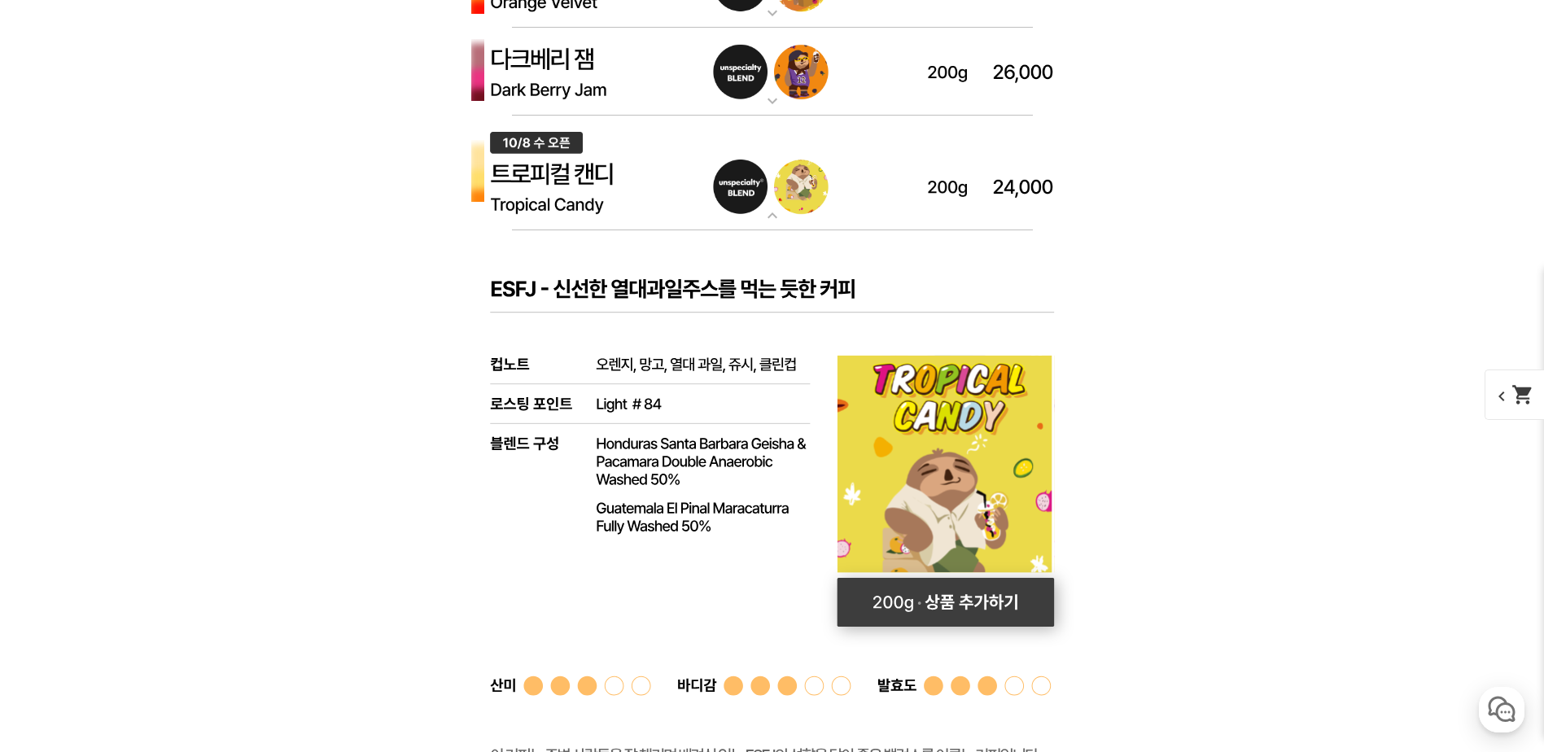
click at [895, 580] on rect at bounding box center [945, 602] width 217 height 49
select select "[10.8 오픈] 트로피컬 캔디 (언스페셜티 블렌드)"
select select "200g"
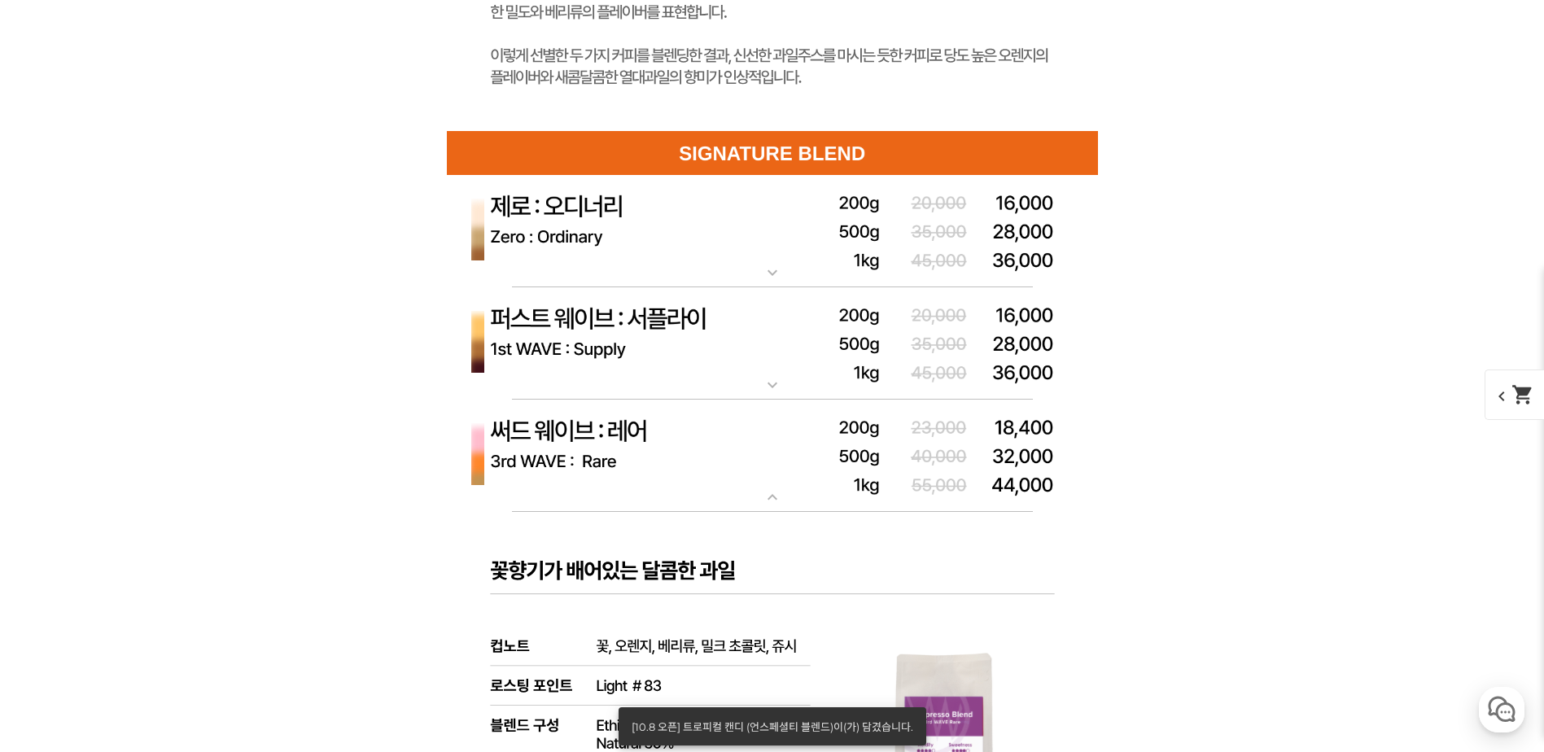
scroll to position [6148, 0]
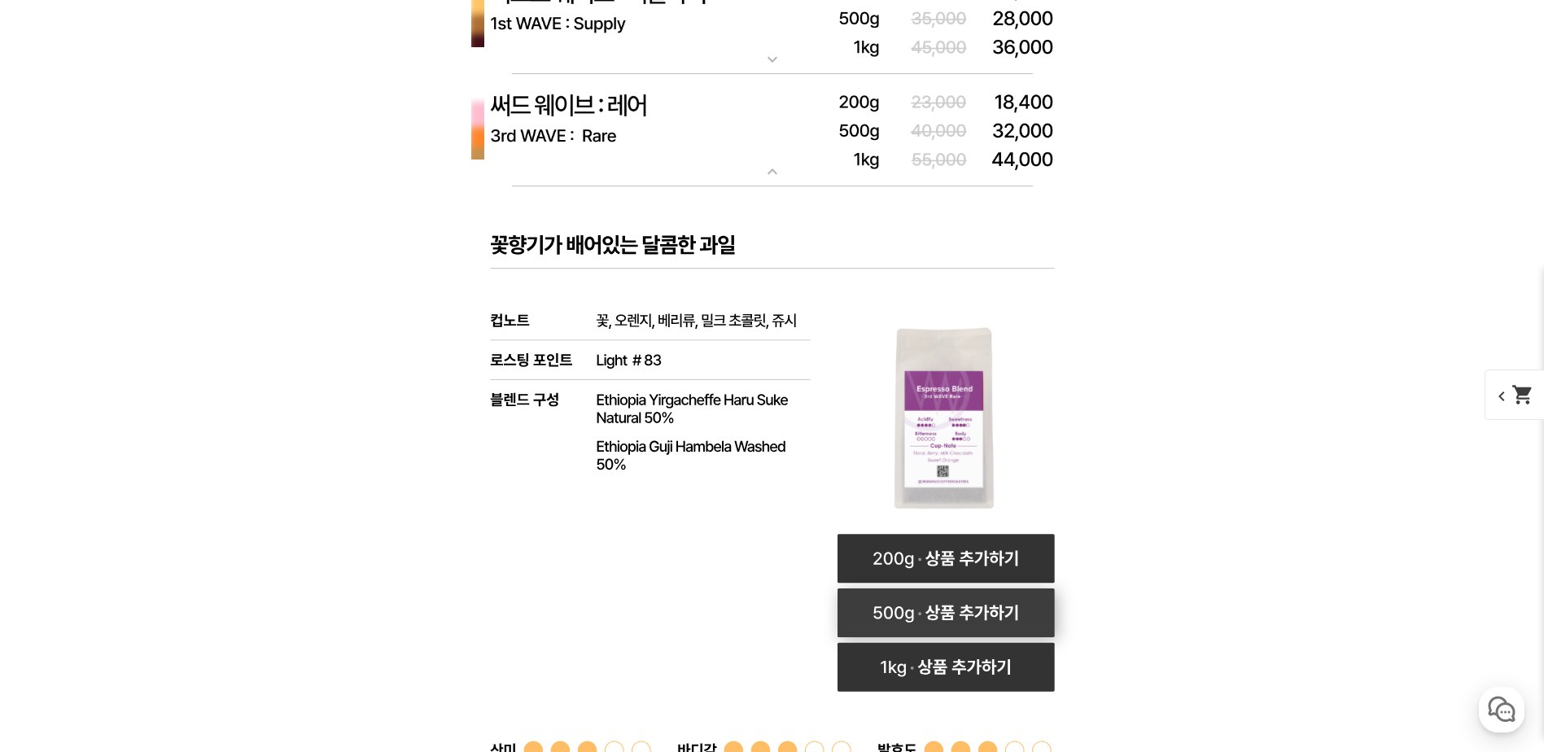
click at [912, 605] on rect at bounding box center [945, 612] width 217 height 49
select select "써드 웨이브 : 레어 ([PERSON_NAME])"
select select "500g"
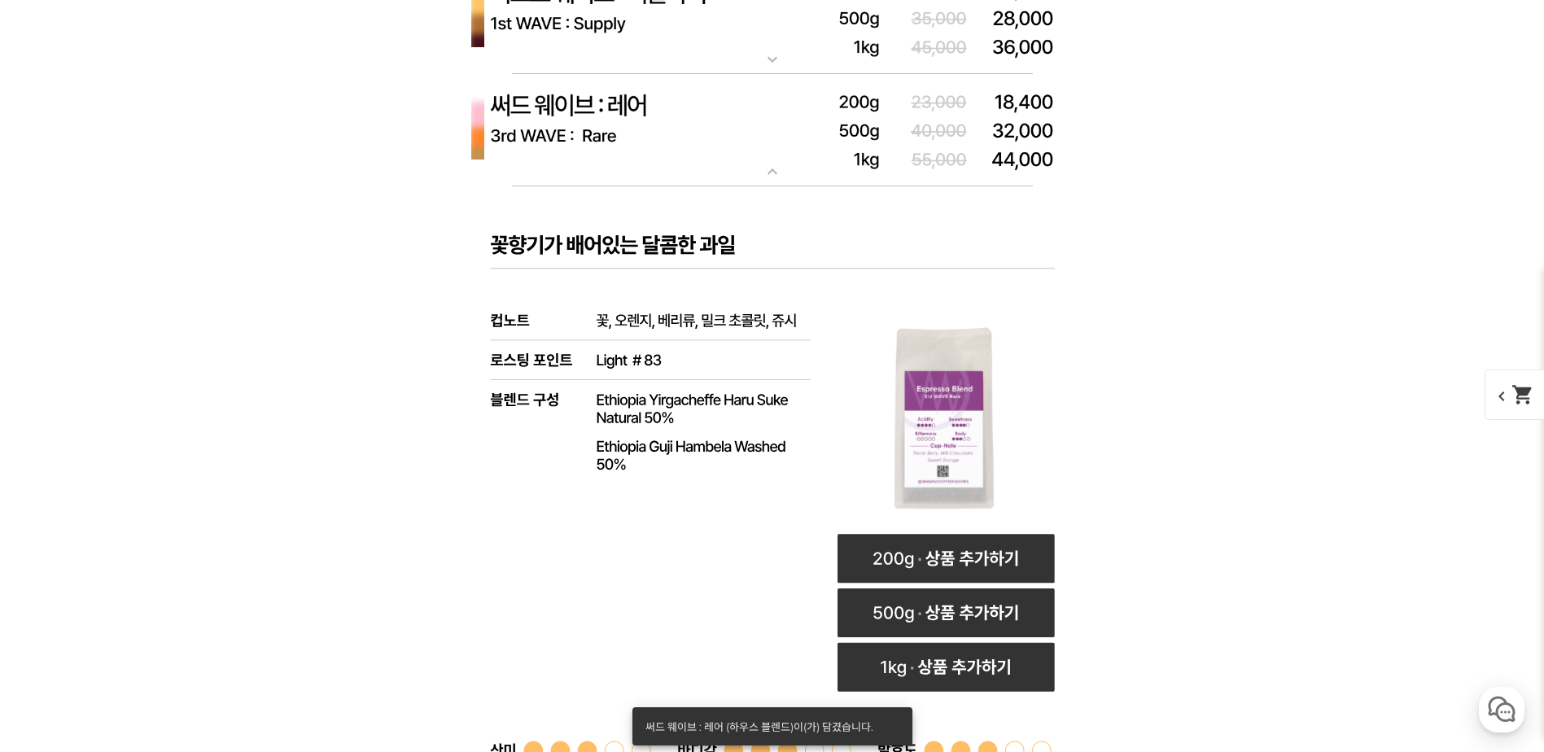
click at [1494, 386] on span "chevron_left shopping_cart" at bounding box center [1526, 394] width 84 height 50
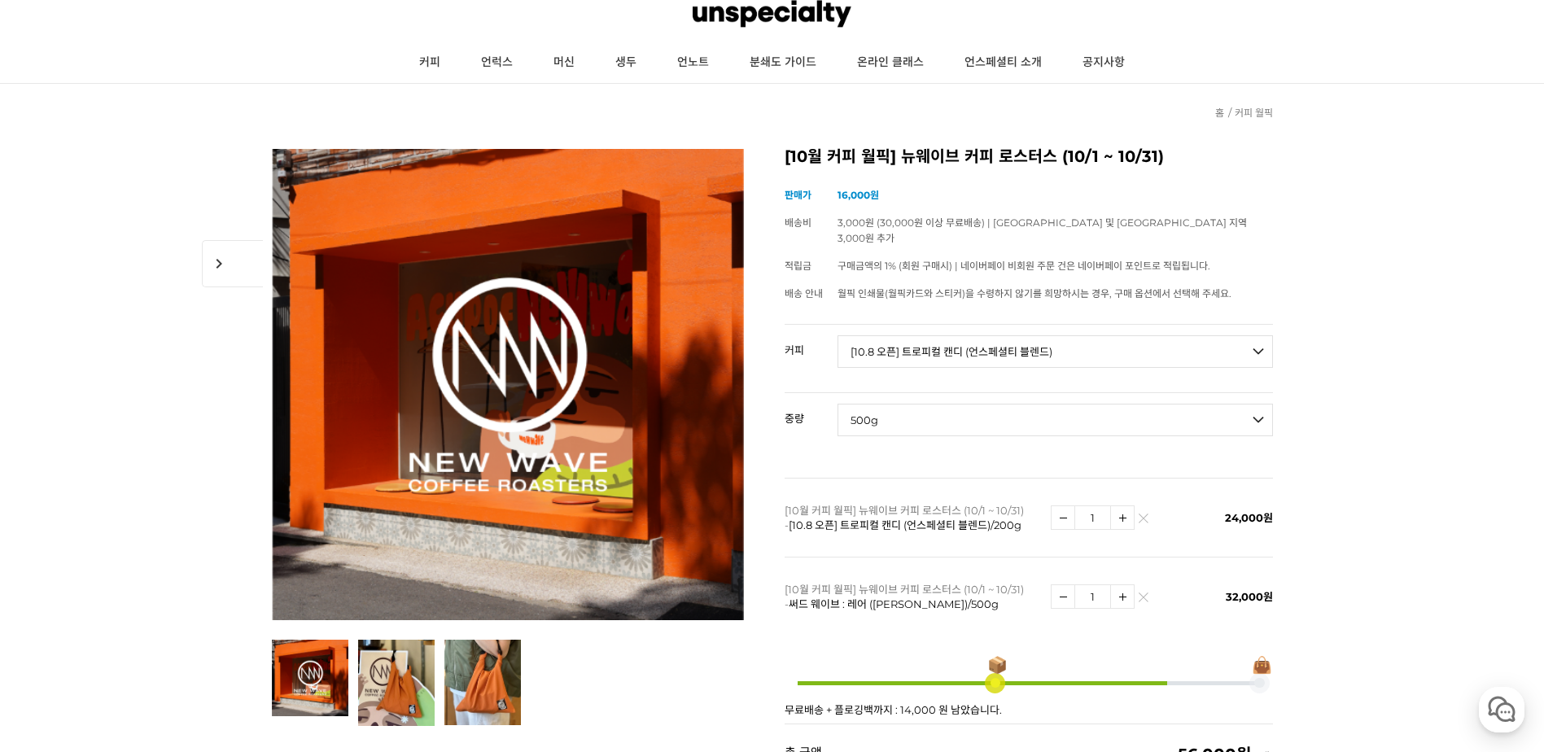
scroll to position [0, 0]
